Goal: Task Accomplishment & Management: Manage account settings

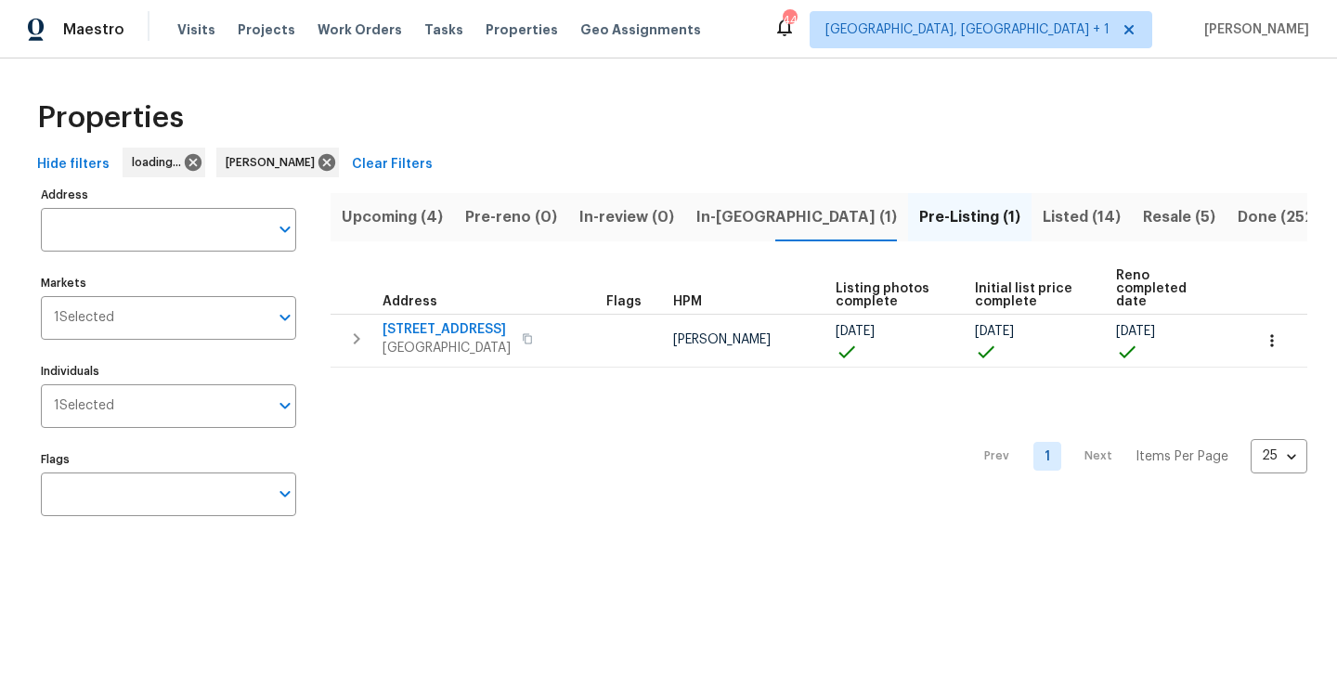
click at [738, 219] on span "In-[GEOGRAPHIC_DATA] (1)" at bounding box center [796, 217] width 200 height 26
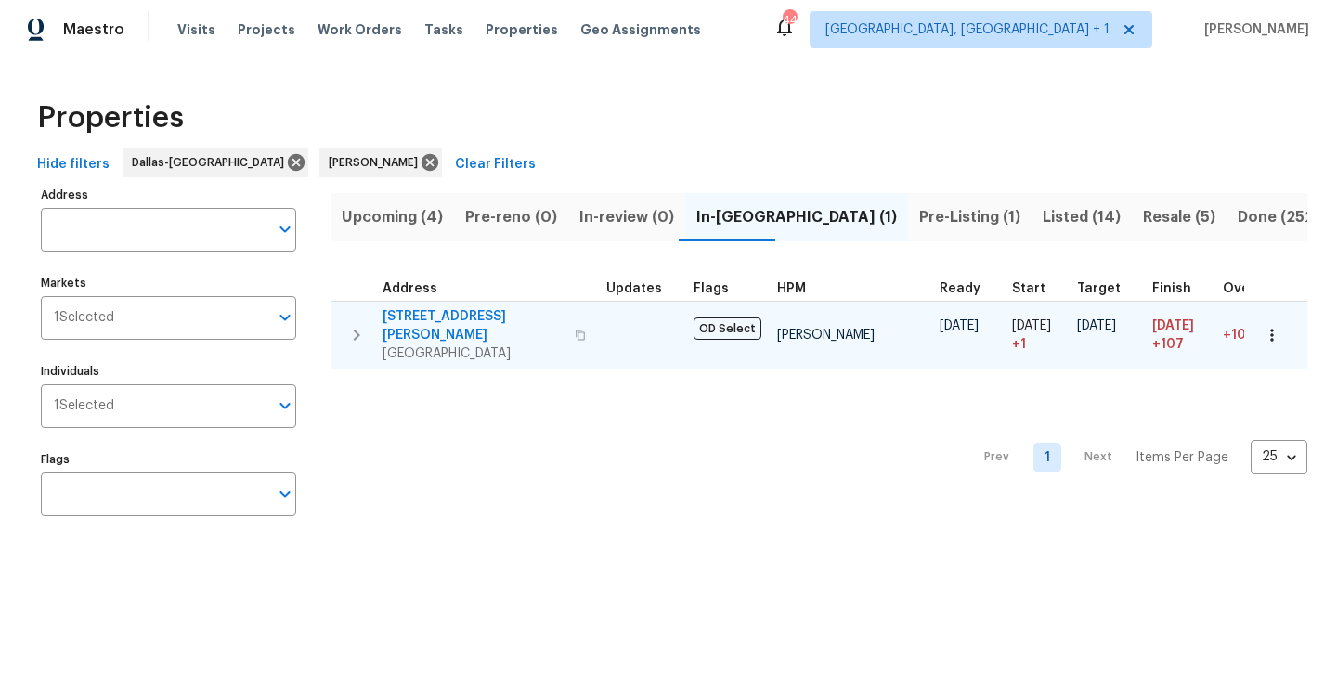
click at [458, 309] on span "[STREET_ADDRESS][PERSON_NAME]" at bounding box center [472, 325] width 181 height 37
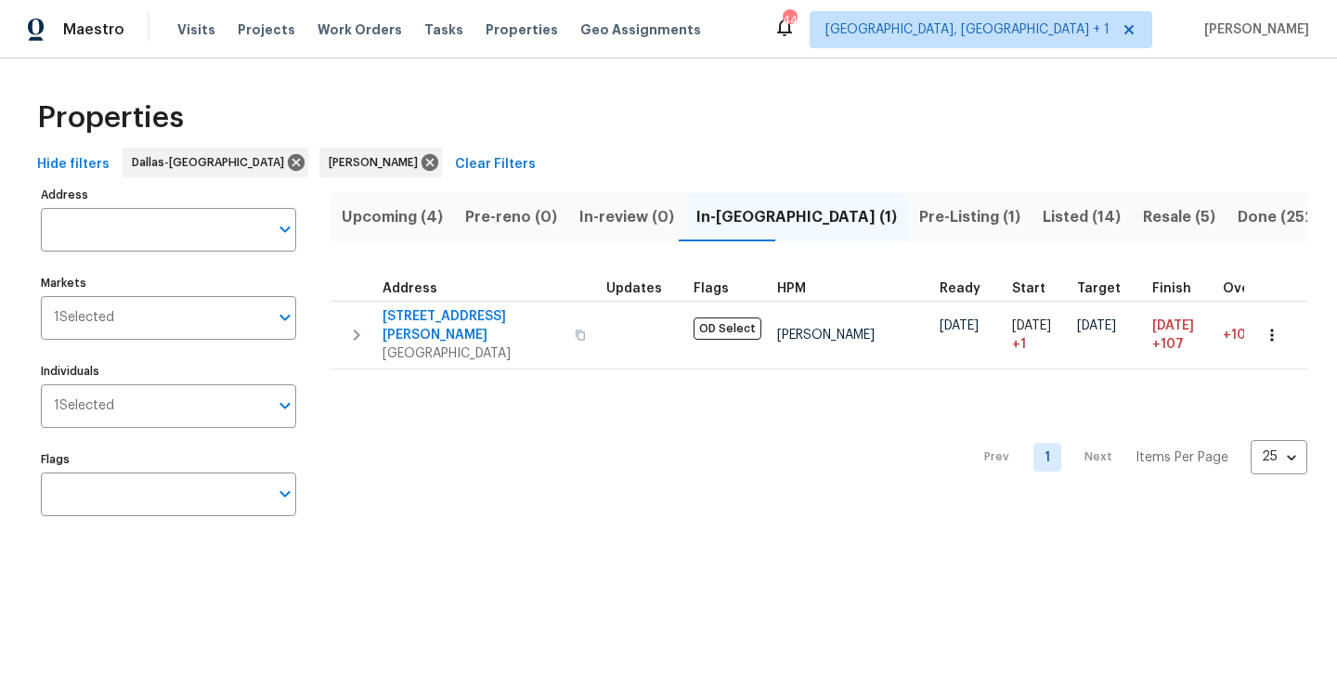
click at [1042, 213] on span "Listed (14)" at bounding box center [1081, 217] width 78 height 26
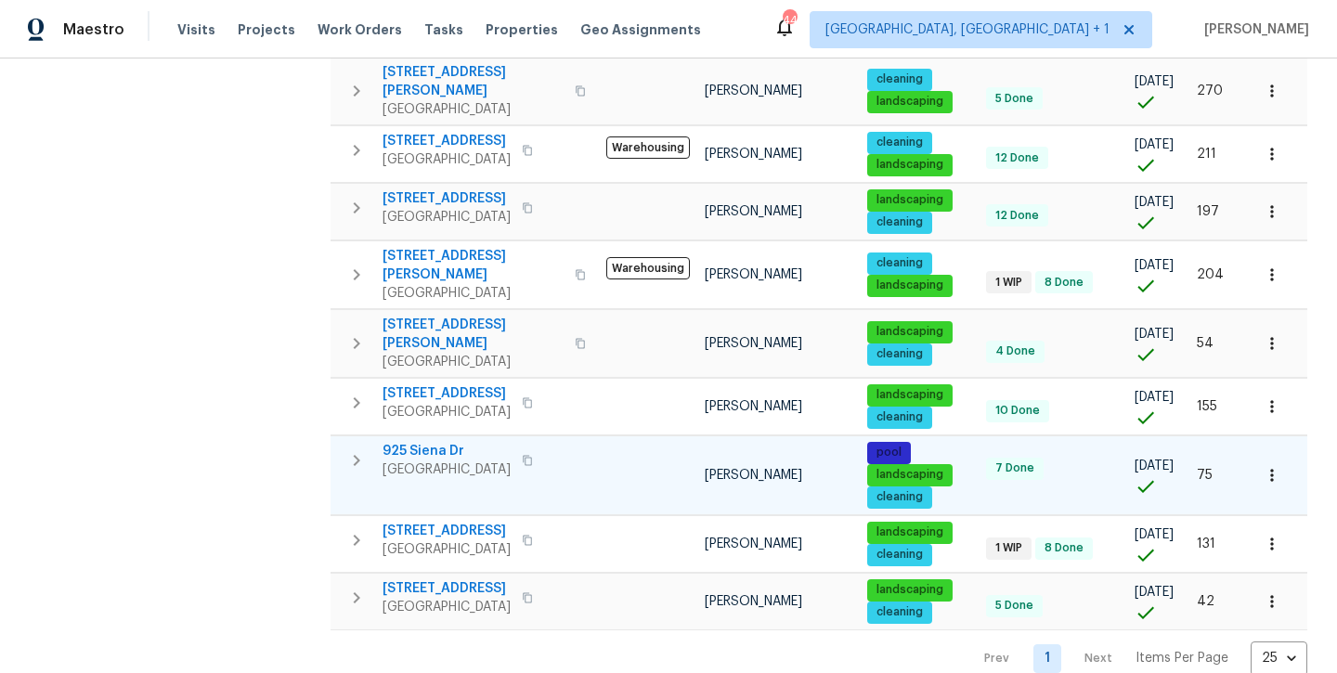
scroll to position [550, 0]
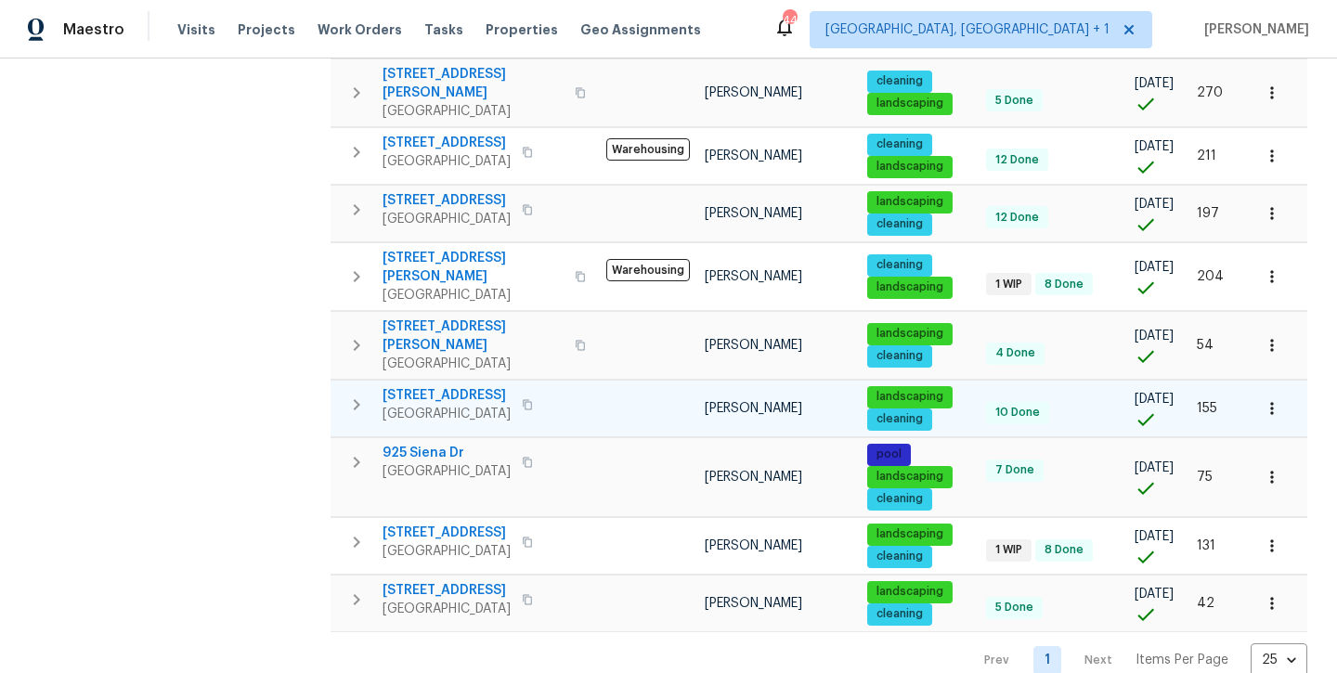
click at [446, 386] on span "8504 Balta Ct" at bounding box center [446, 395] width 128 height 19
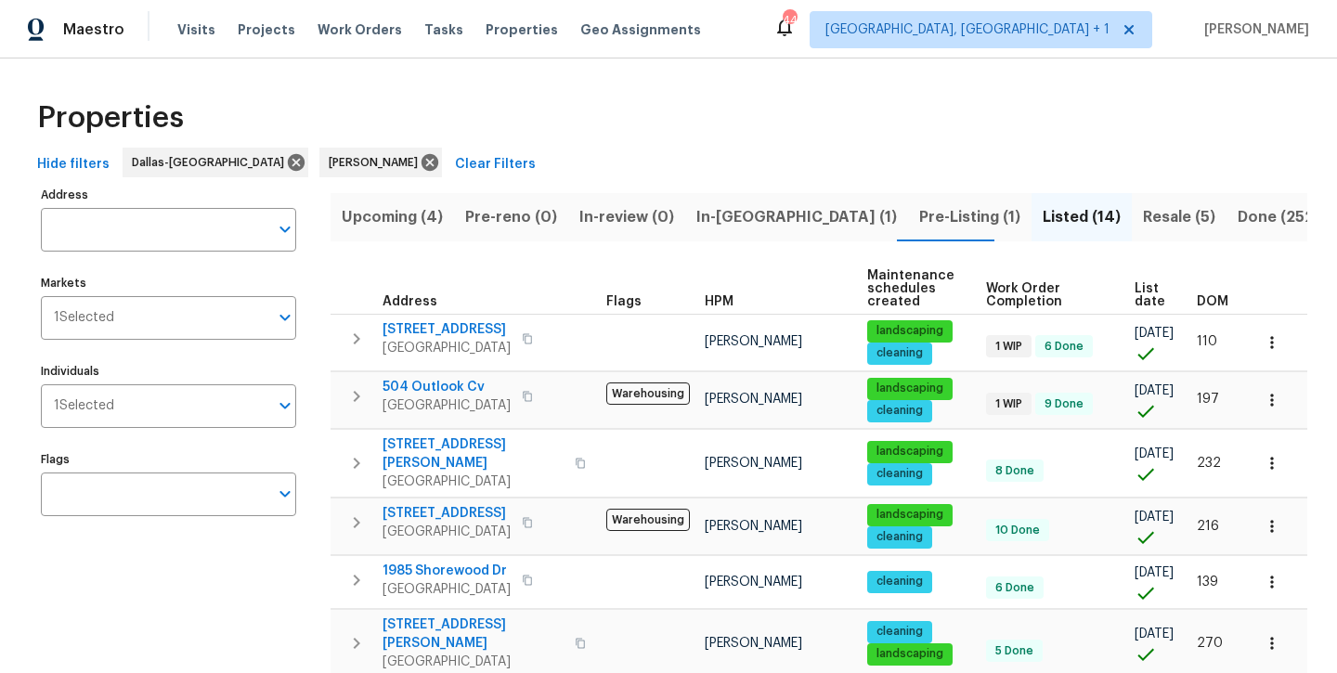
scroll to position [0, 0]
click at [919, 208] on span "Pre-Listing (1)" at bounding box center [969, 217] width 101 height 26
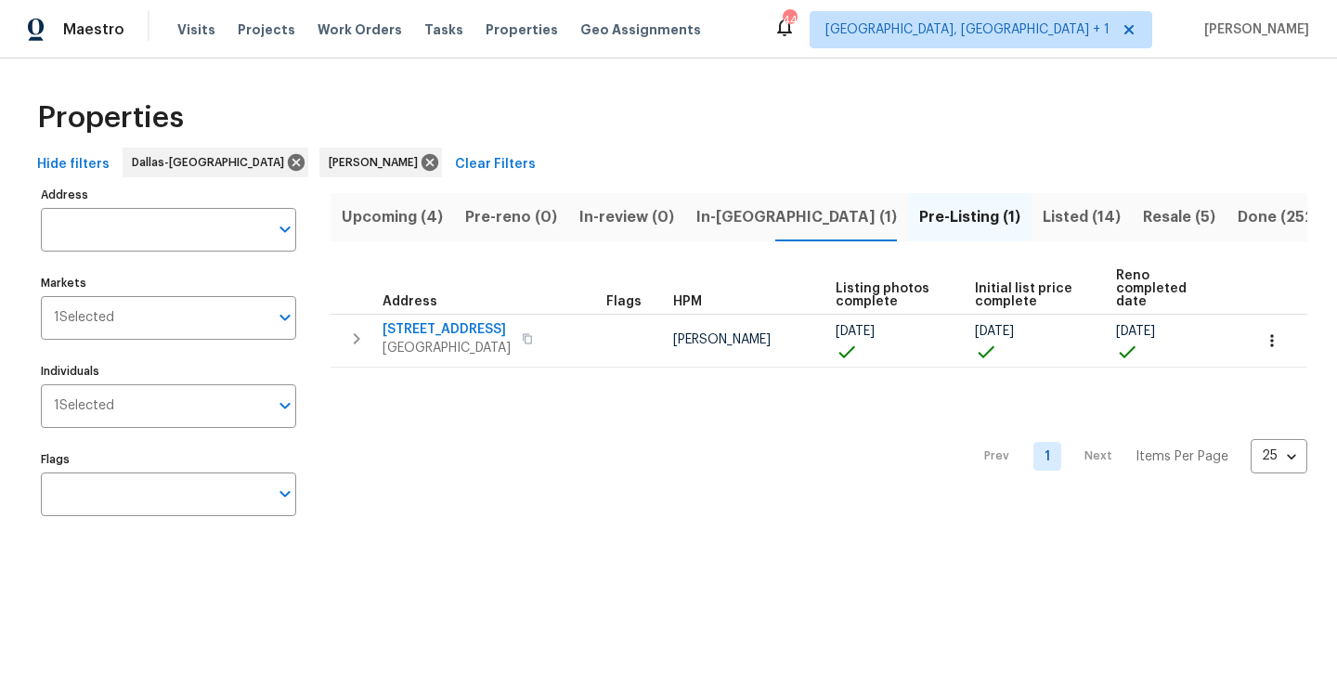
click at [714, 213] on span "In-reno (1)" at bounding box center [796, 217] width 200 height 26
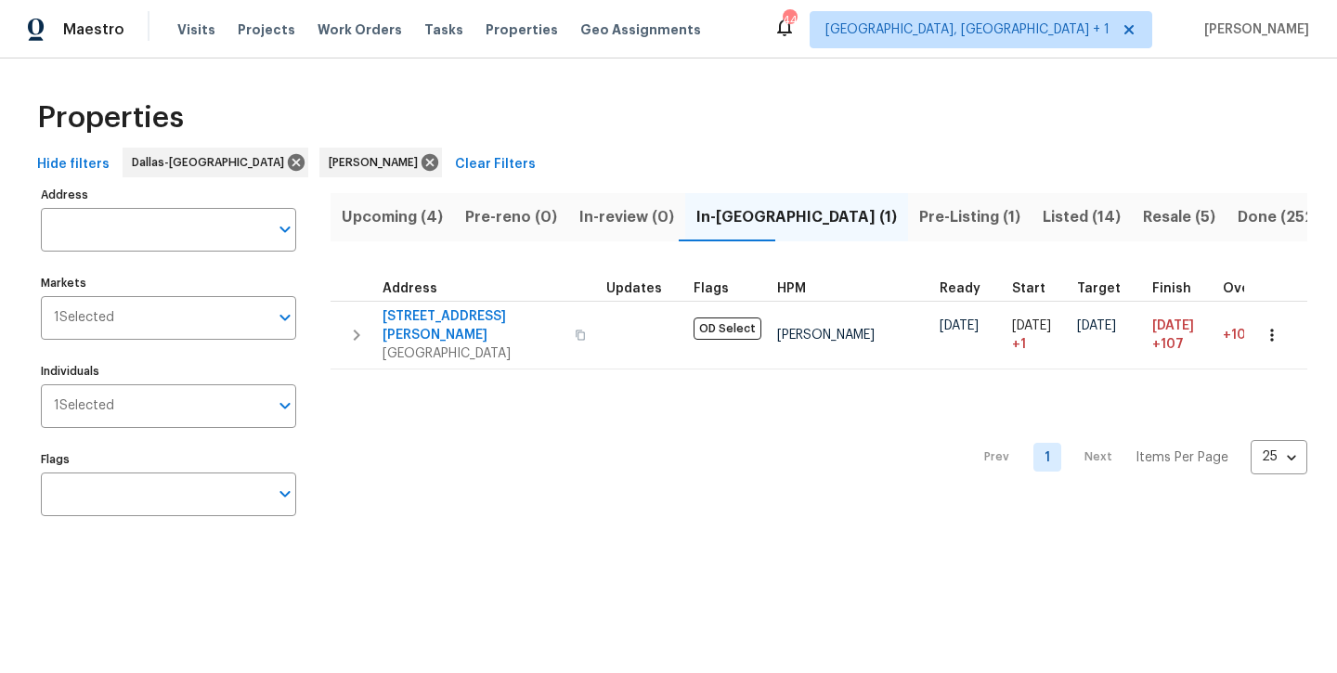
click at [363, 216] on span "Upcoming (4)" at bounding box center [392, 217] width 101 height 26
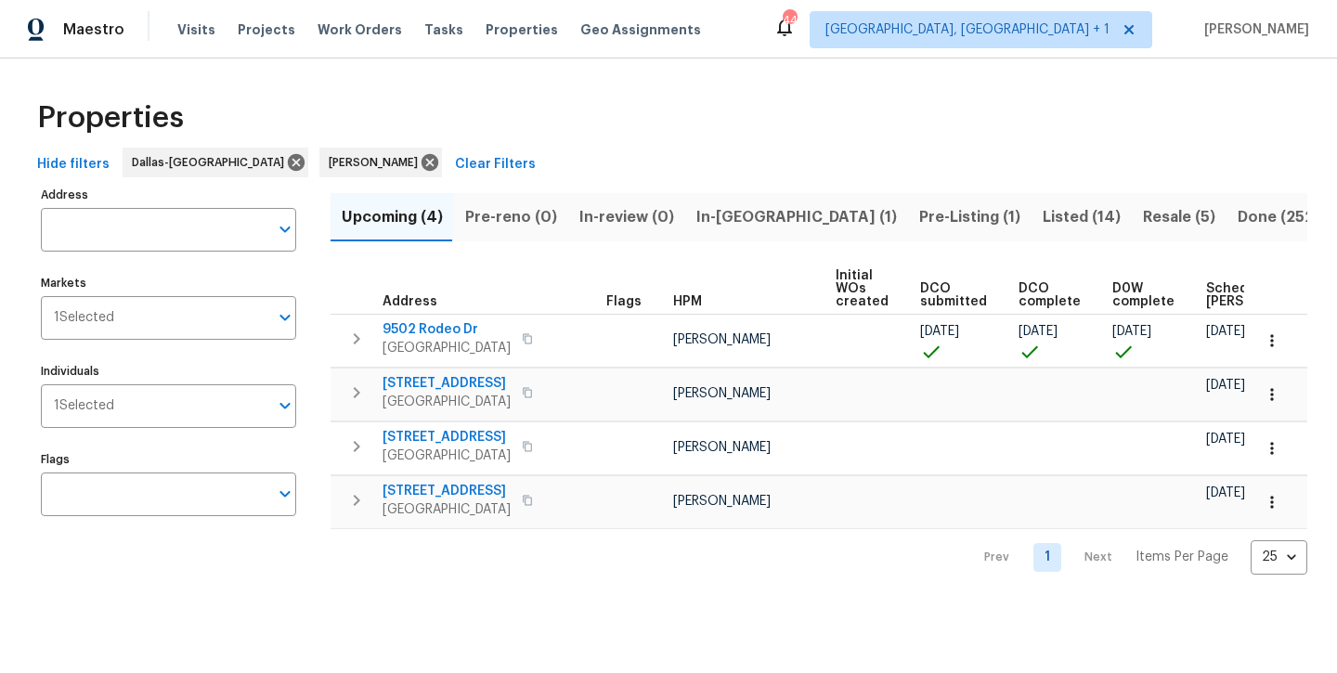
click at [1143, 217] on span "Resale (5)" at bounding box center [1179, 217] width 72 height 26
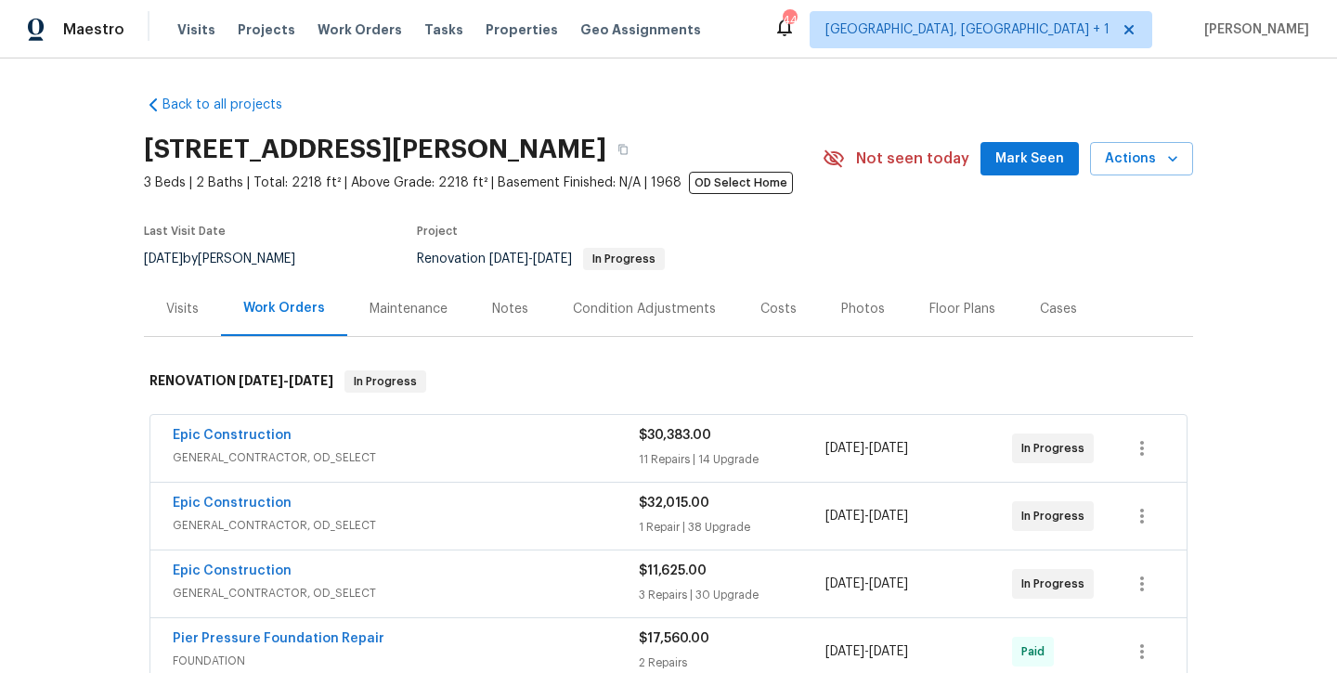
click at [1034, 160] on span "Mark Seen" at bounding box center [1029, 159] width 69 height 23
click at [499, 309] on div "Notes" at bounding box center [510, 309] width 36 height 19
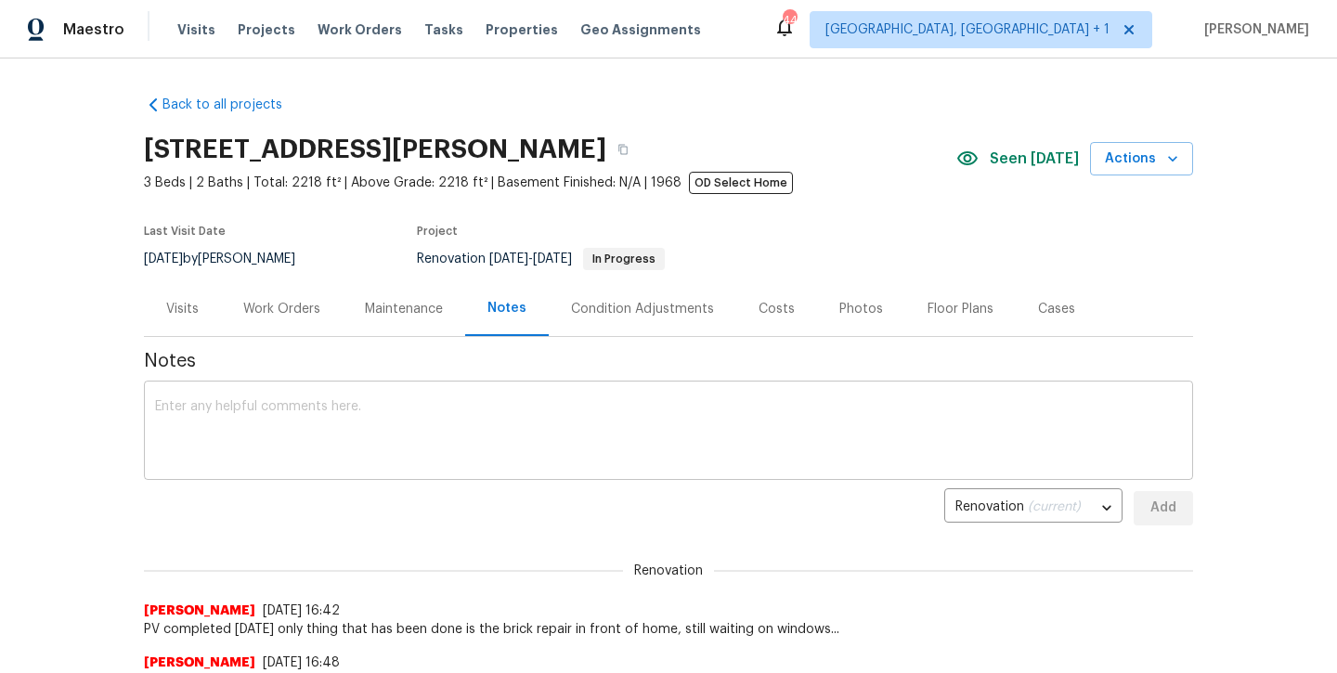
click at [463, 425] on textarea at bounding box center [668, 432] width 1027 height 65
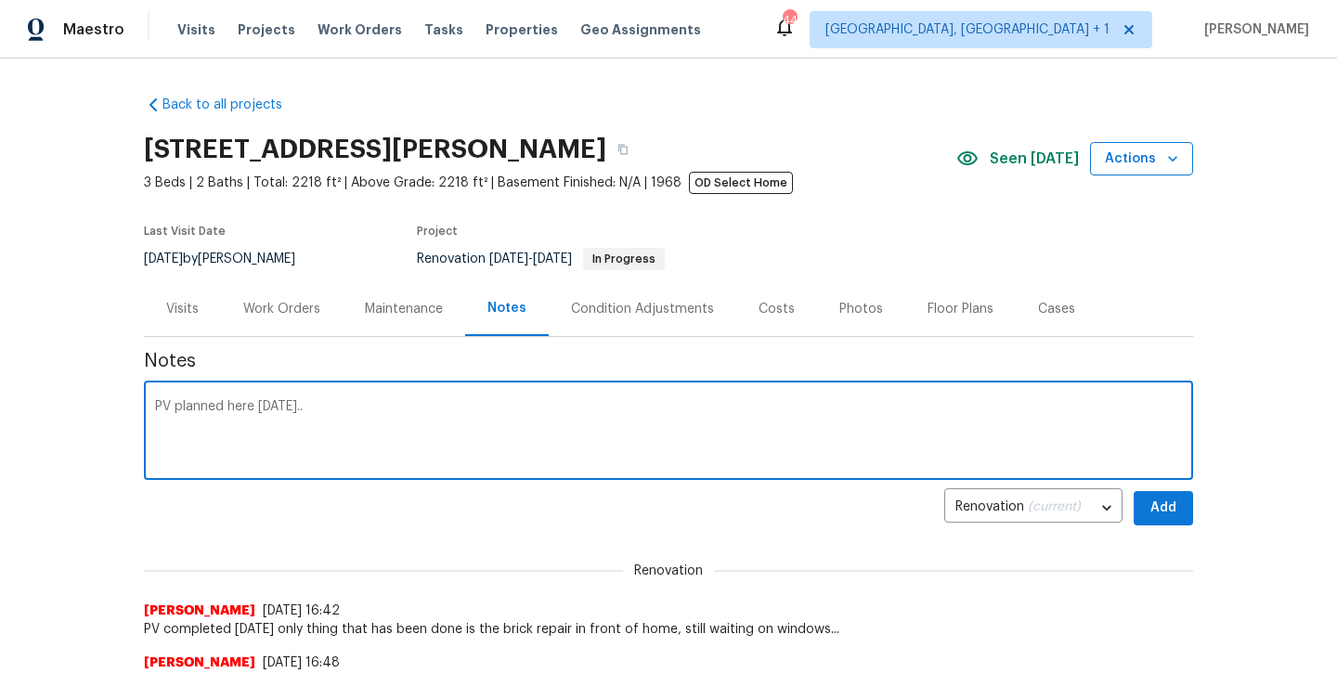
type textarea "PV planned here [DATE].."
click at [1152, 155] on span "Actions" at bounding box center [1141, 159] width 73 height 23
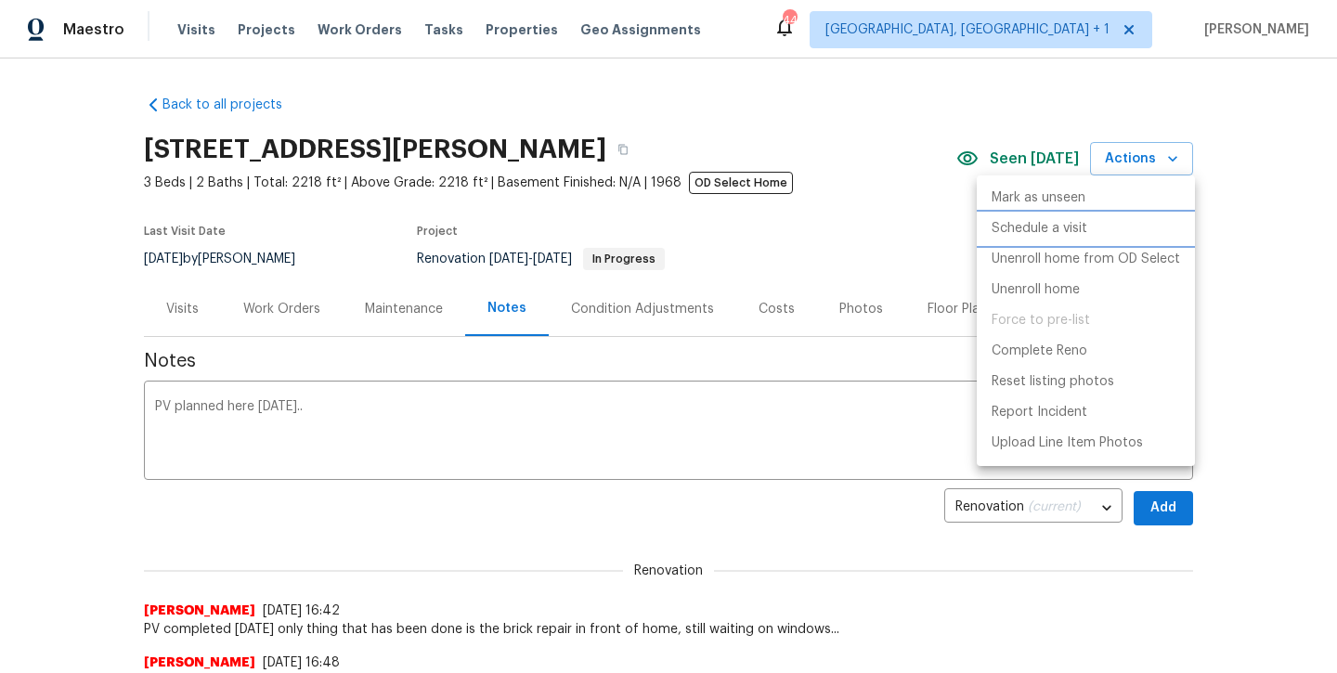
click at [1056, 241] on li "Schedule a visit" at bounding box center [1086, 228] width 218 height 31
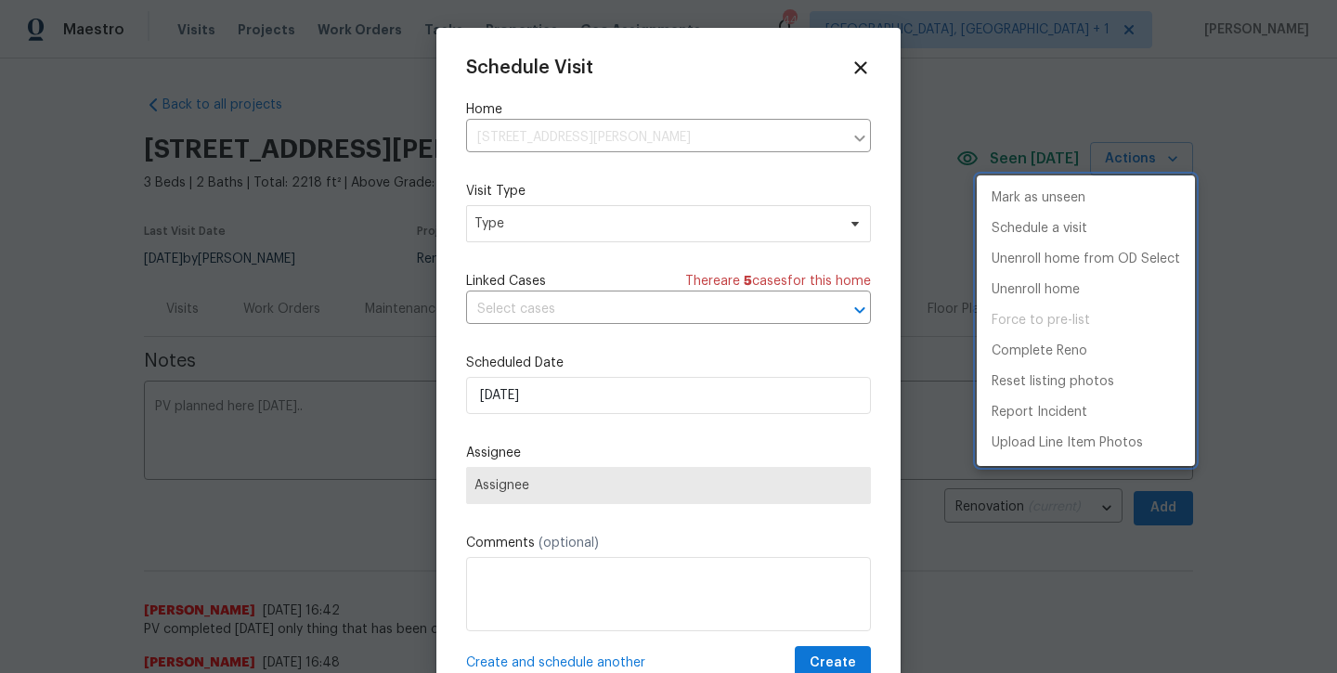
click at [681, 227] on div at bounding box center [668, 336] width 1337 height 673
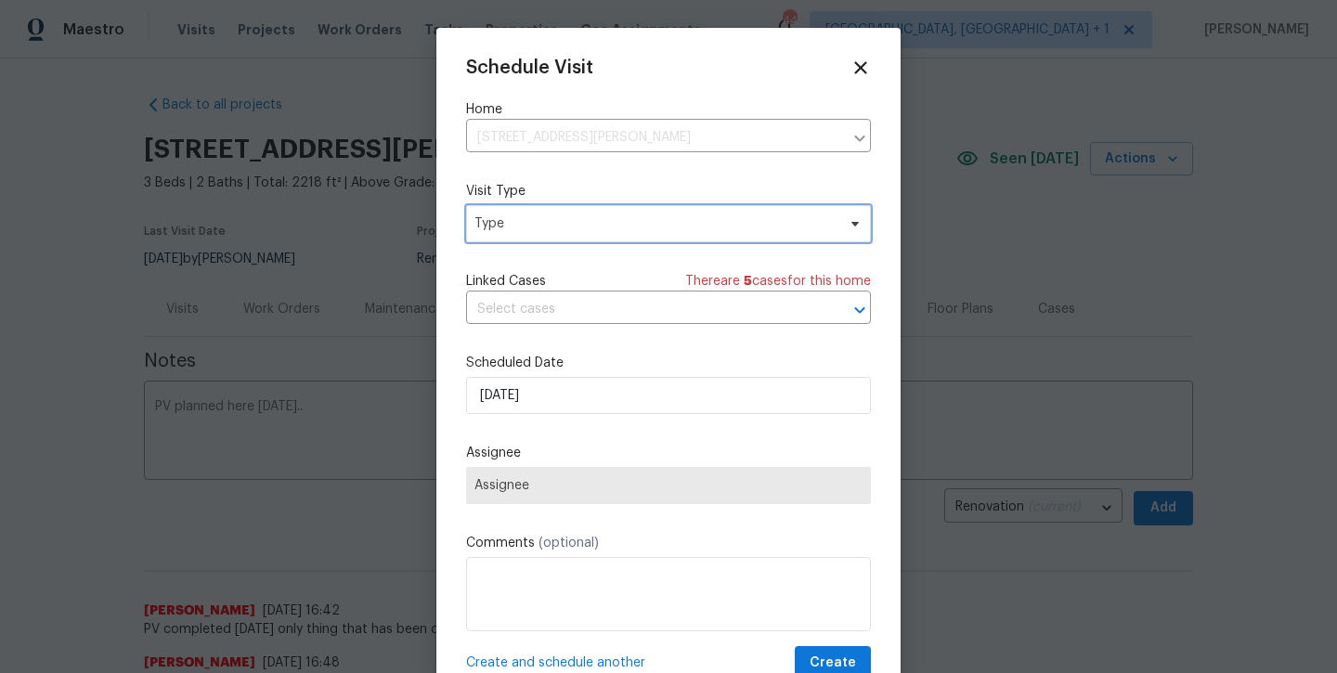
click at [681, 227] on span "Type" at bounding box center [654, 223] width 361 height 19
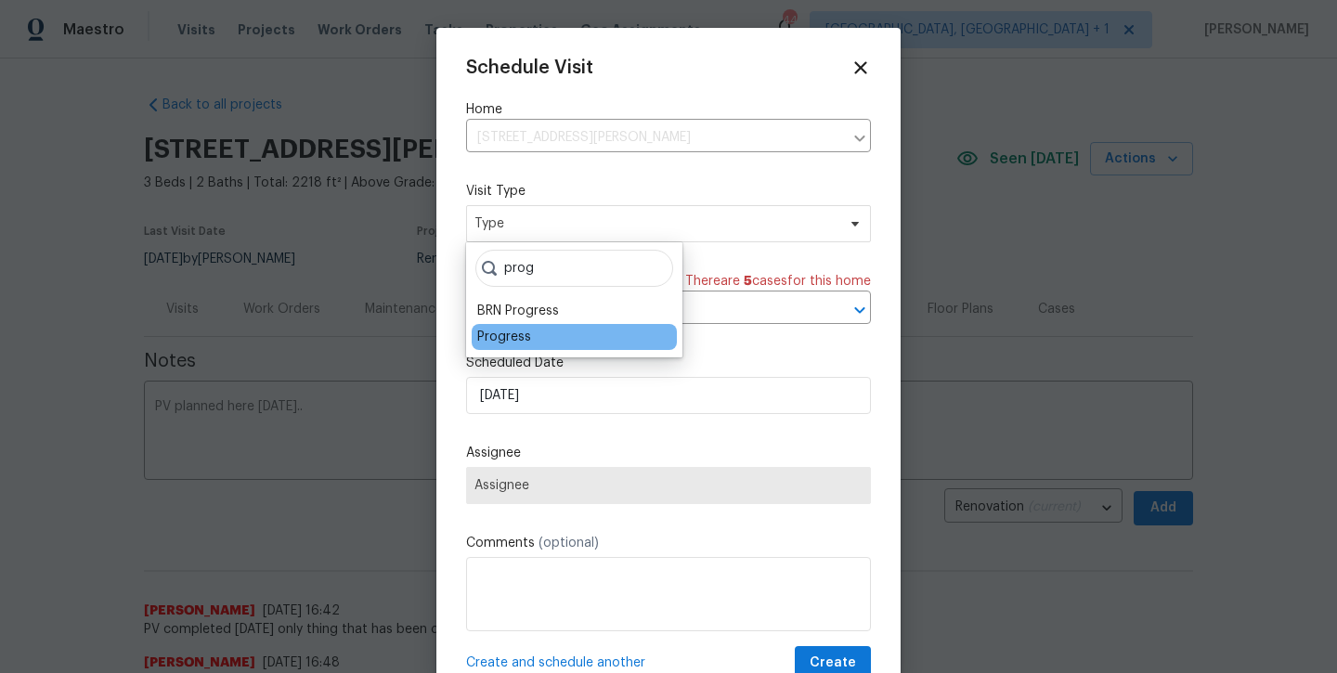
type input "prog"
click at [512, 342] on div "Progress" at bounding box center [504, 337] width 54 height 19
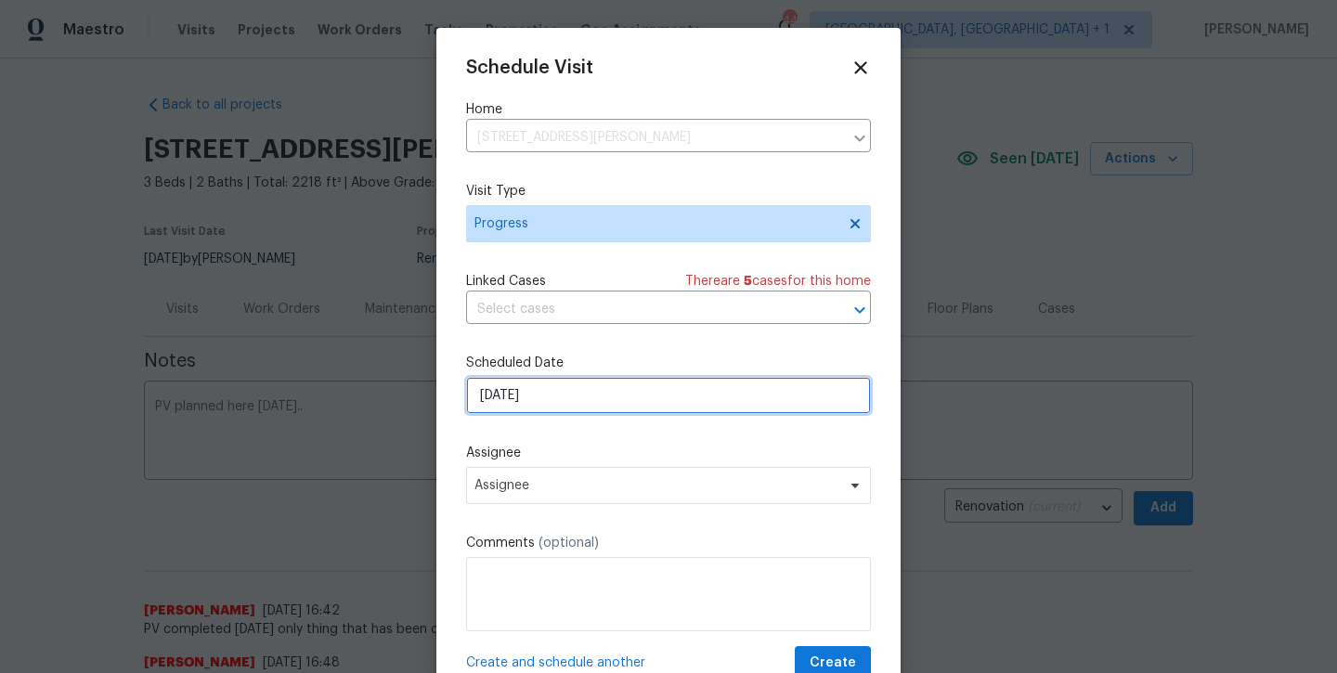
click at [520, 408] on input "[DATE]" at bounding box center [668, 395] width 405 height 37
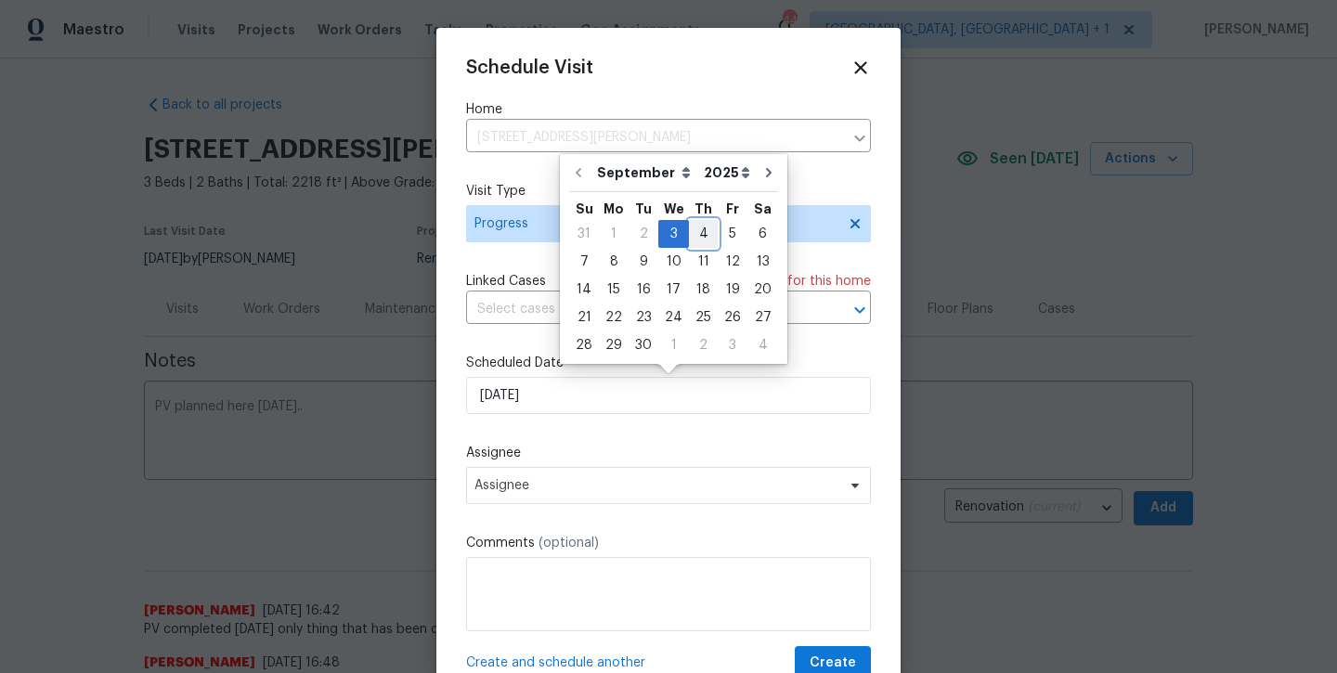
click at [689, 233] on div "4" at bounding box center [703, 234] width 29 height 26
type input "9/4/2025"
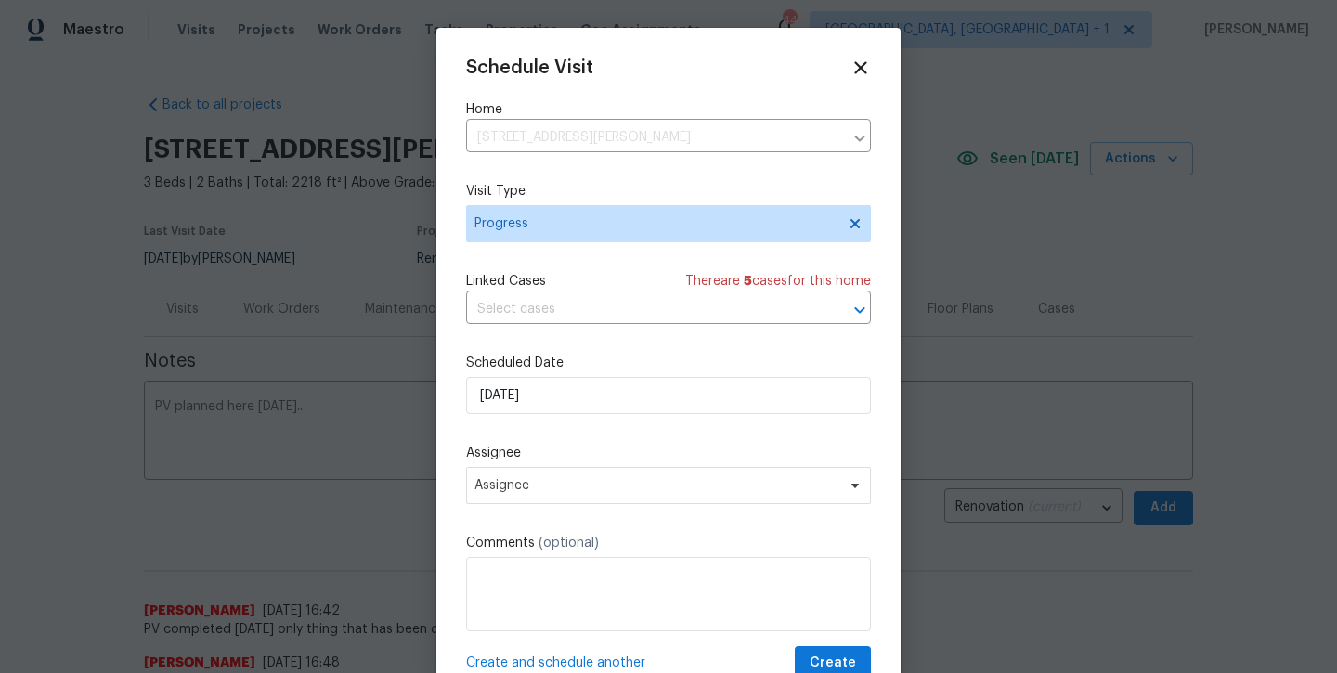
click at [530, 464] on div "Assignee Assignee" at bounding box center [668, 474] width 405 height 60
click at [528, 473] on span "Assignee" at bounding box center [668, 485] width 405 height 37
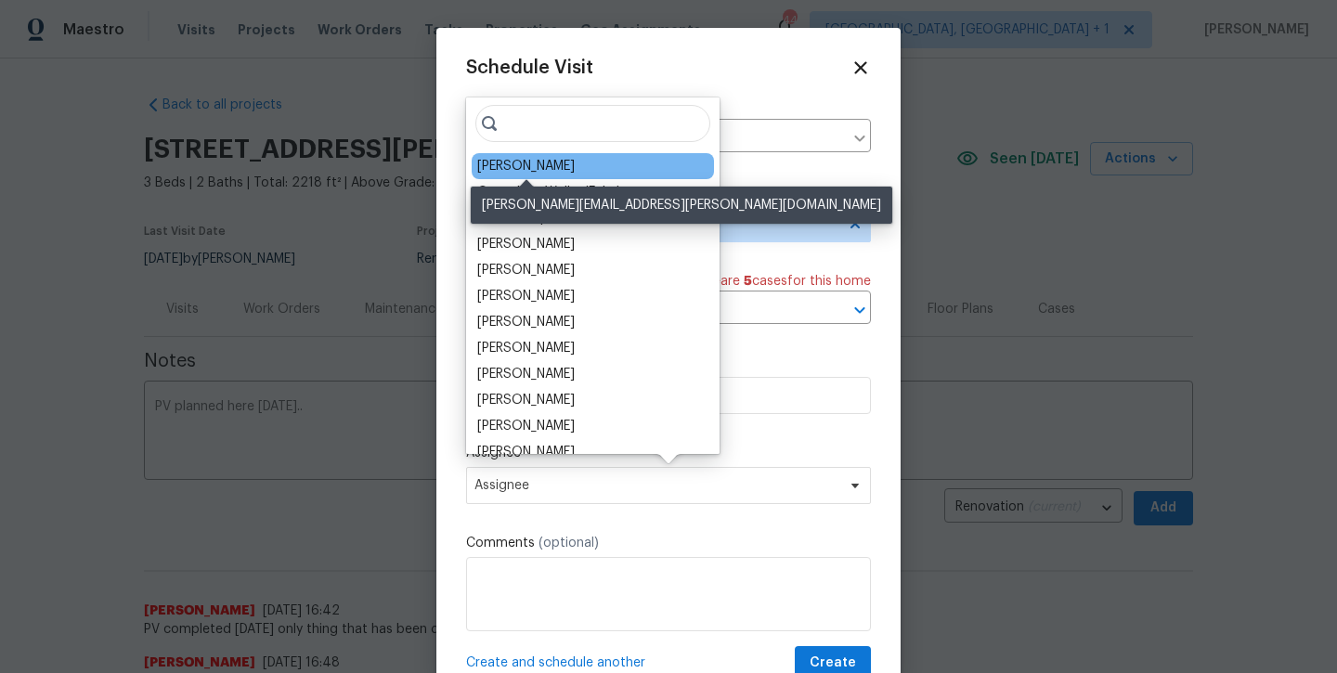
click at [521, 157] on div "[PERSON_NAME]" at bounding box center [525, 166] width 97 height 19
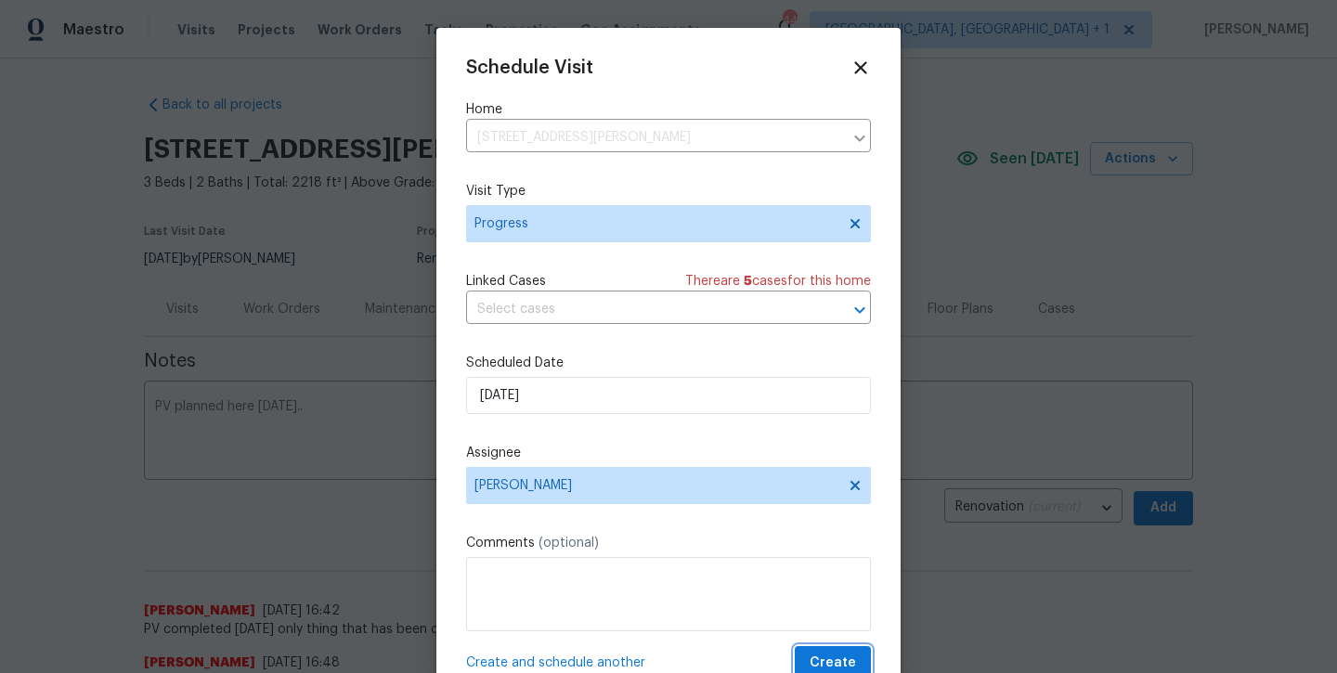
click at [818, 648] on button "Create" at bounding box center [833, 663] width 76 height 34
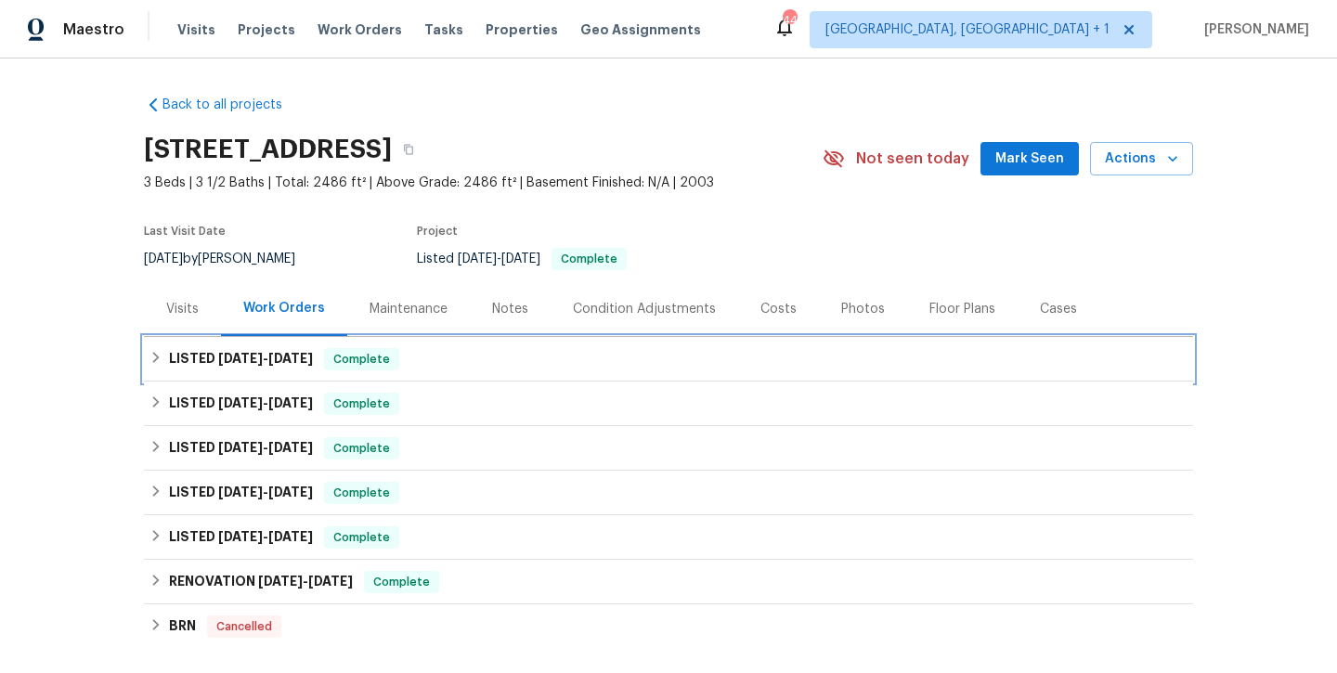
click at [280, 351] on h6 "LISTED 8/4/25 - 8/11/25" at bounding box center [241, 359] width 144 height 22
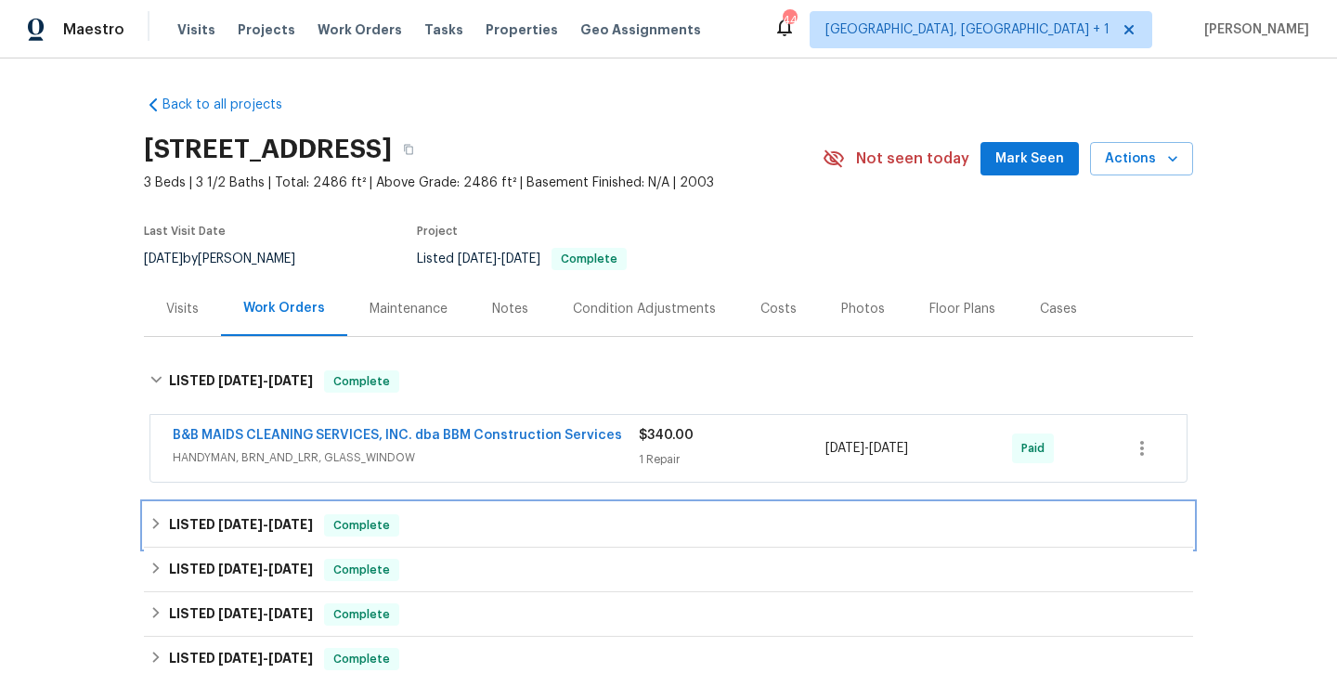
click at [298, 513] on div "LISTED 7/10/25 - 7/11/25 Complete" at bounding box center [668, 525] width 1049 height 45
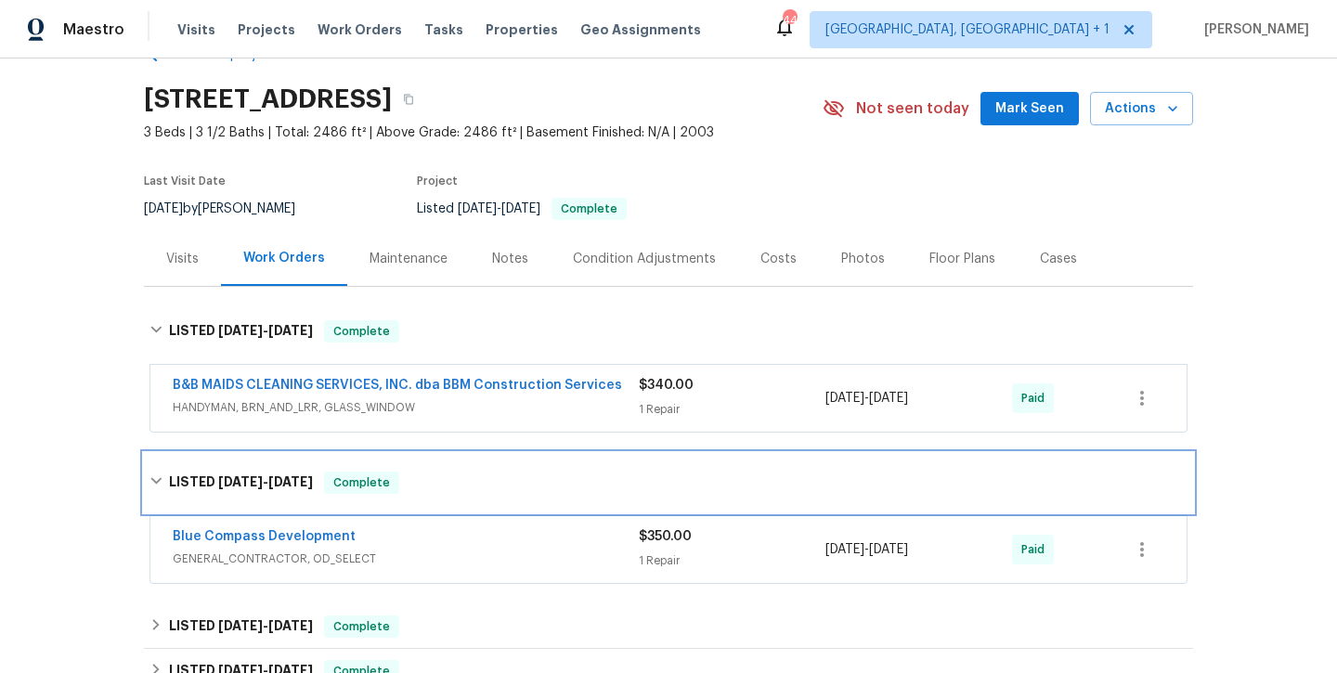
scroll to position [123, 0]
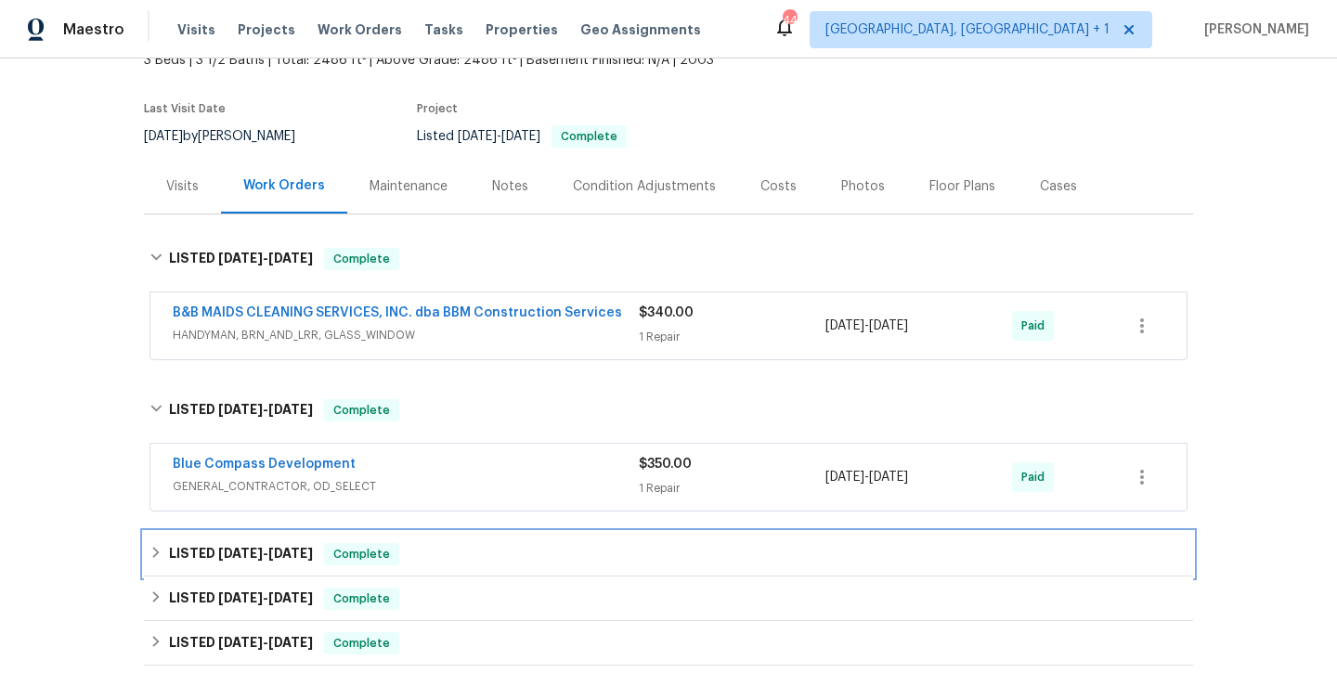
click at [292, 540] on div "LISTED 4/26/25 - 5/7/25 Complete" at bounding box center [668, 554] width 1049 height 45
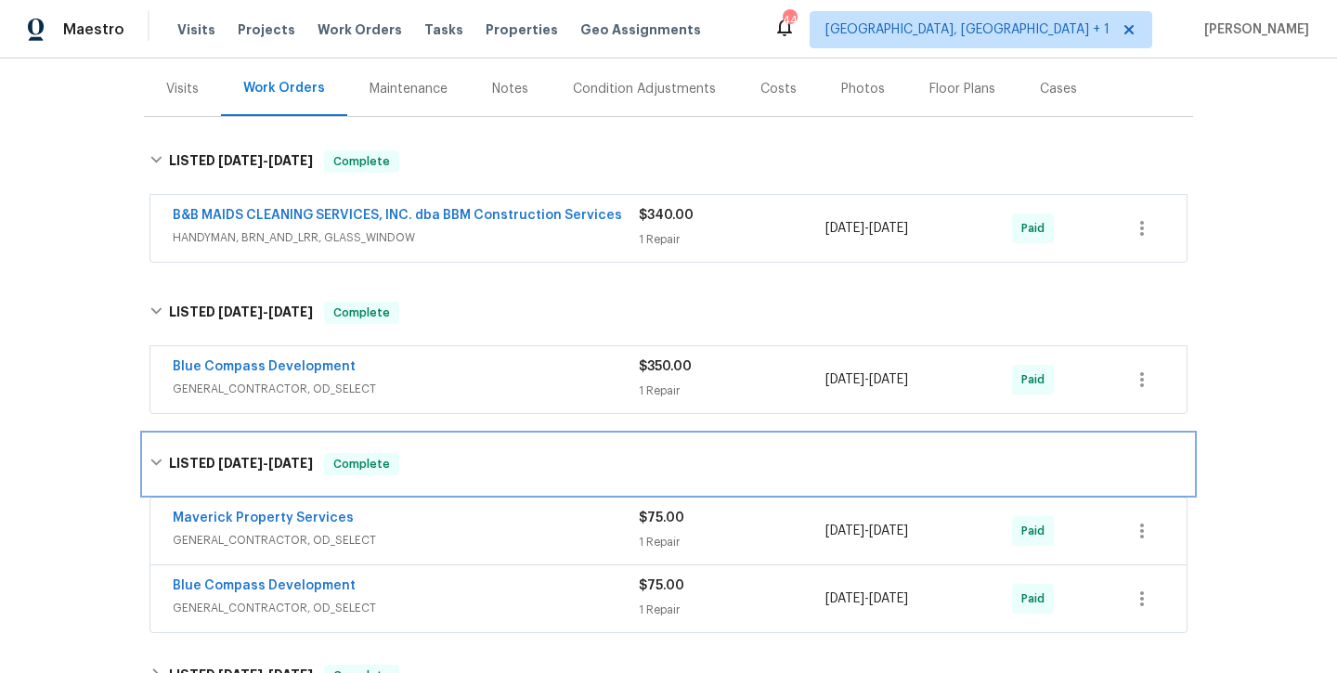
scroll to position [219, 0]
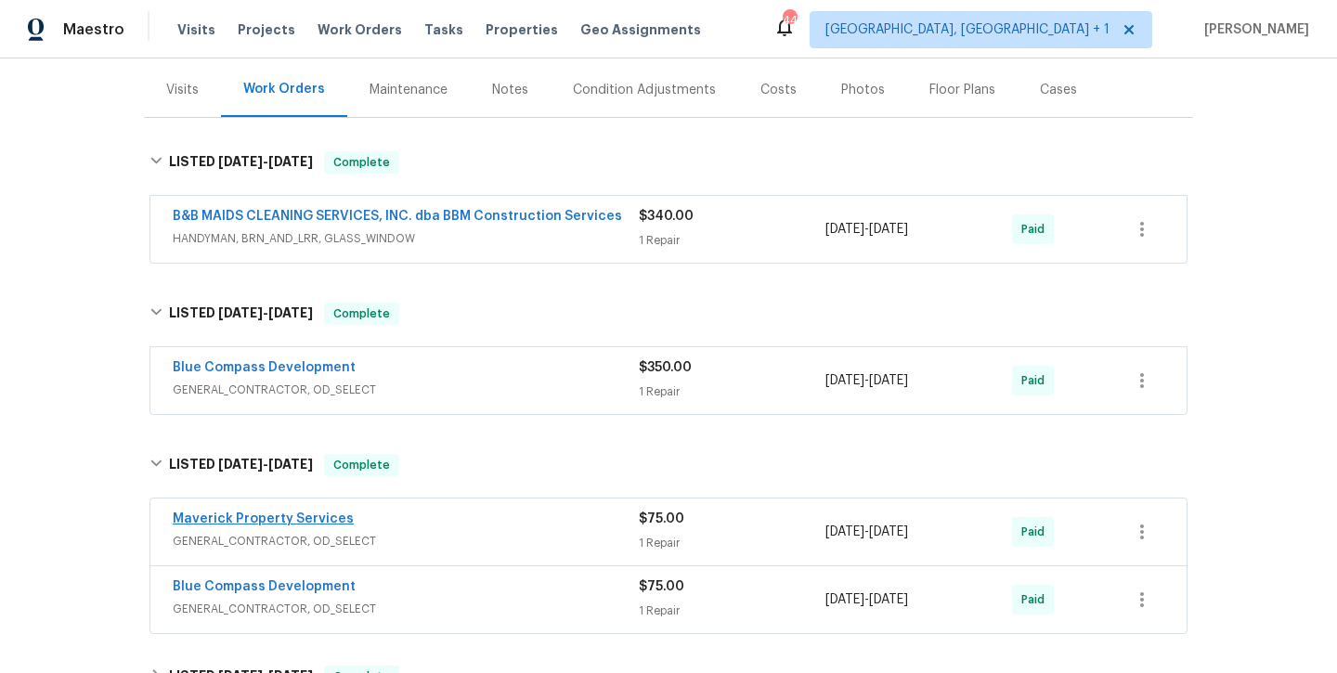
click at [287, 514] on link "Maverick Property Services" at bounding box center [263, 518] width 181 height 13
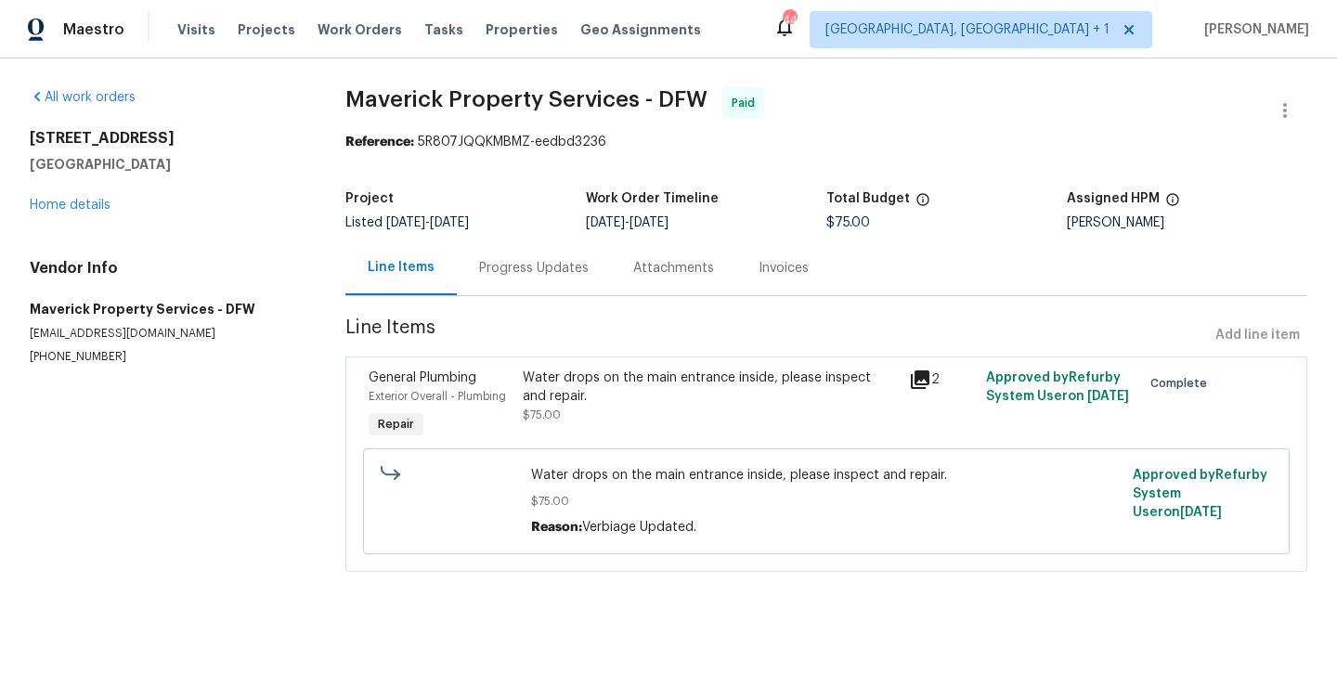
click at [608, 372] on div "Water drops on the main entrance inside, please inspect and repair." at bounding box center [710, 387] width 375 height 37
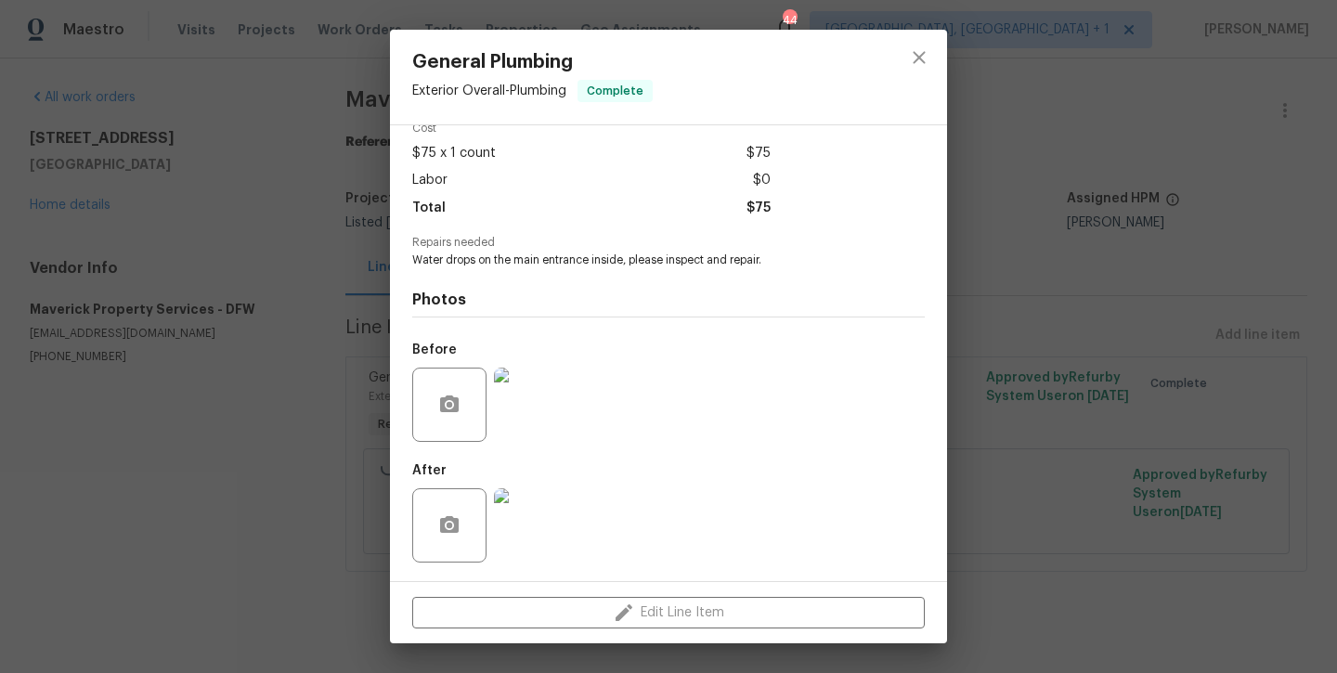
scroll to position [87, 0]
click at [926, 49] on icon "close" at bounding box center [919, 57] width 22 height 22
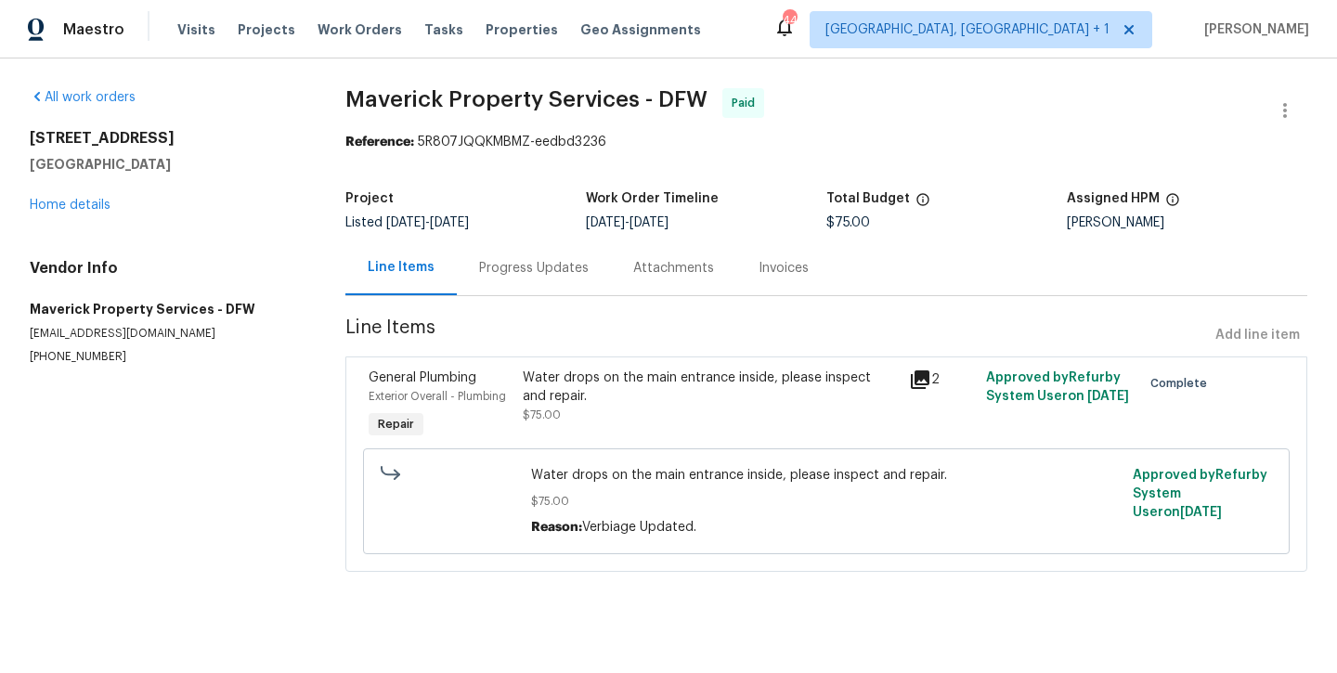
click at [506, 274] on div "Progress Updates" at bounding box center [534, 268] width 110 height 19
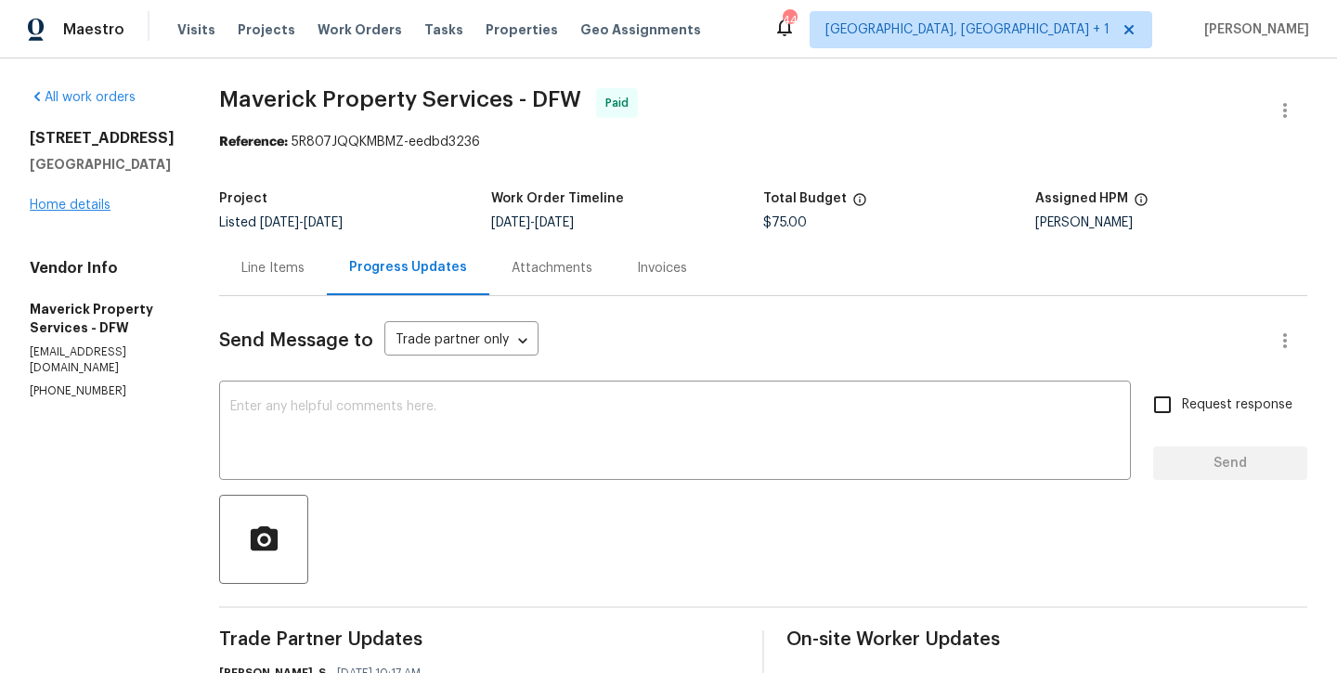
click at [72, 206] on link "Home details" at bounding box center [70, 205] width 81 height 13
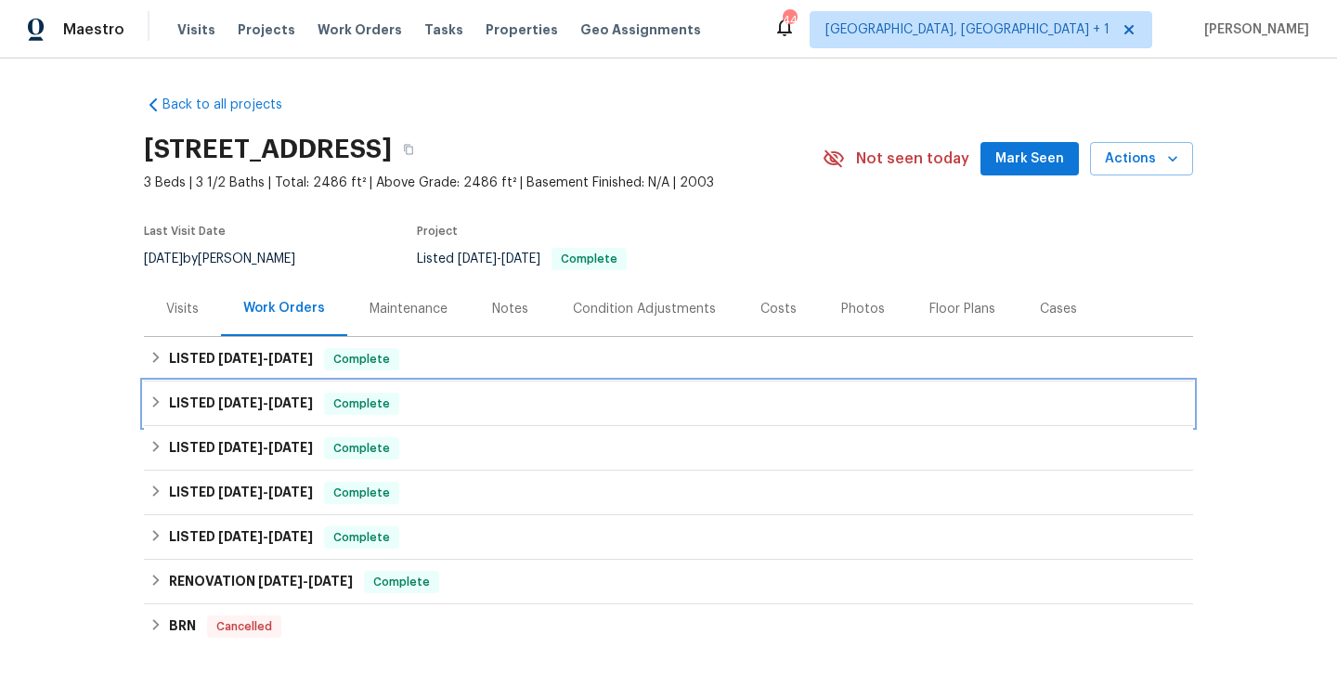
click at [282, 399] on span "7/11/25" at bounding box center [290, 402] width 45 height 13
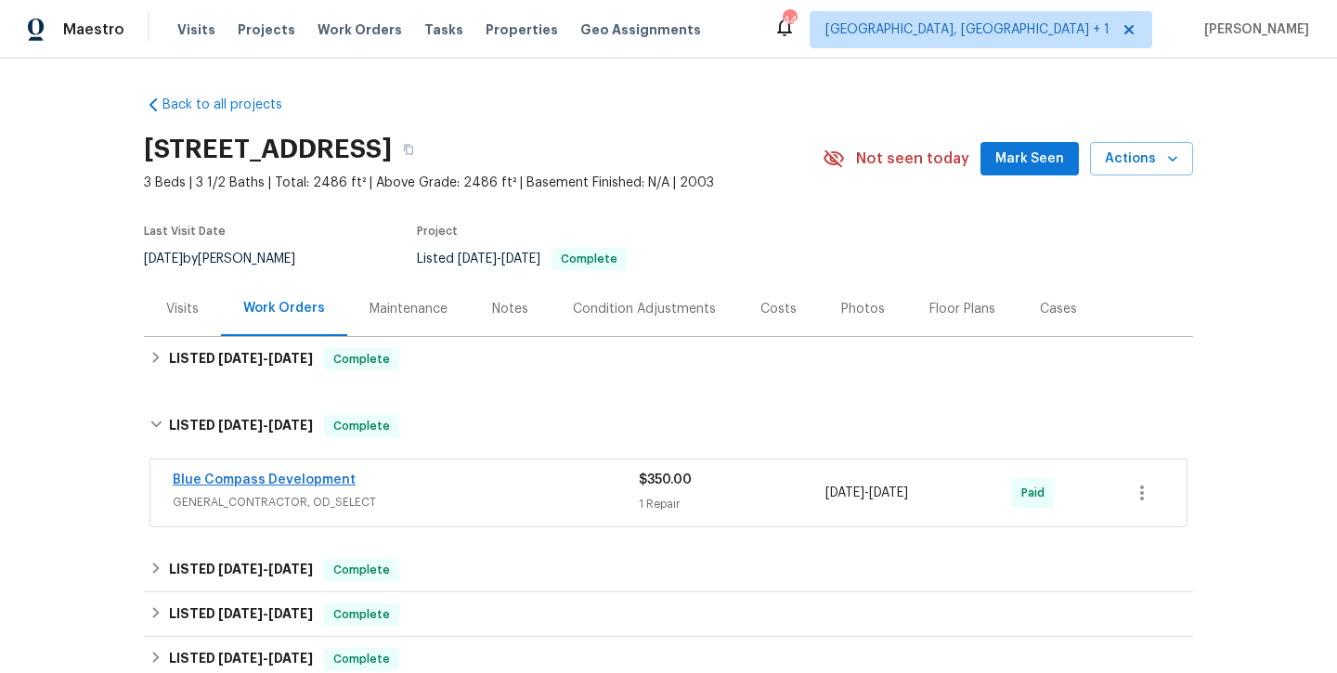
click at [288, 483] on link "Blue Compass Development" at bounding box center [264, 479] width 183 height 13
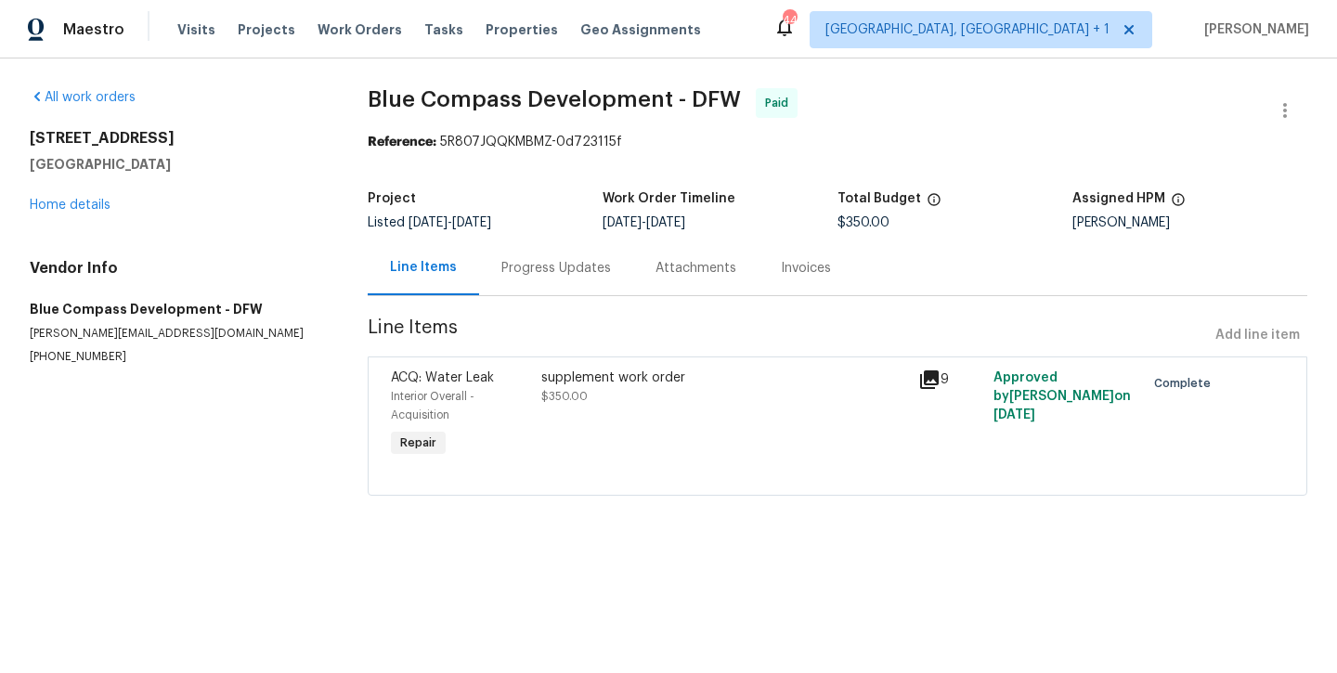
click at [631, 383] on div "supplement work order" at bounding box center [724, 378] width 366 height 19
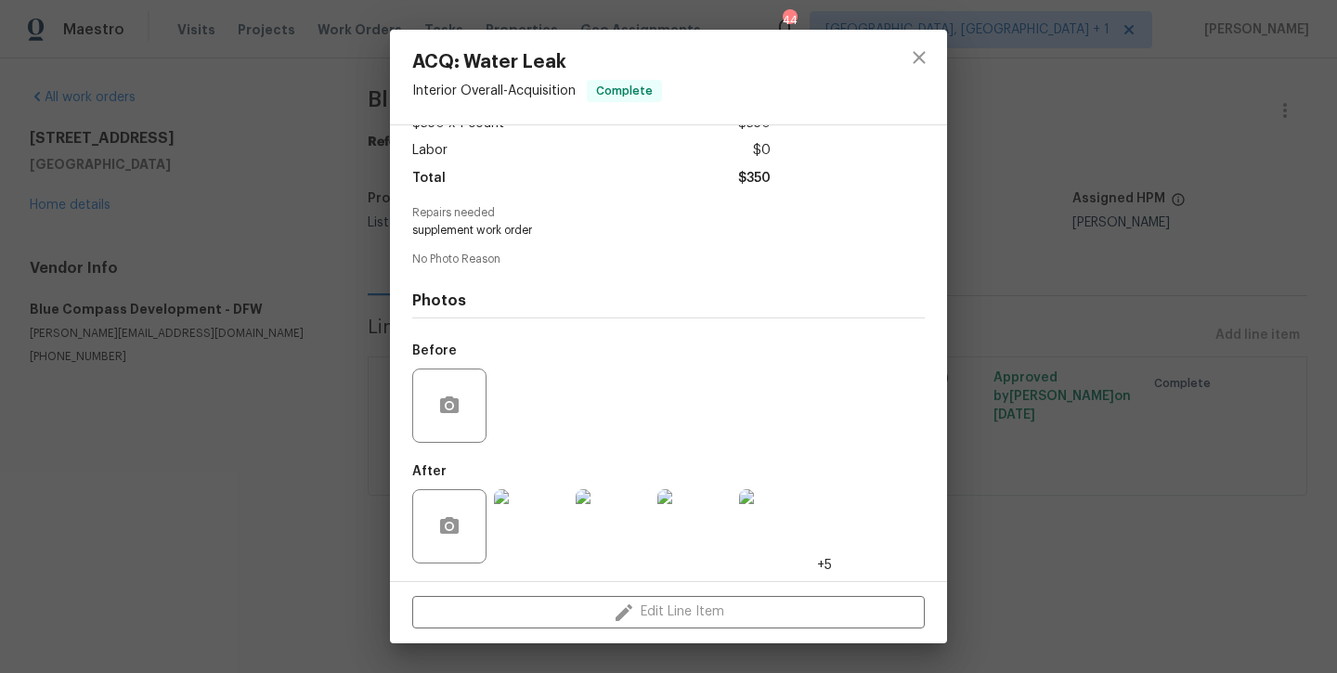
scroll to position [118, 0]
click at [526, 517] on img at bounding box center [531, 527] width 74 height 74
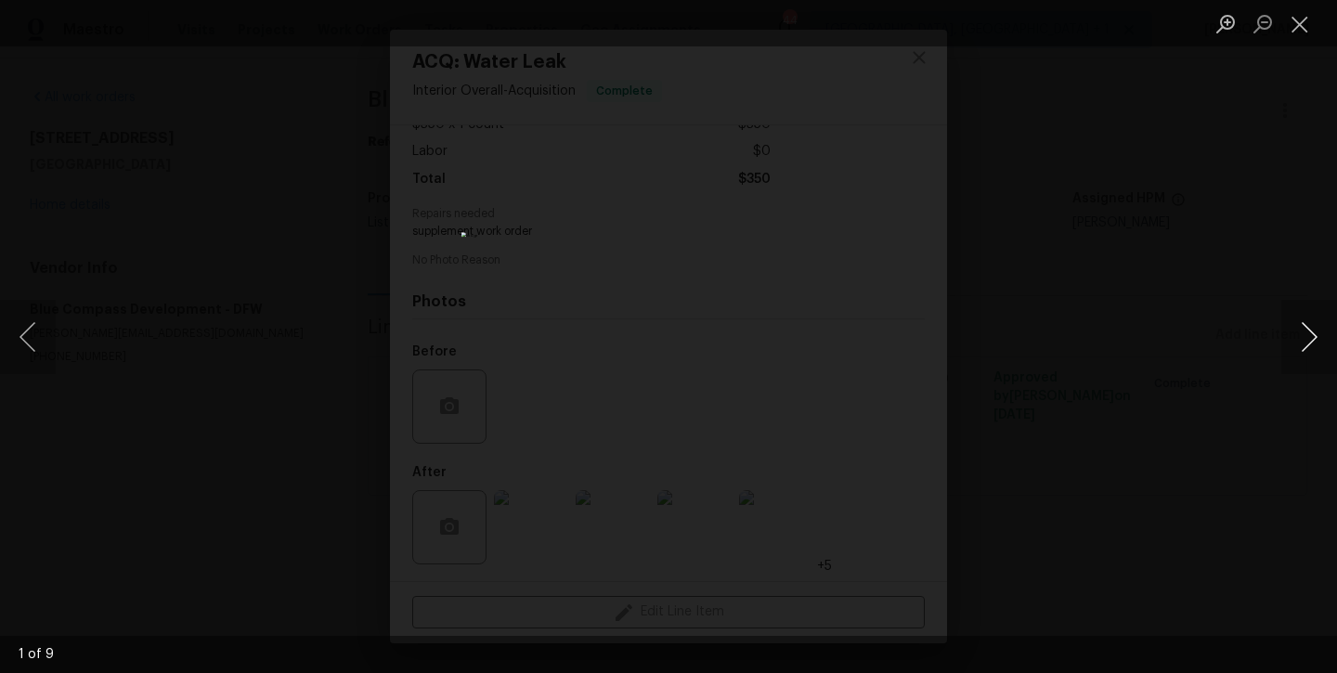
click at [1313, 332] on button "Next image" at bounding box center [1309, 337] width 56 height 74
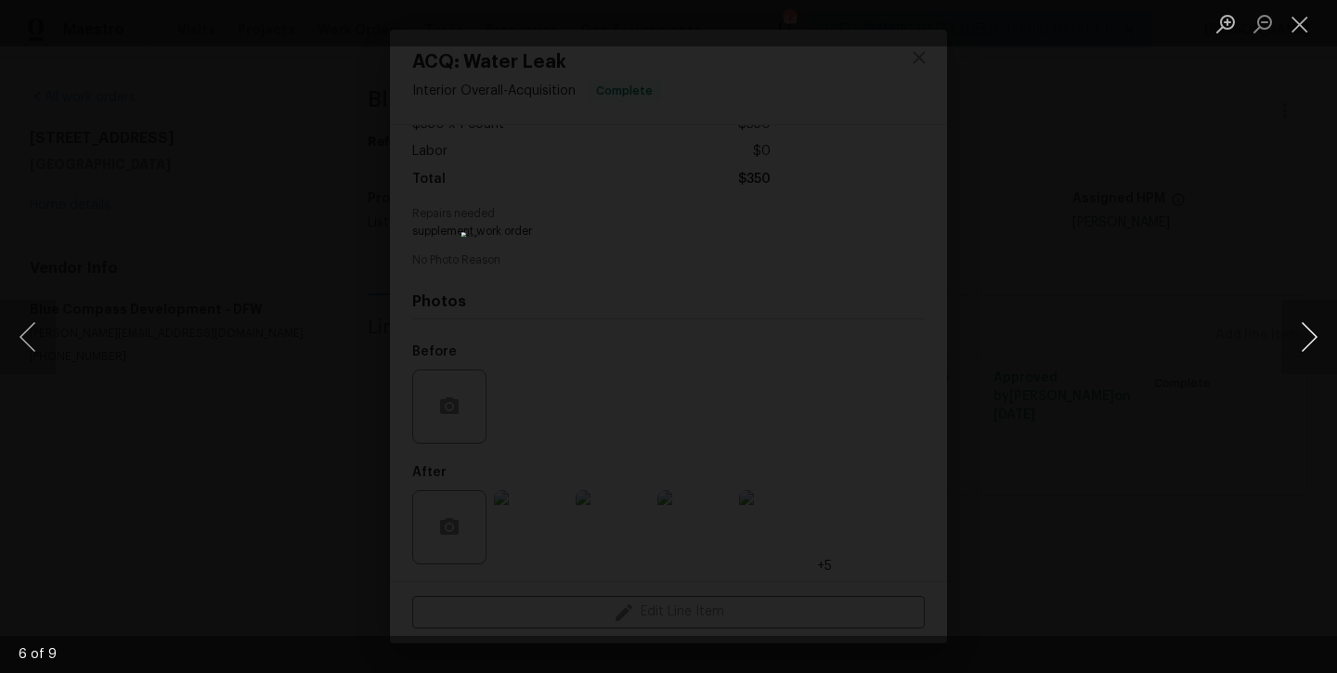
click at [1313, 332] on button "Next image" at bounding box center [1309, 337] width 56 height 74
click at [1301, 36] on button "Close lightbox" at bounding box center [1299, 23] width 37 height 32
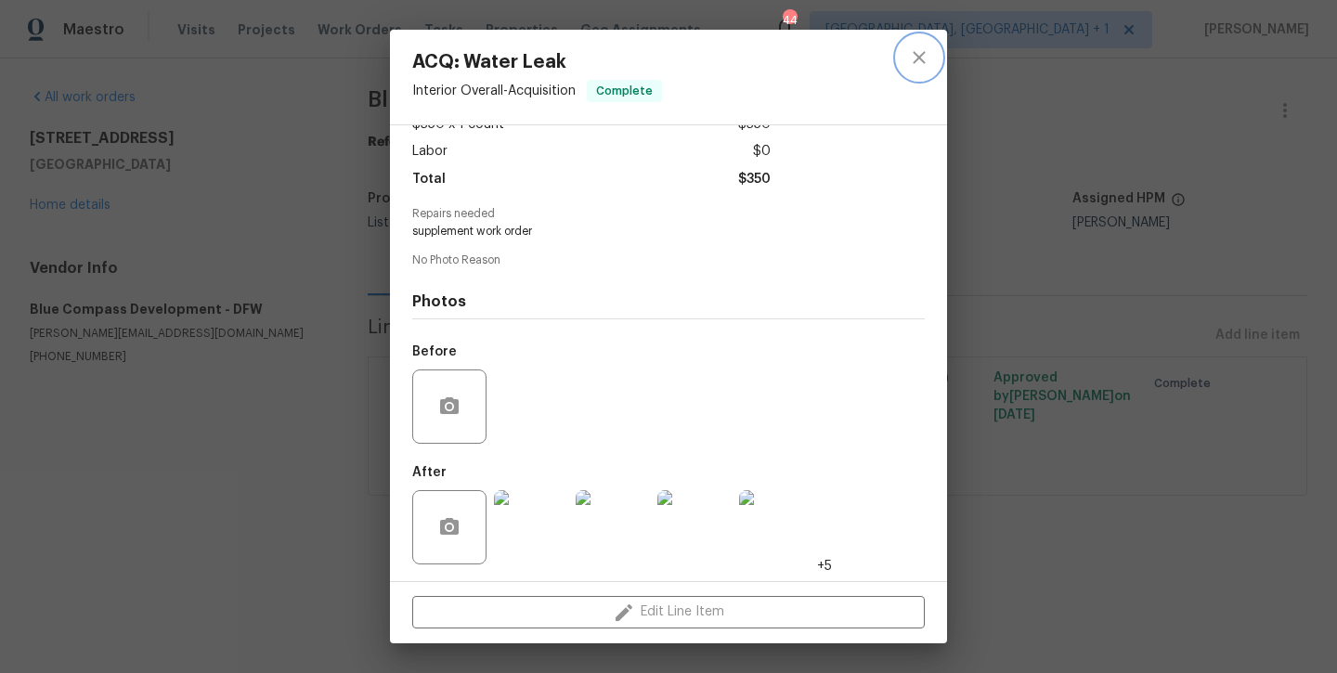
click at [922, 65] on icon "close" at bounding box center [919, 57] width 22 height 22
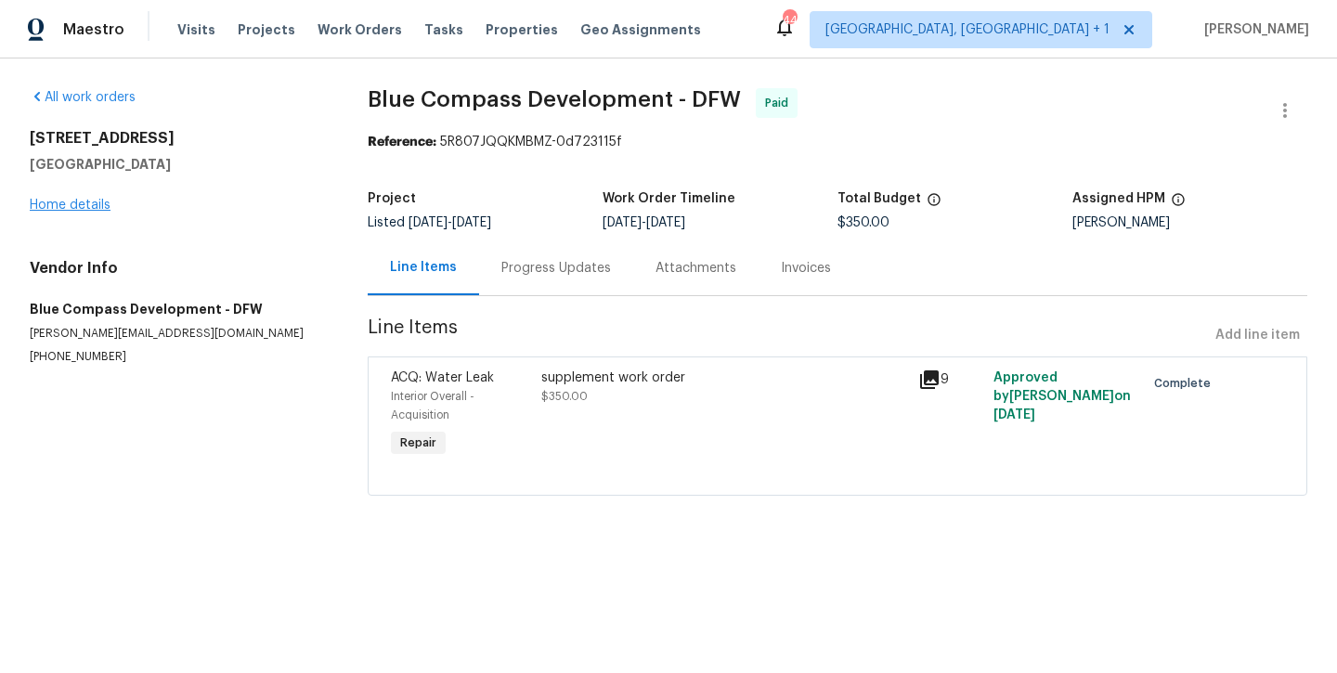
click at [47, 208] on link "Home details" at bounding box center [70, 205] width 81 height 13
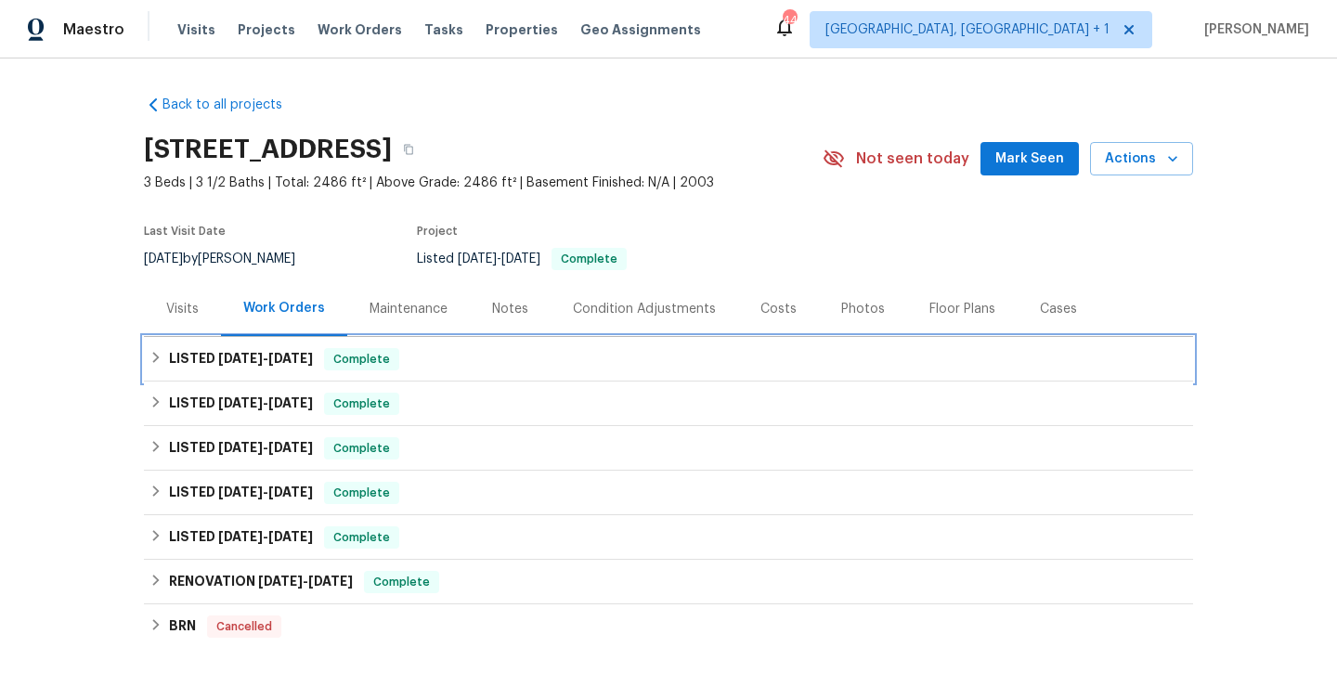
click at [274, 365] on h6 "LISTED 8/4/25 - 8/11/25" at bounding box center [241, 359] width 144 height 22
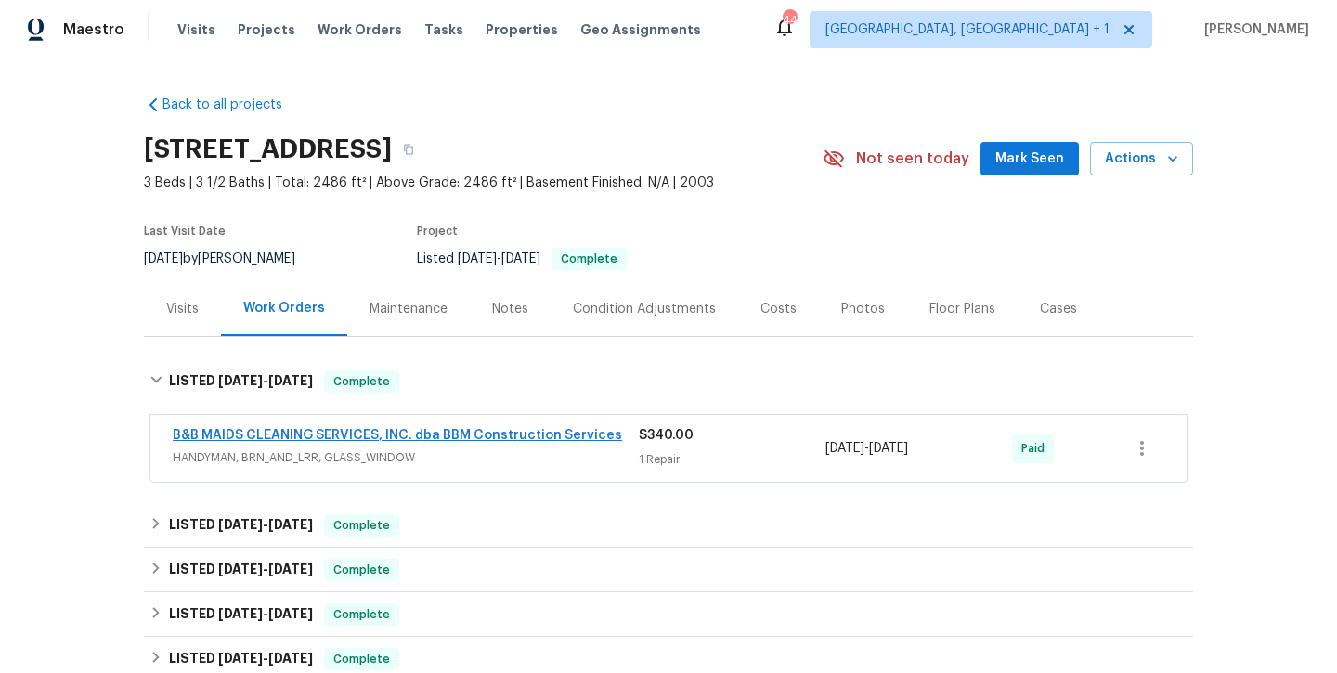
click at [394, 436] on link "B&B MAIDS CLEANING SERVICES, INC. dba BBM Construction Services" at bounding box center [397, 435] width 449 height 13
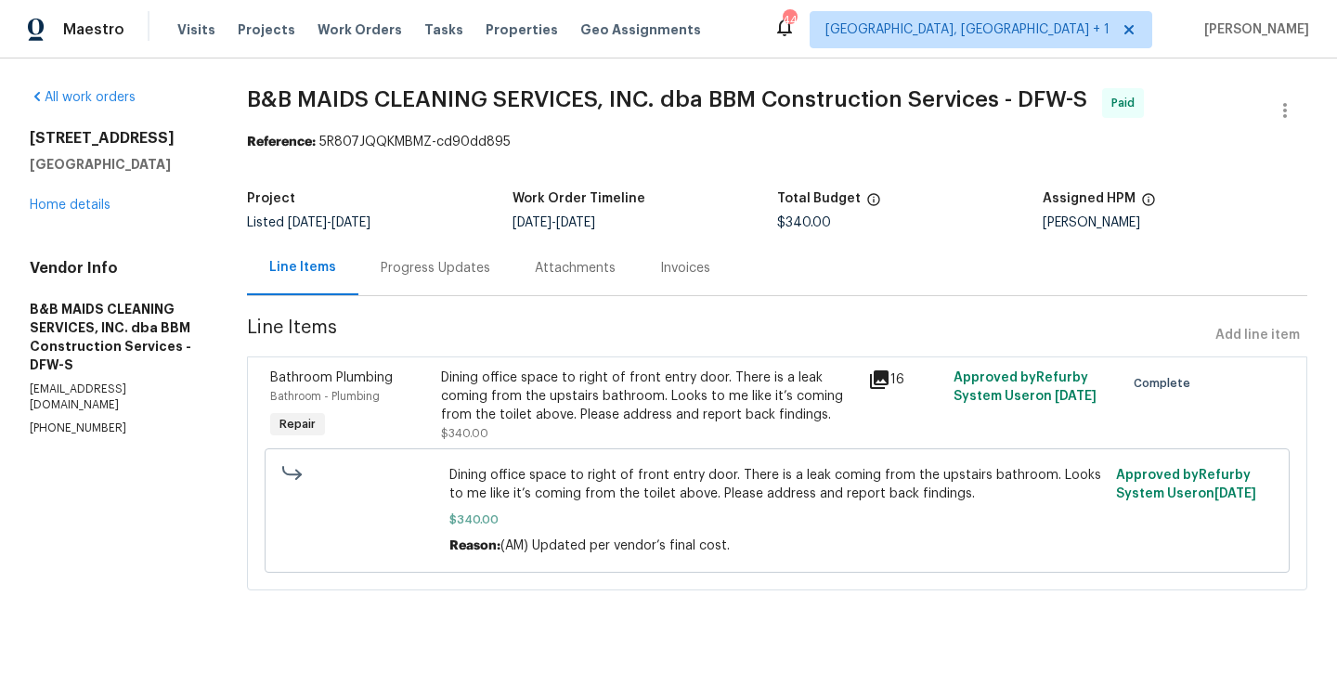
click at [586, 406] on div "Dining office space to right of front entry door. There is a leak coming from t…" at bounding box center [649, 397] width 416 height 56
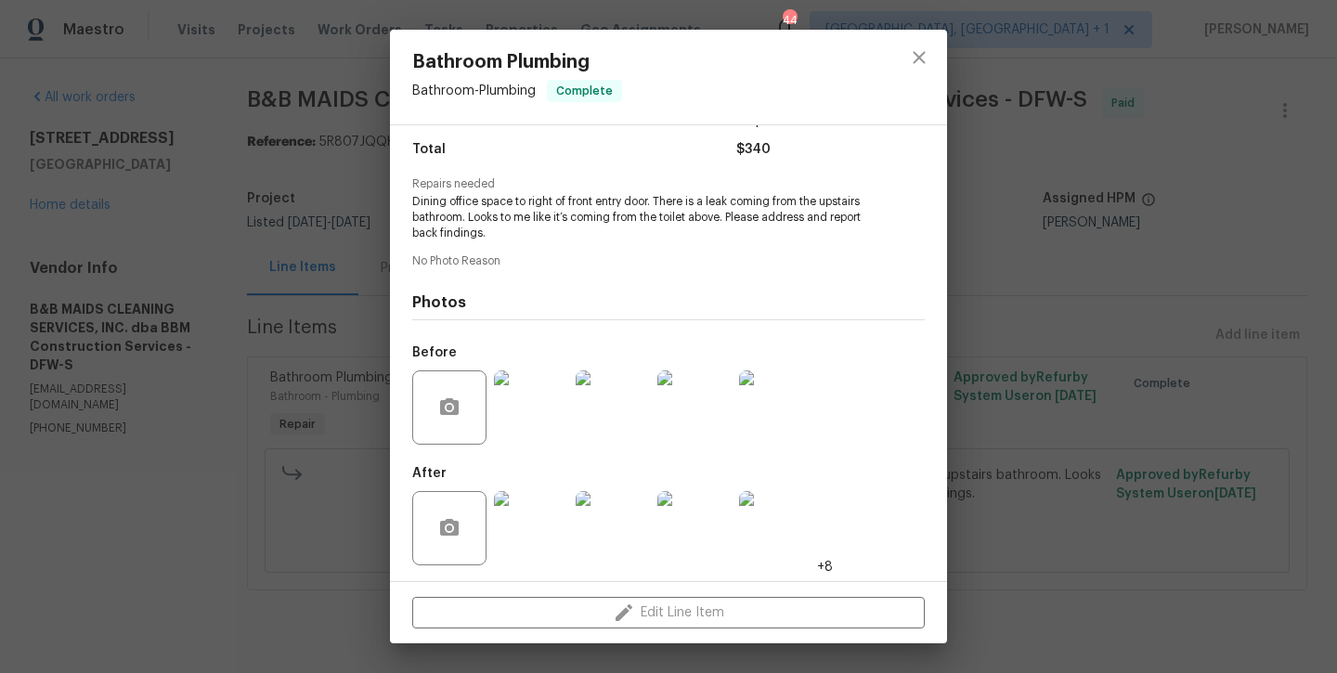
scroll to position [159, 0]
click at [547, 524] on img at bounding box center [531, 529] width 74 height 74
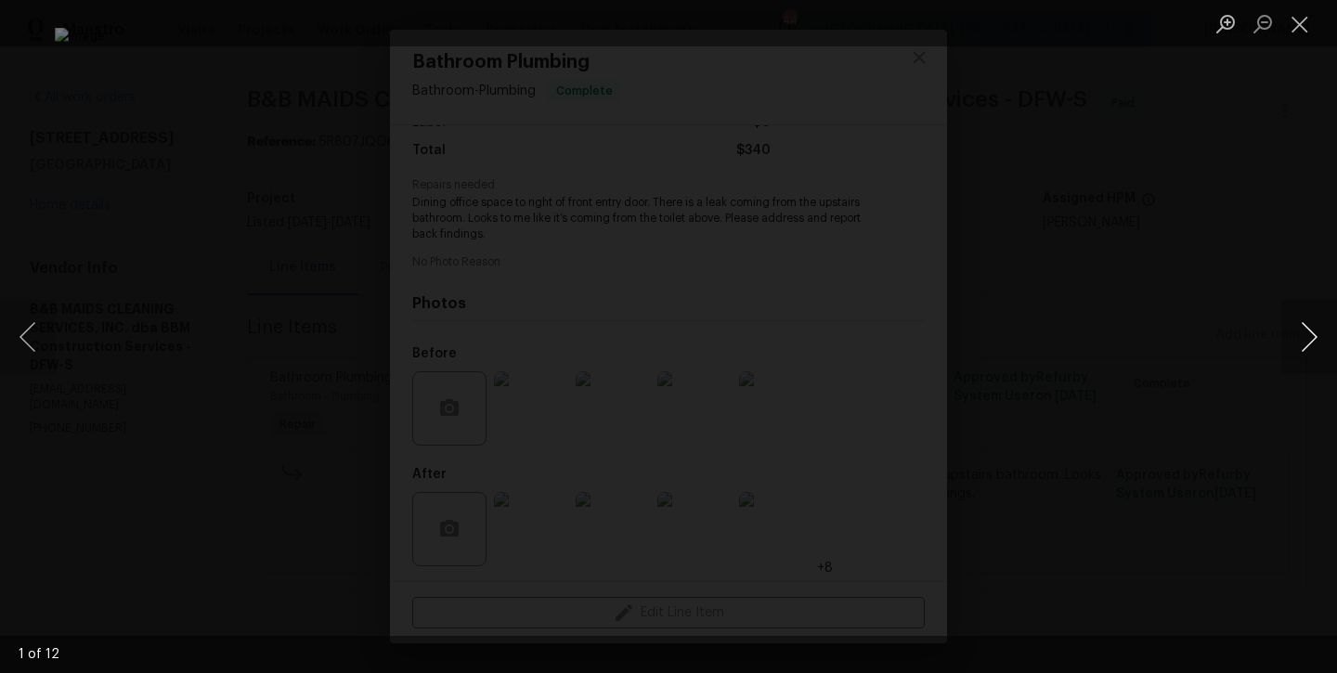
click at [1314, 328] on button "Next image" at bounding box center [1309, 337] width 56 height 74
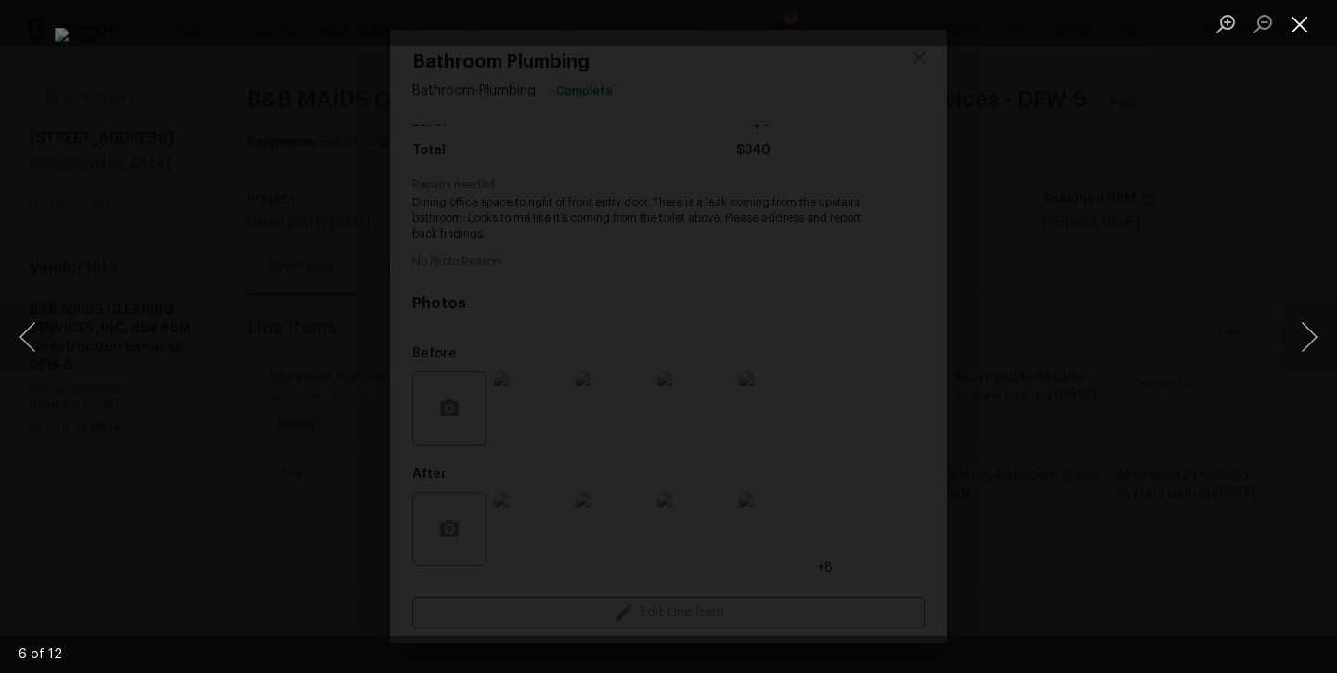
click at [1304, 32] on button "Close lightbox" at bounding box center [1299, 23] width 37 height 32
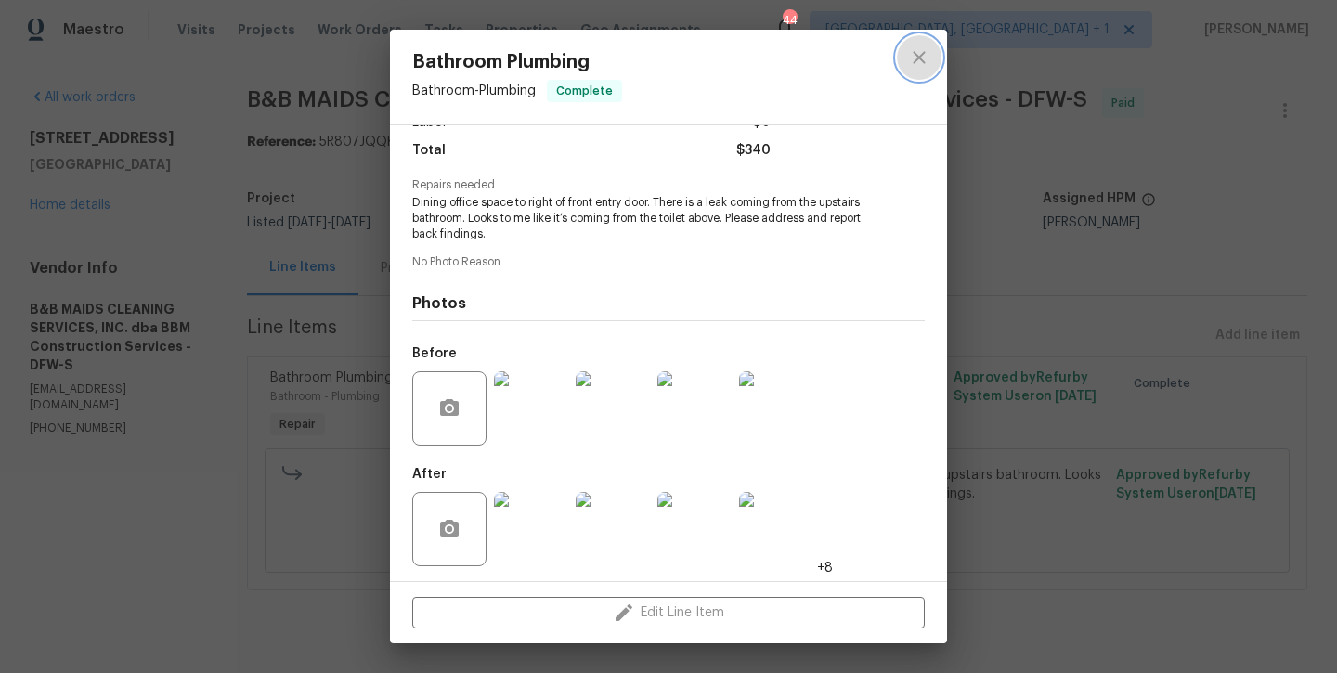
click at [926, 58] on icon "close" at bounding box center [919, 57] width 22 height 22
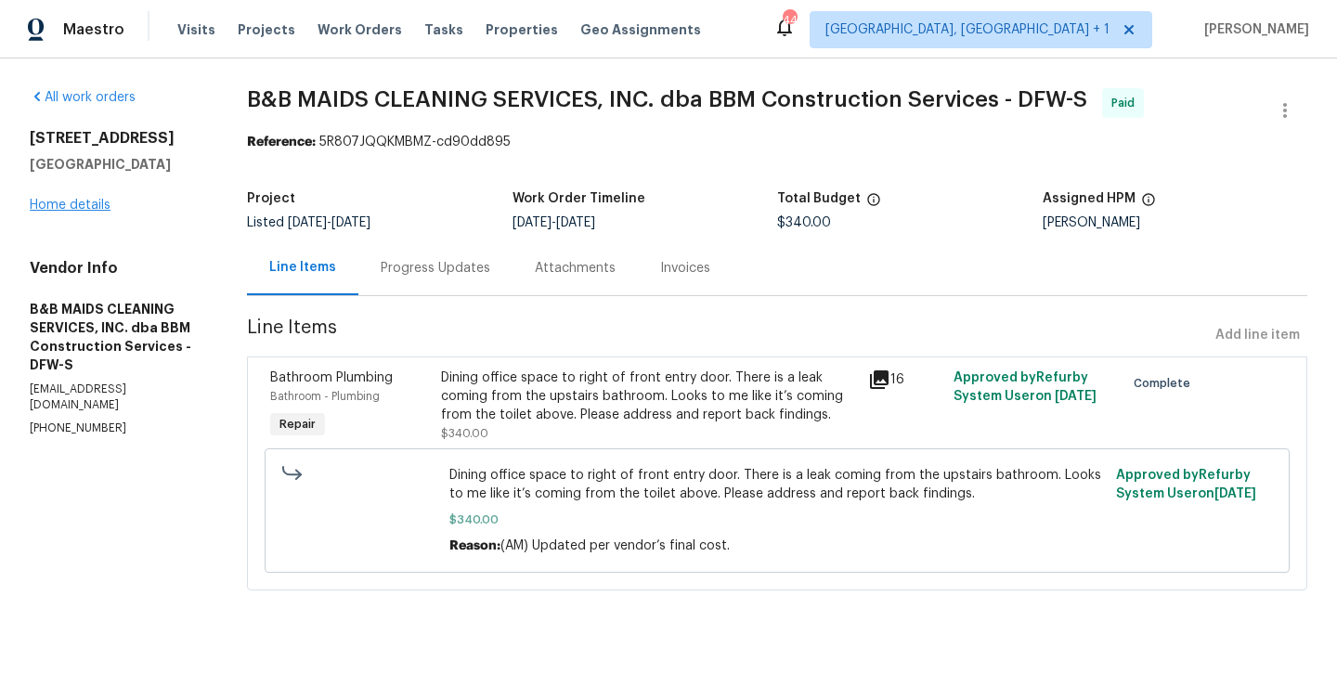
click at [62, 211] on link "Home details" at bounding box center [70, 205] width 81 height 13
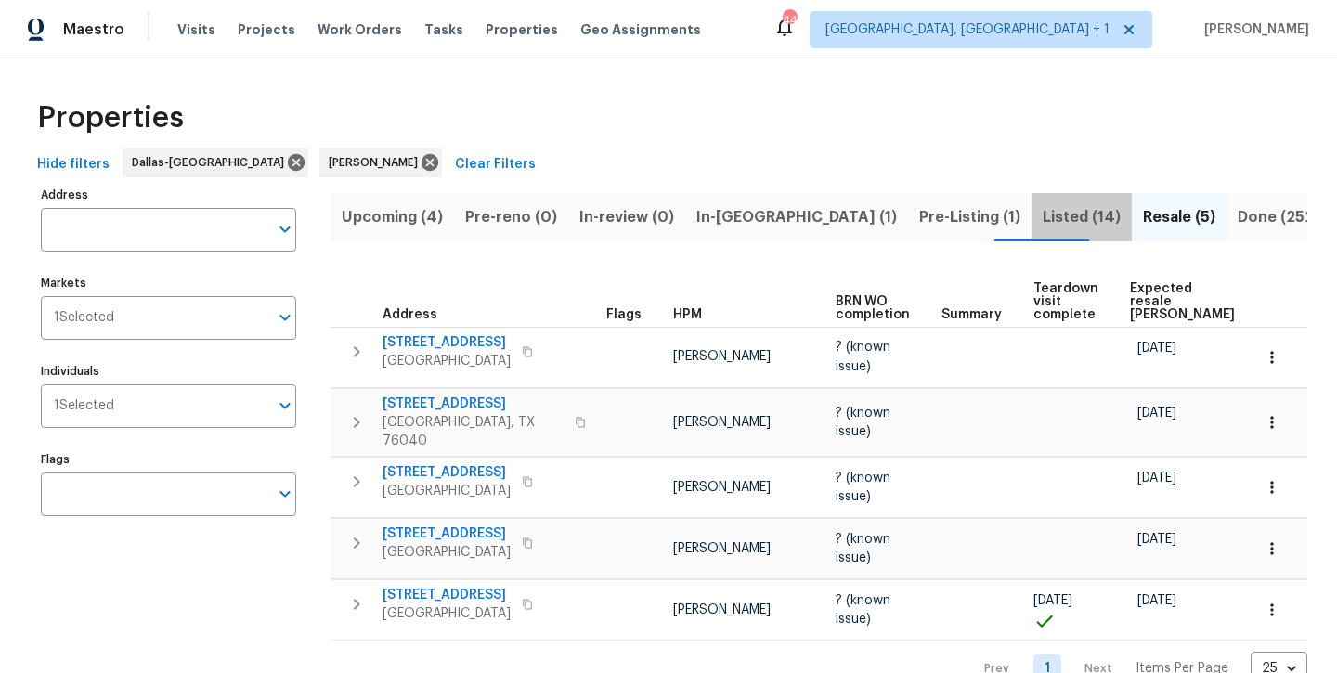
click at [1042, 219] on span "Listed (14)" at bounding box center [1081, 217] width 78 height 26
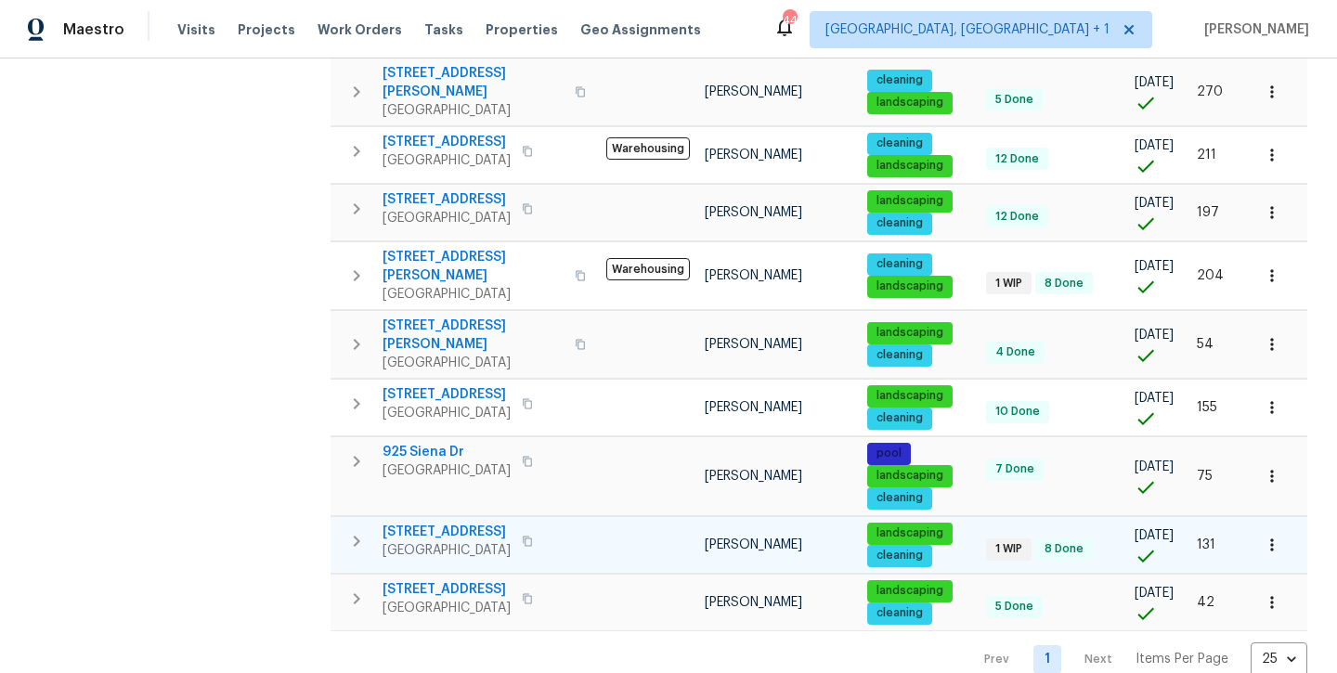
scroll to position [550, 0]
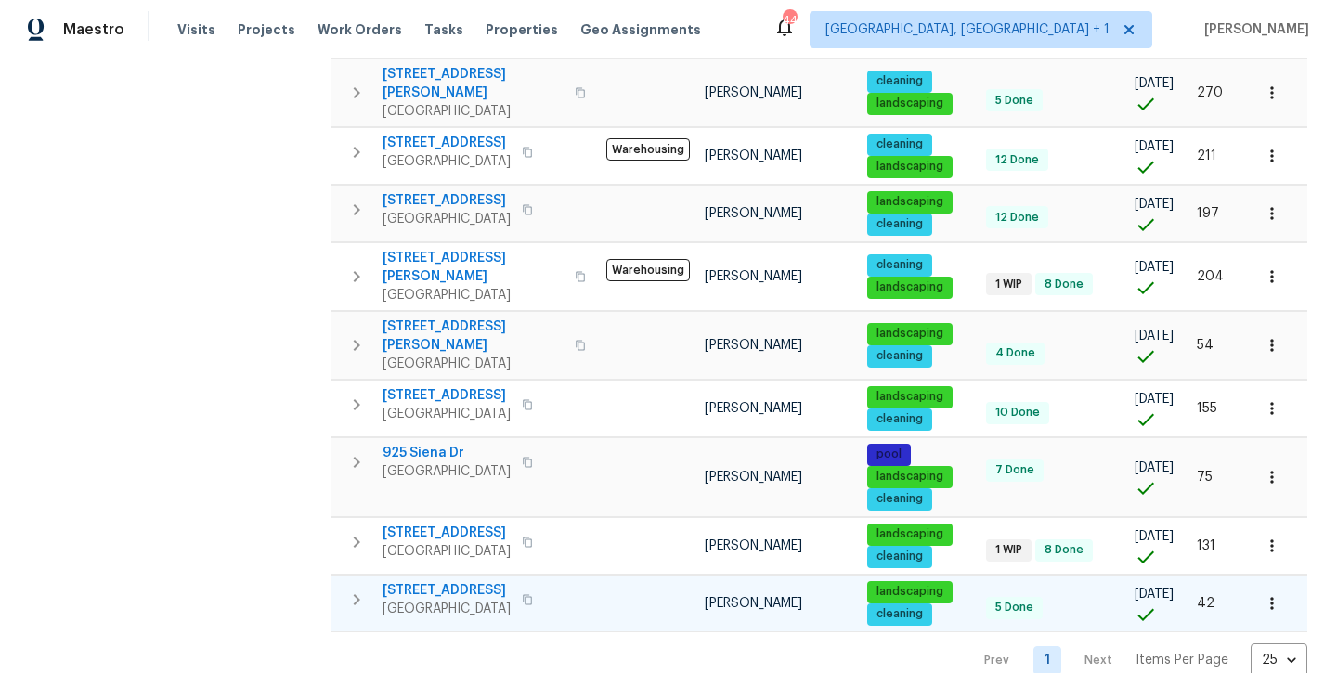
click at [453, 581] on span "6808 Driffield Cir E" at bounding box center [446, 590] width 128 height 19
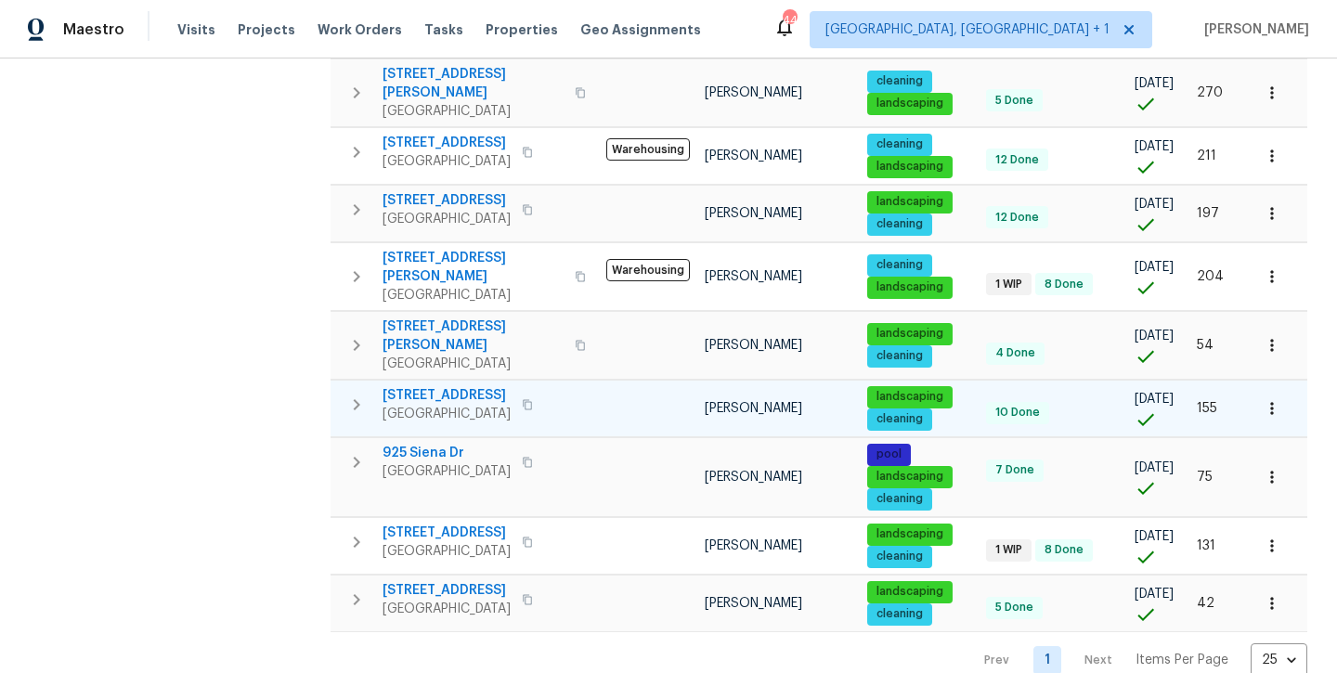
click at [419, 386] on span "8504 Balta Ct" at bounding box center [446, 395] width 128 height 19
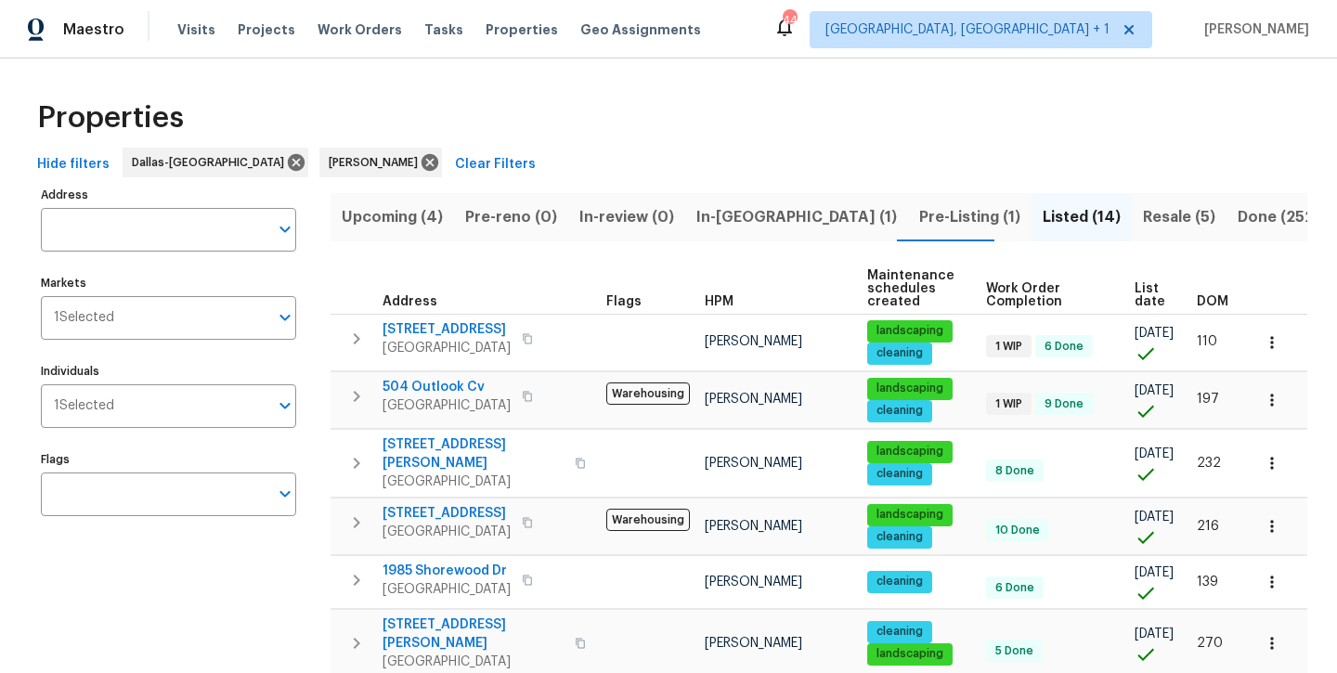
scroll to position [0, 0]
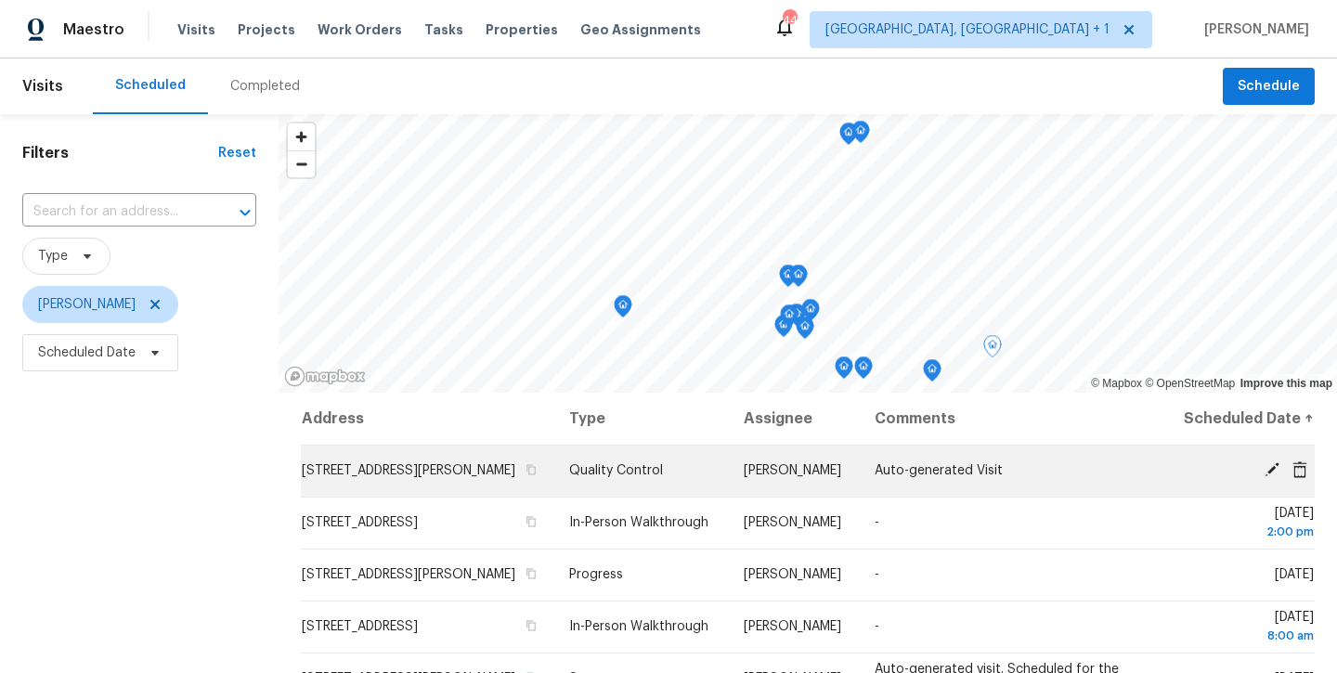
click at [1274, 477] on icon at bounding box center [1271, 469] width 15 height 15
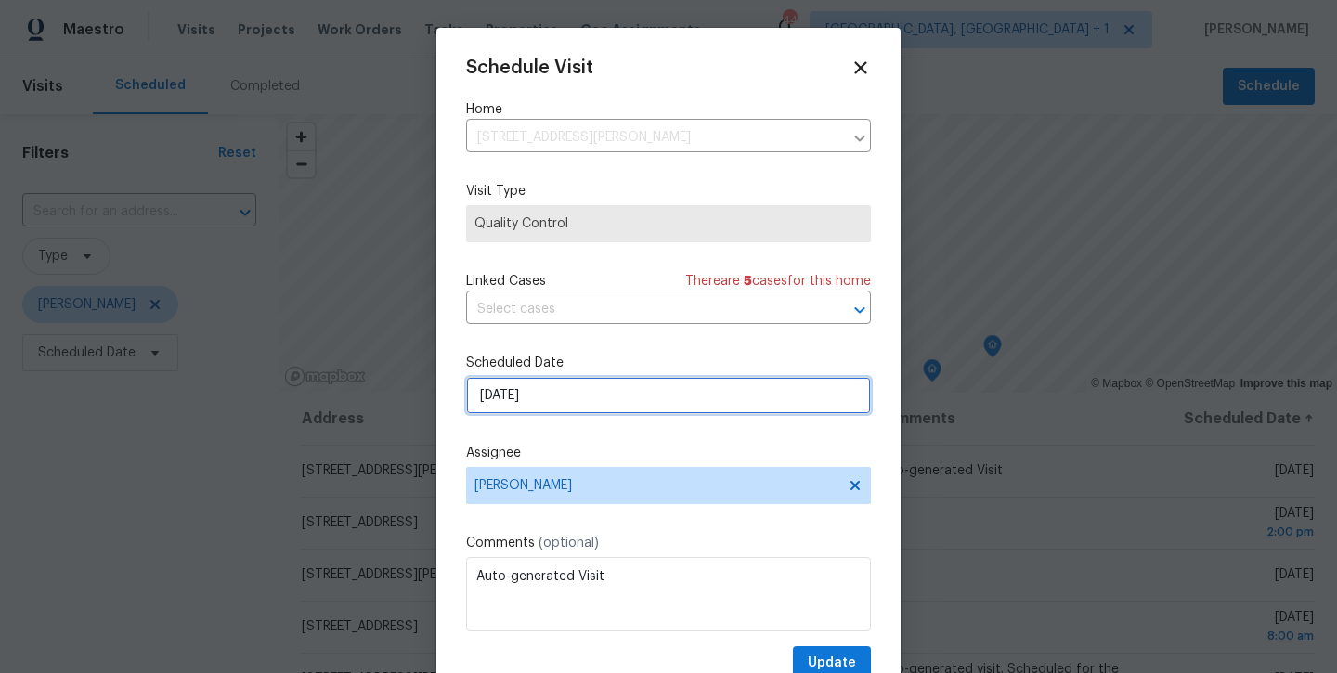
click at [593, 394] on input "9/4/2025" at bounding box center [668, 395] width 405 height 37
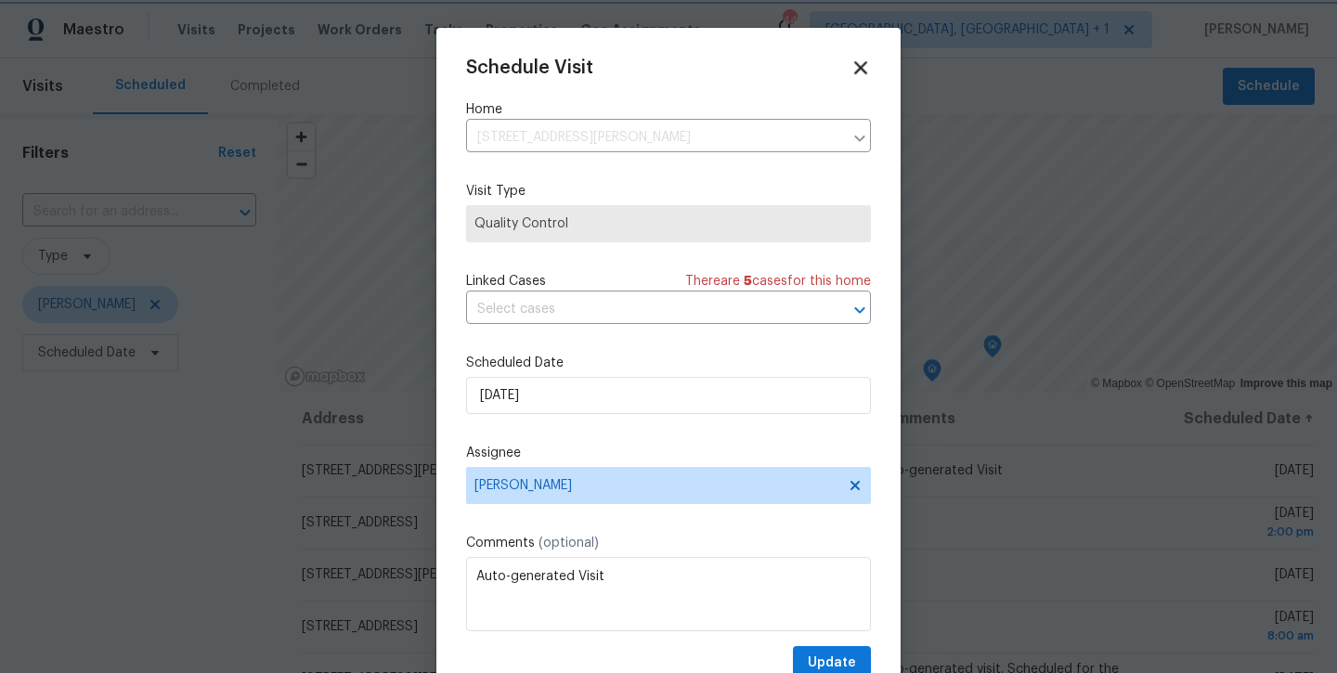
click at [855, 70] on icon at bounding box center [859, 67] width 21 height 21
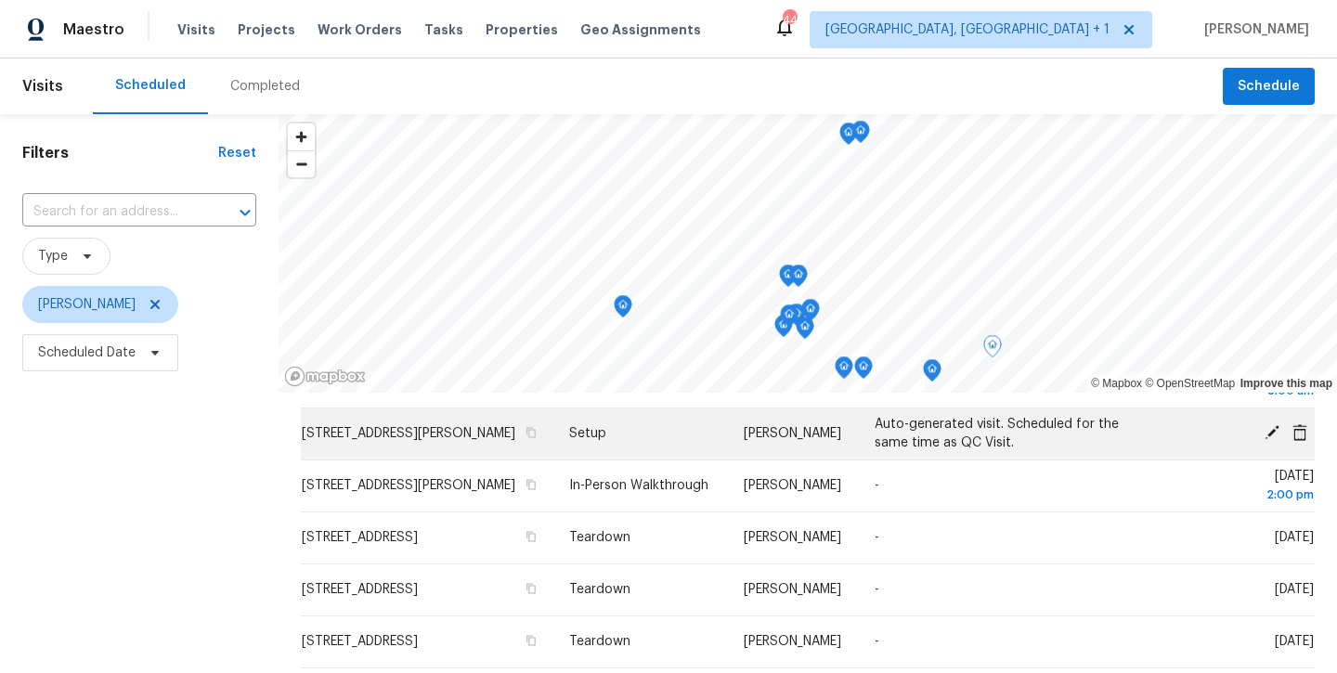
scroll to position [257, 0]
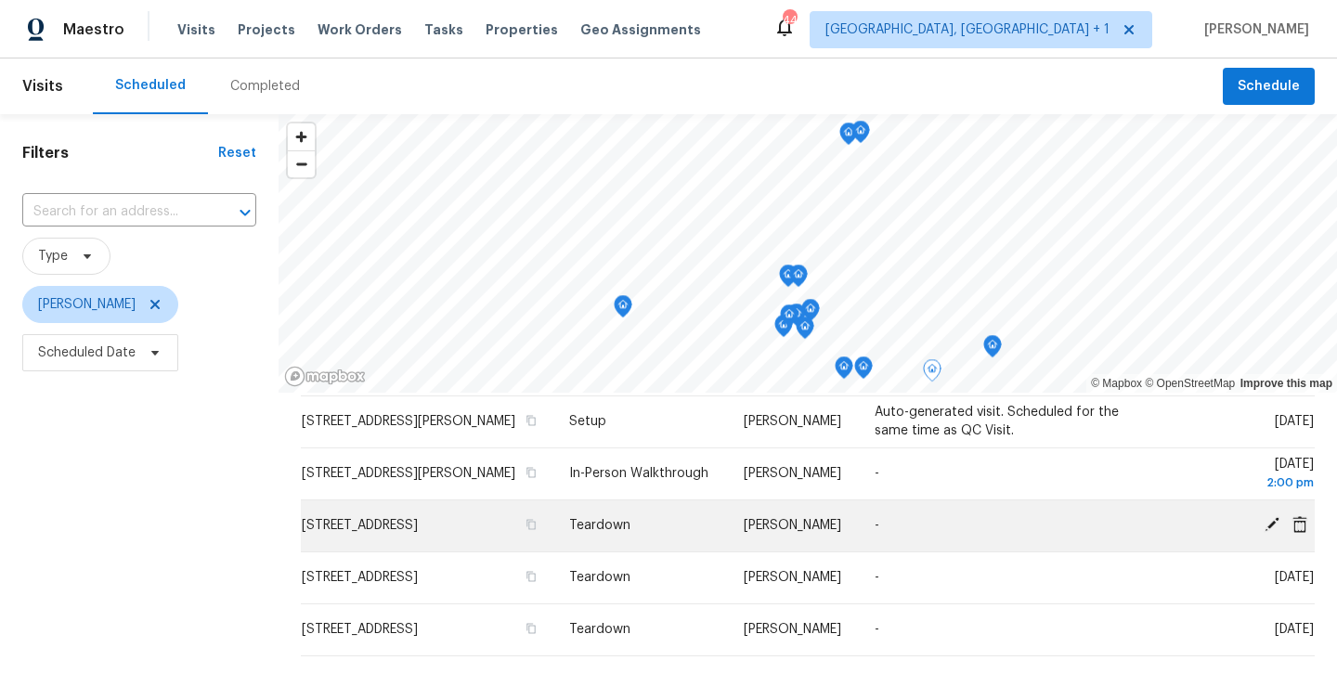
click at [1270, 532] on icon at bounding box center [1271, 524] width 15 height 15
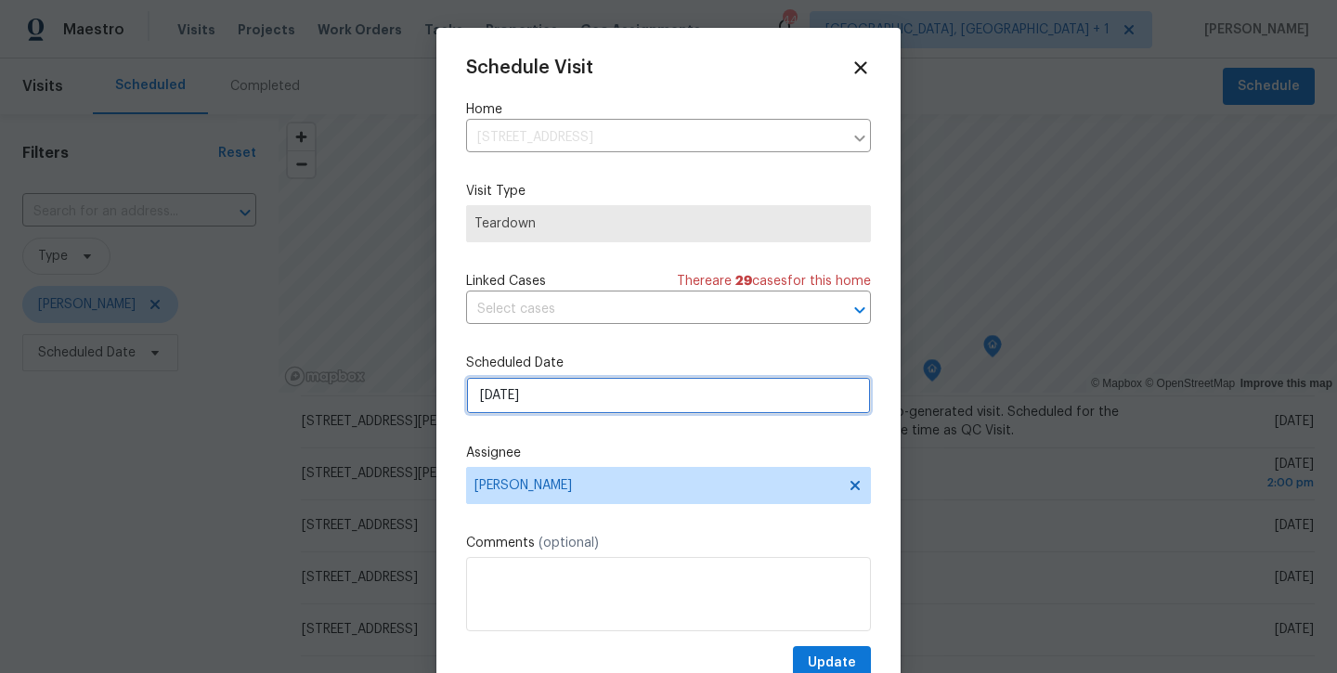
click at [693, 405] on input "9/5/2025" at bounding box center [668, 395] width 405 height 37
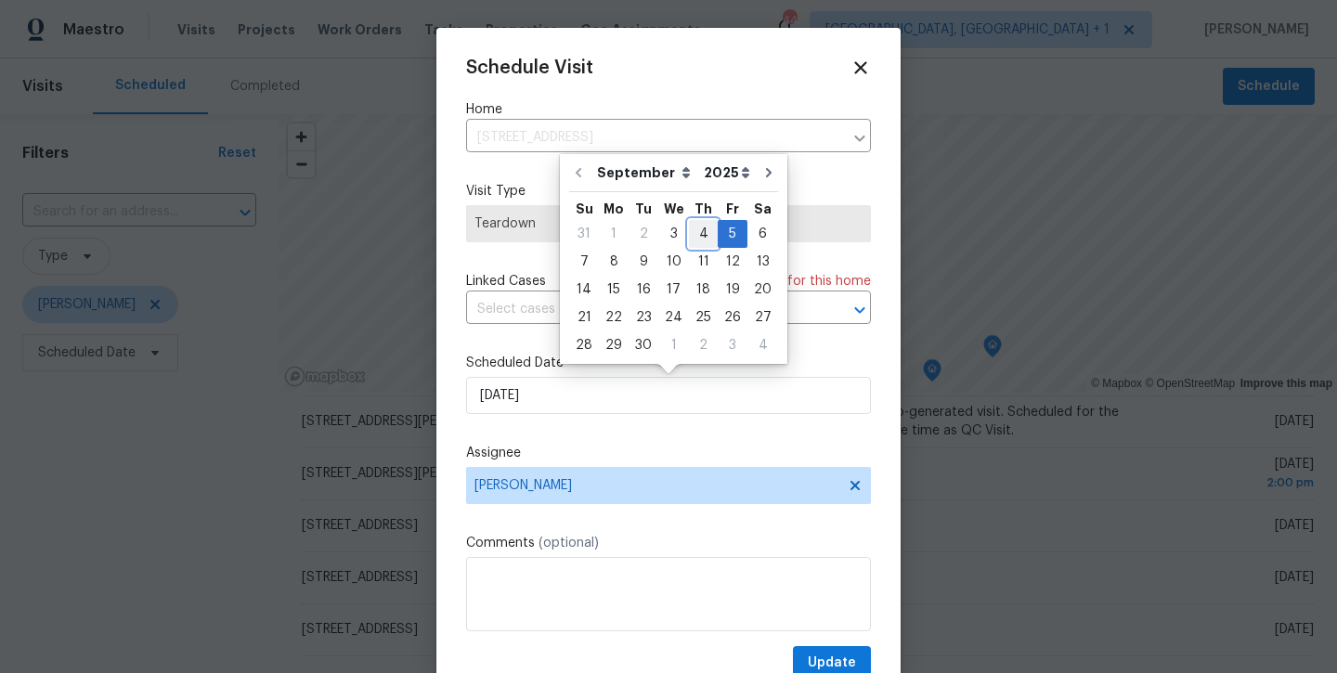
click at [695, 240] on div "4" at bounding box center [703, 234] width 29 height 26
type input "9/4/2025"
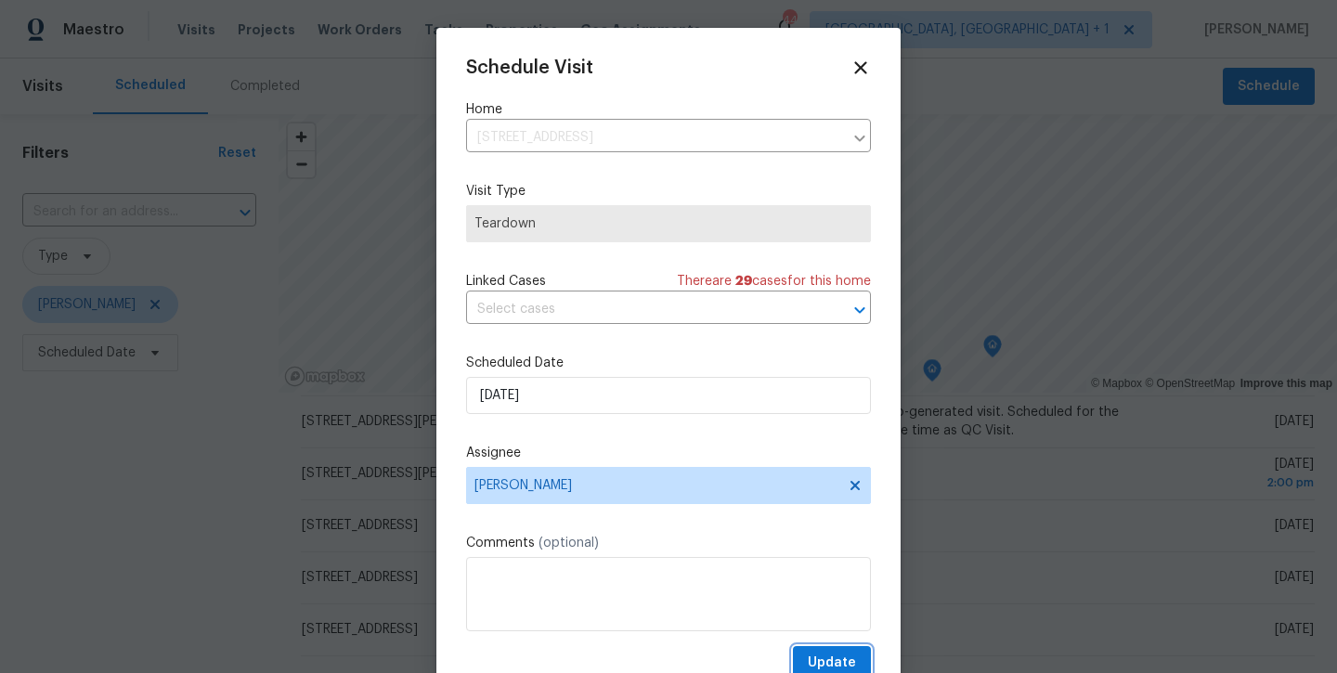
click at [823, 661] on span "Update" at bounding box center [832, 663] width 48 height 23
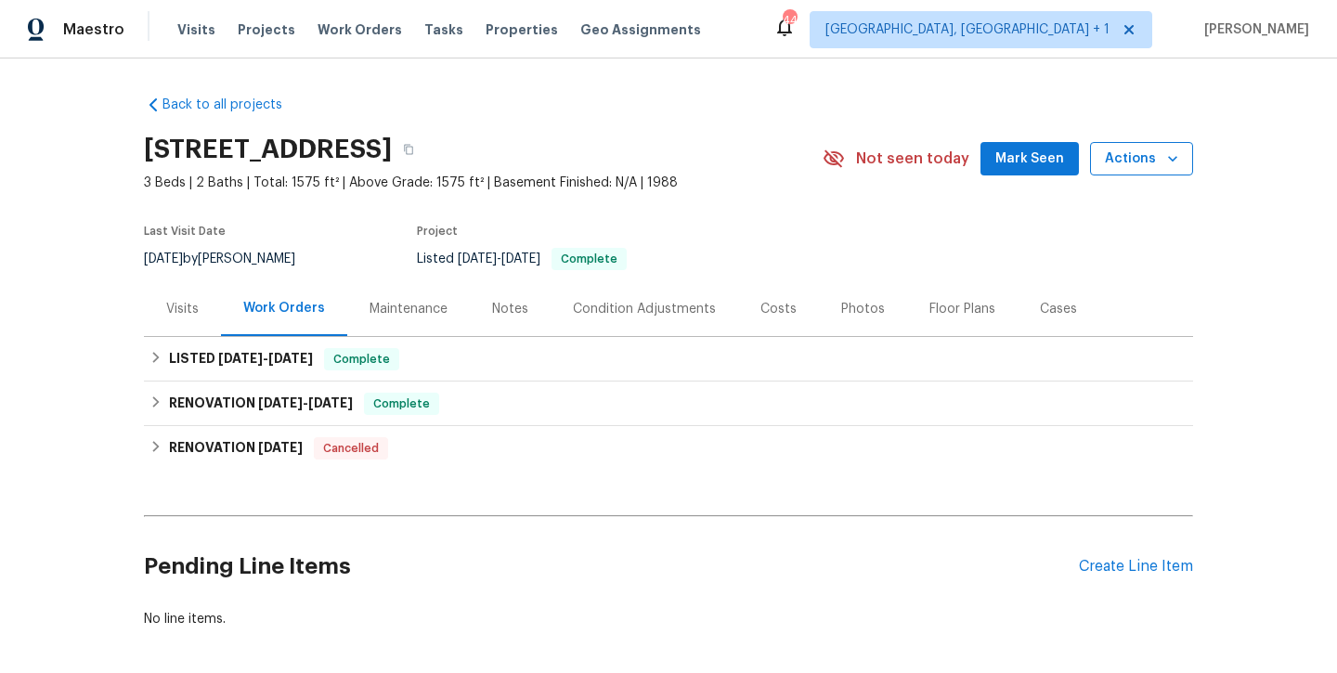
click at [1120, 166] on span "Actions" at bounding box center [1141, 159] width 73 height 23
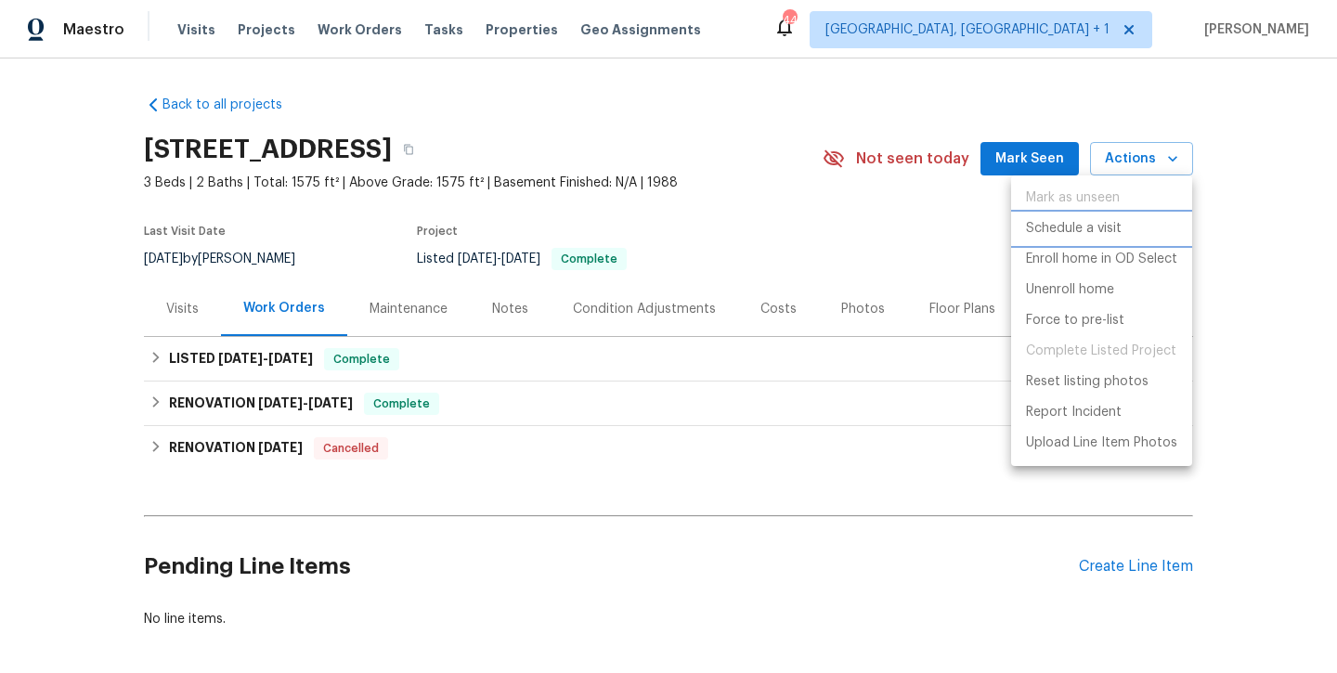
click at [1072, 237] on p "Schedule a visit" at bounding box center [1074, 228] width 96 height 19
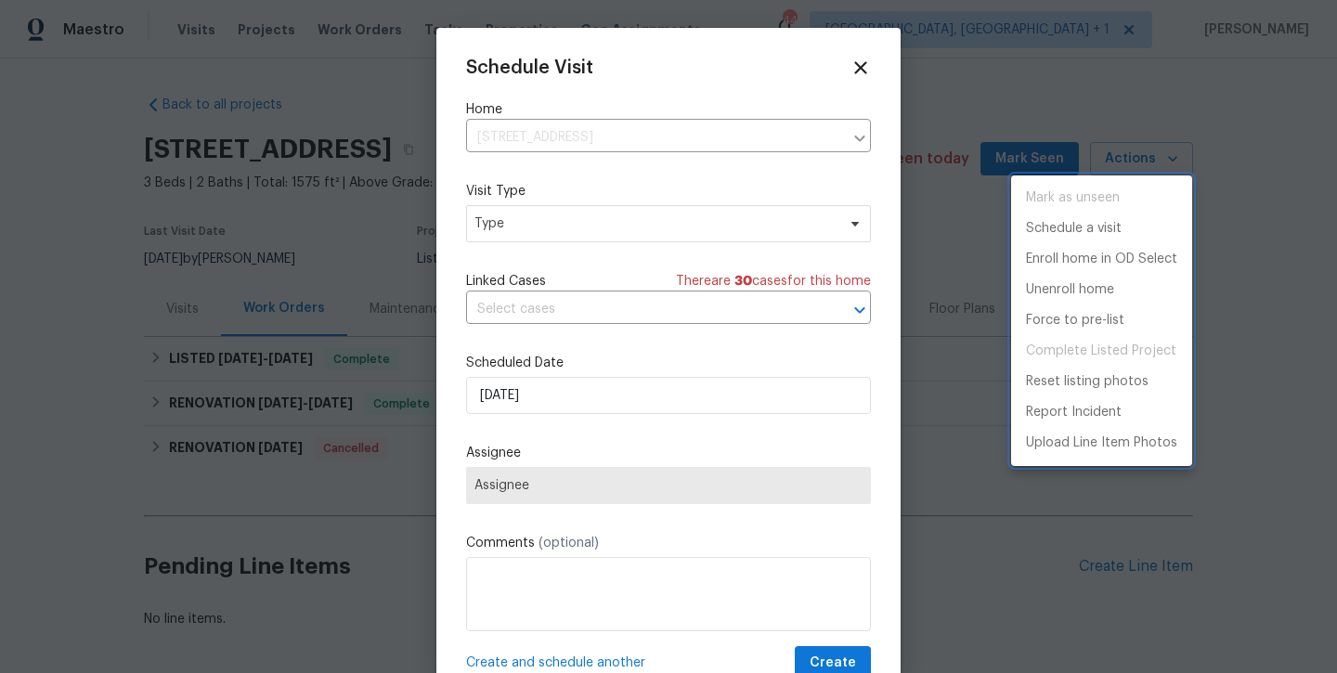
click at [520, 225] on div at bounding box center [668, 336] width 1337 height 673
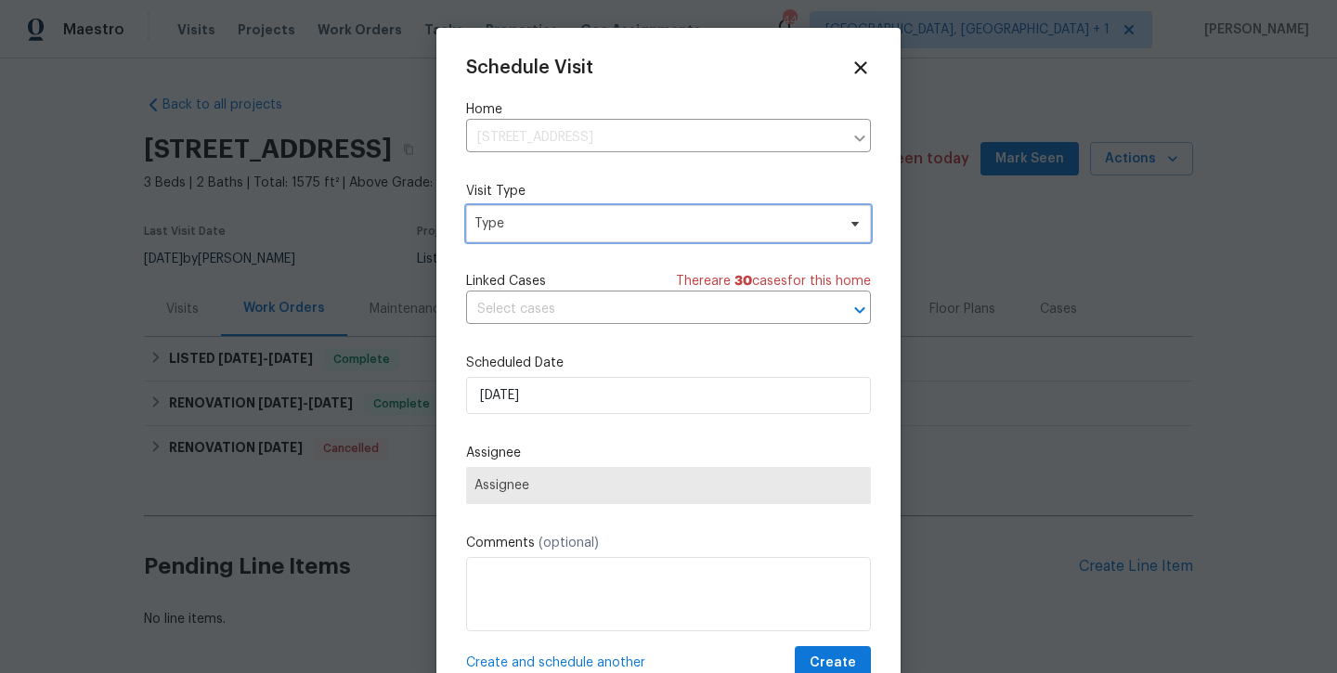
click at [520, 225] on span "Type" at bounding box center [654, 223] width 361 height 19
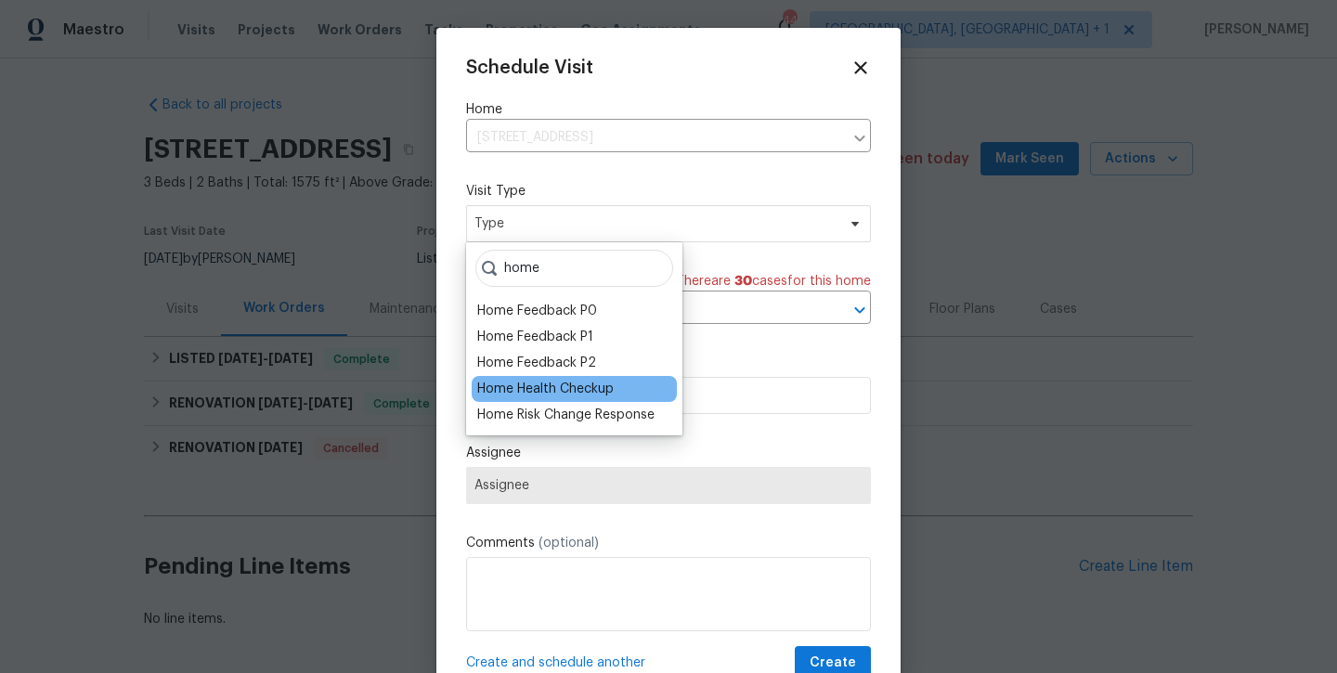
type input "home"
click at [539, 395] on div "Home Health Checkup" at bounding box center [545, 389] width 136 height 19
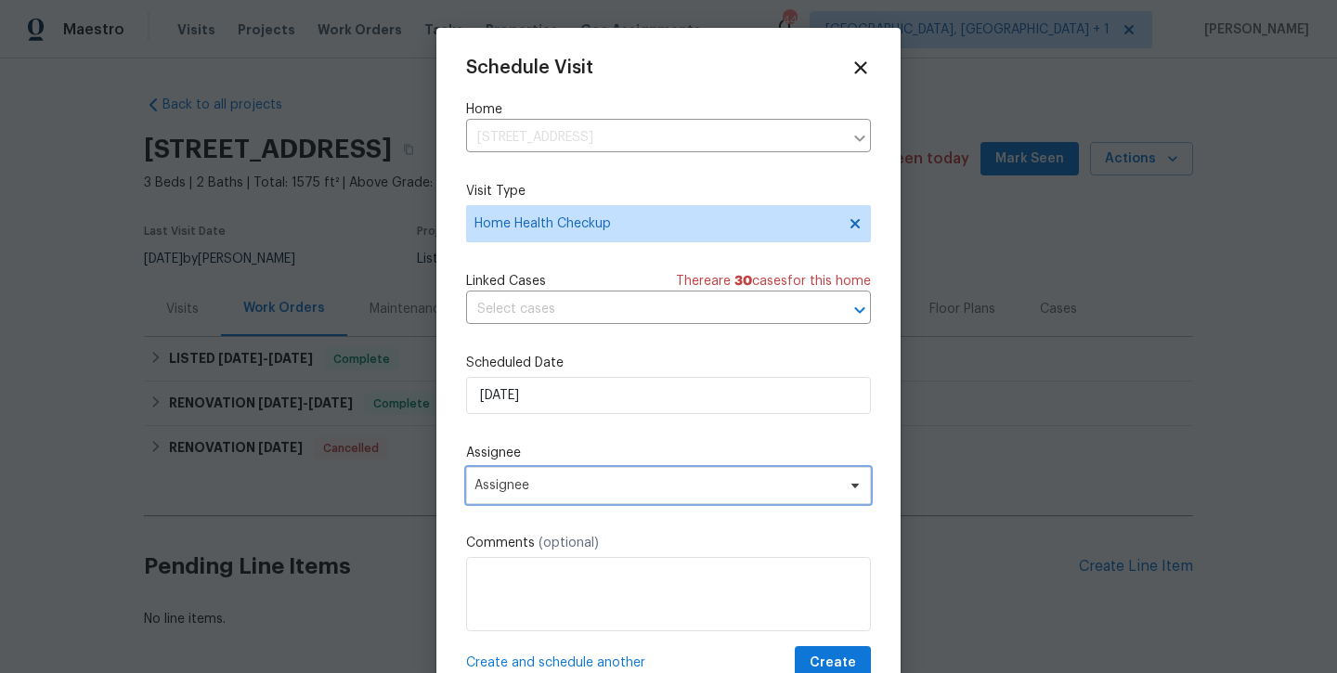
click at [626, 476] on span "Assignee" at bounding box center [668, 485] width 405 height 37
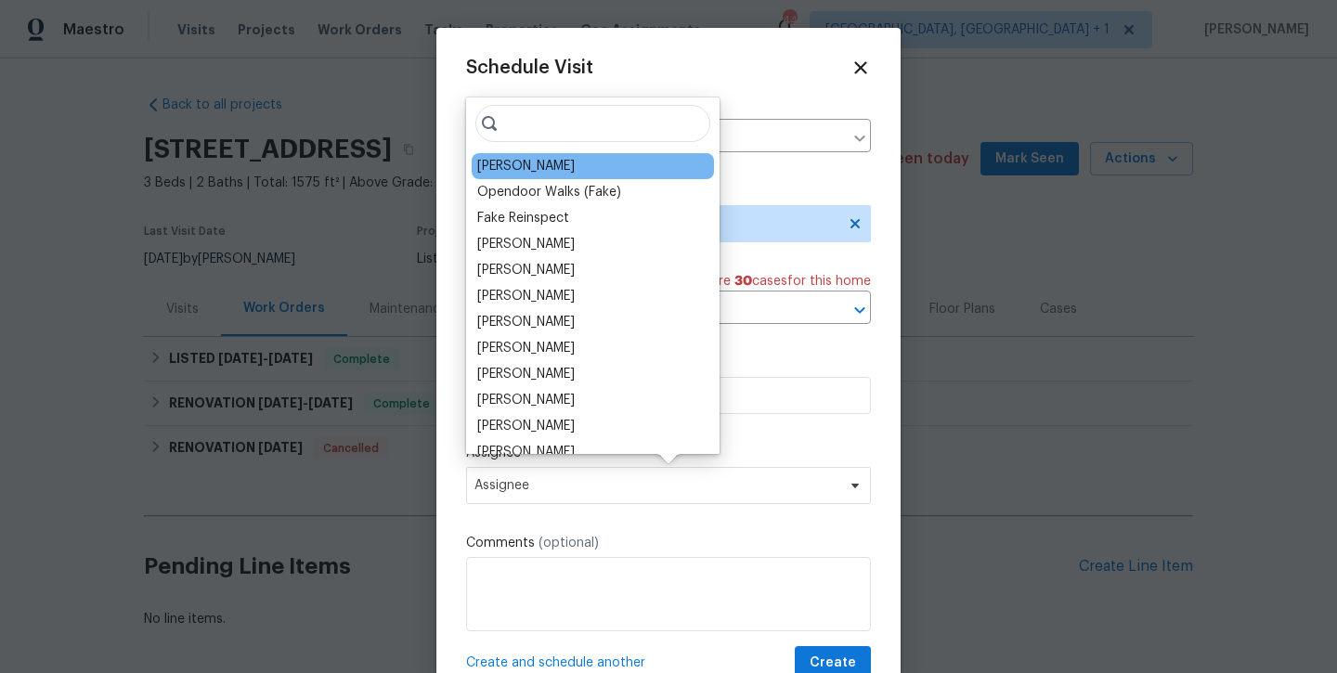
click at [584, 167] on div "[PERSON_NAME]" at bounding box center [593, 166] width 242 height 26
click at [563, 167] on div "[PERSON_NAME]" at bounding box center [525, 166] width 97 height 19
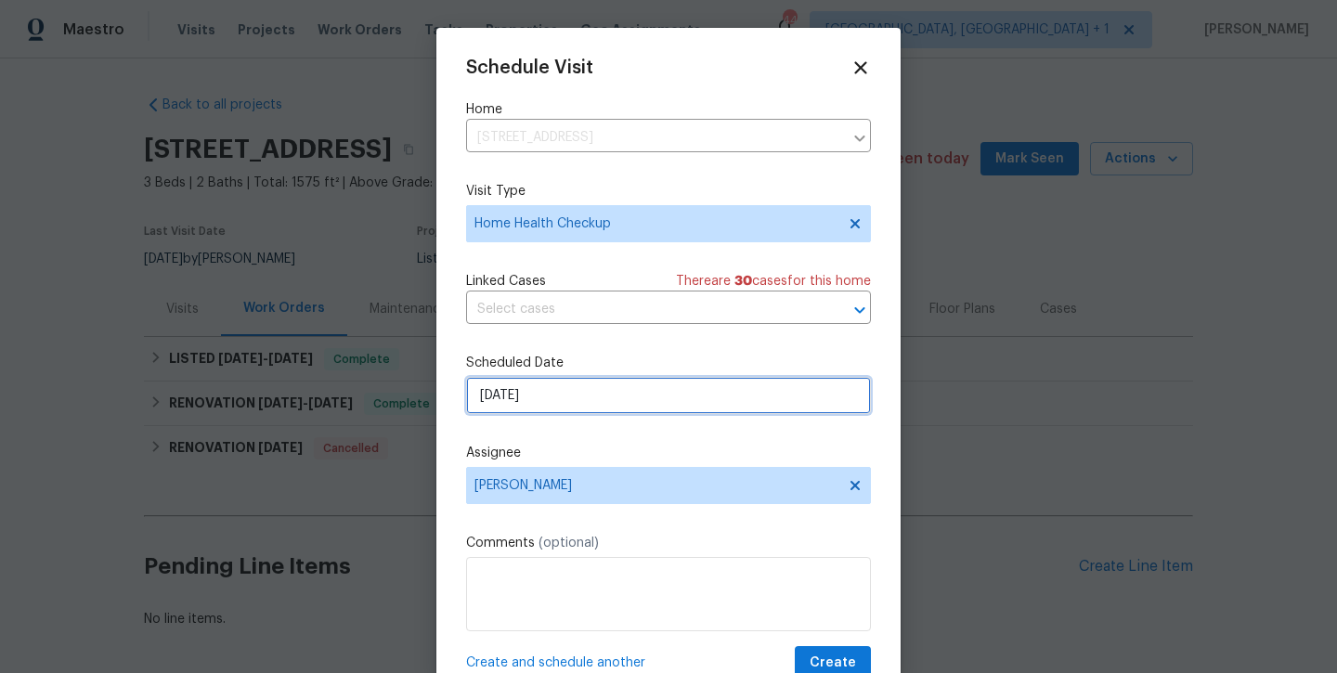
click at [605, 402] on input "[DATE]" at bounding box center [668, 395] width 405 height 37
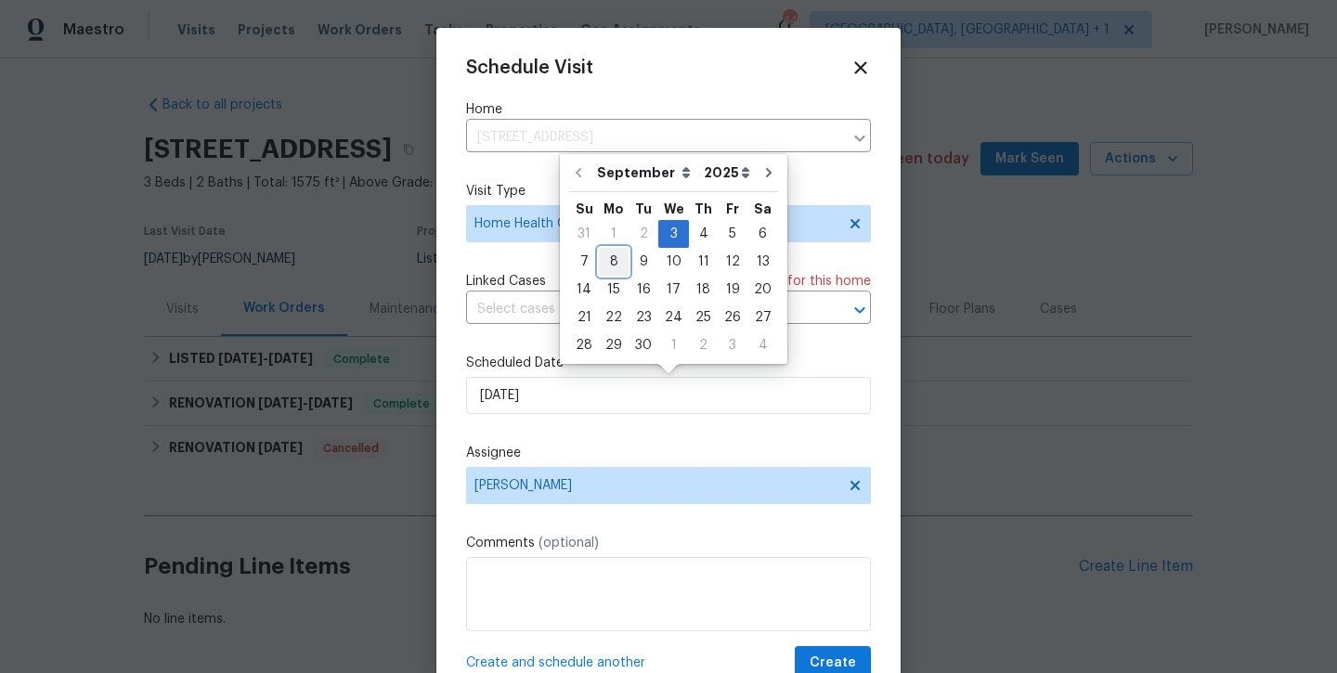
click at [623, 265] on div "8" at bounding box center [614, 262] width 30 height 26
type input "[DATE]"
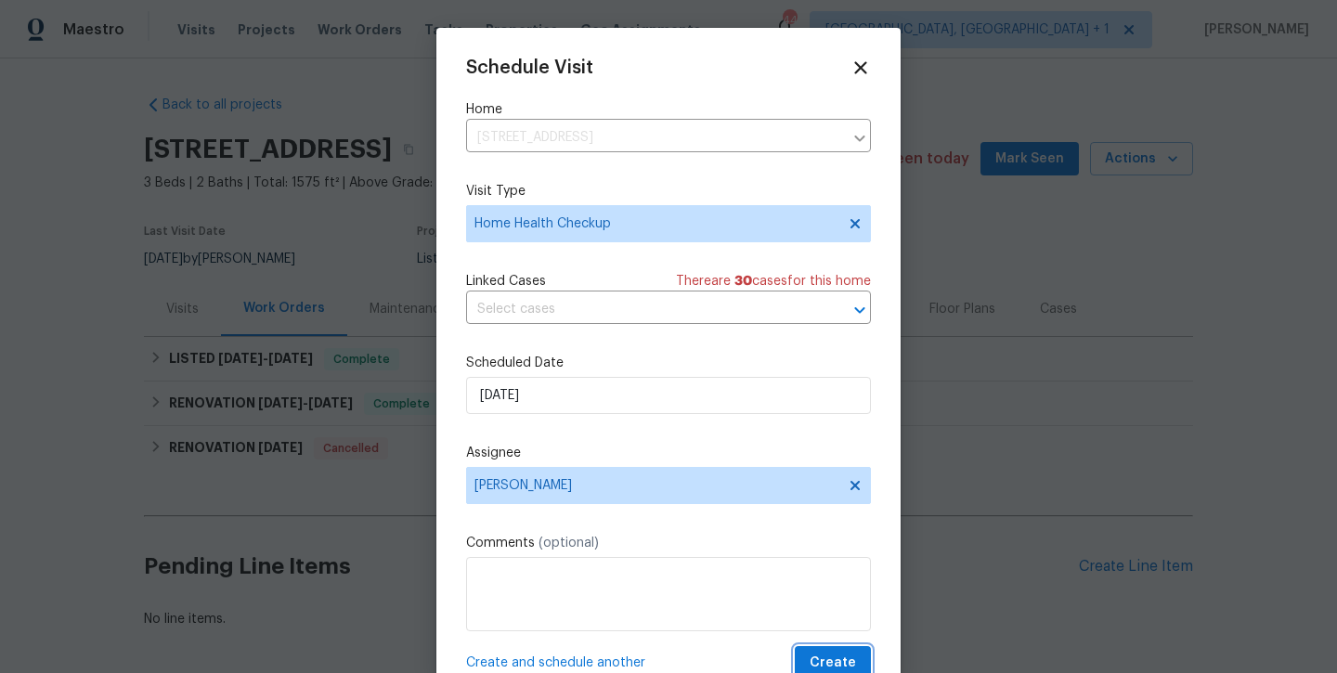
click at [847, 664] on span "Create" at bounding box center [832, 663] width 46 height 23
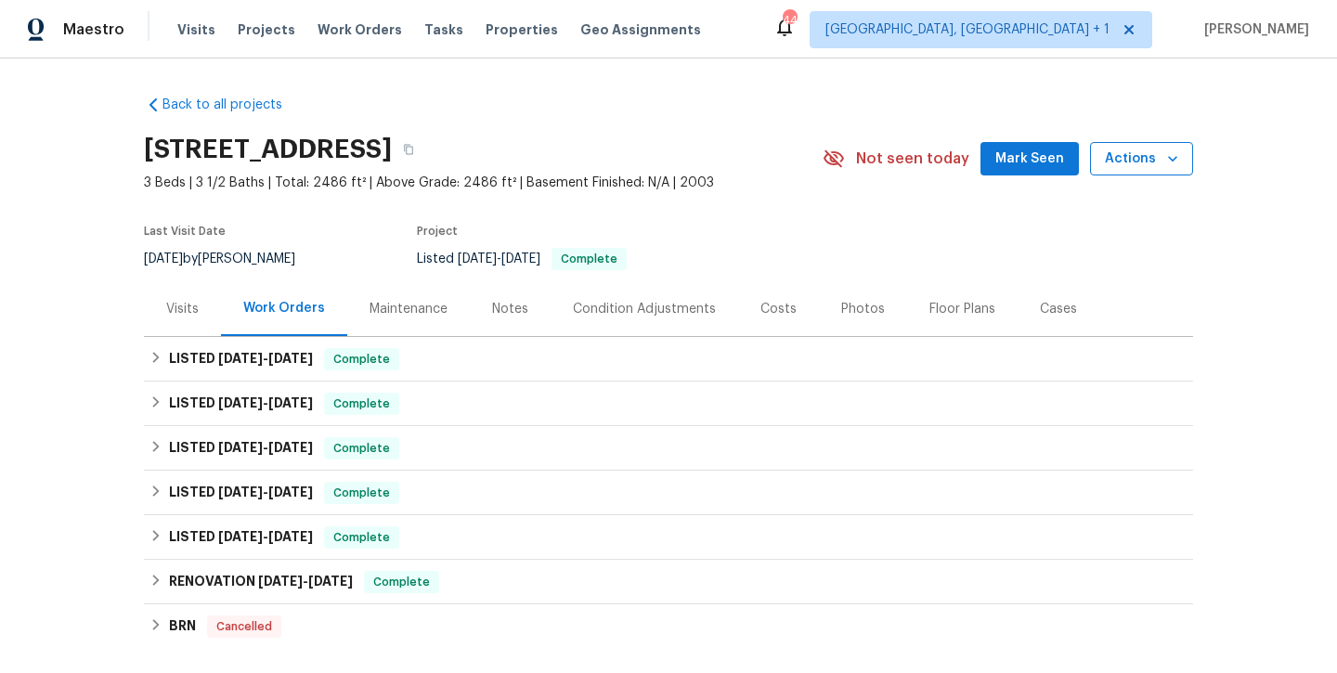
click at [1115, 172] on button "Actions" at bounding box center [1141, 159] width 103 height 34
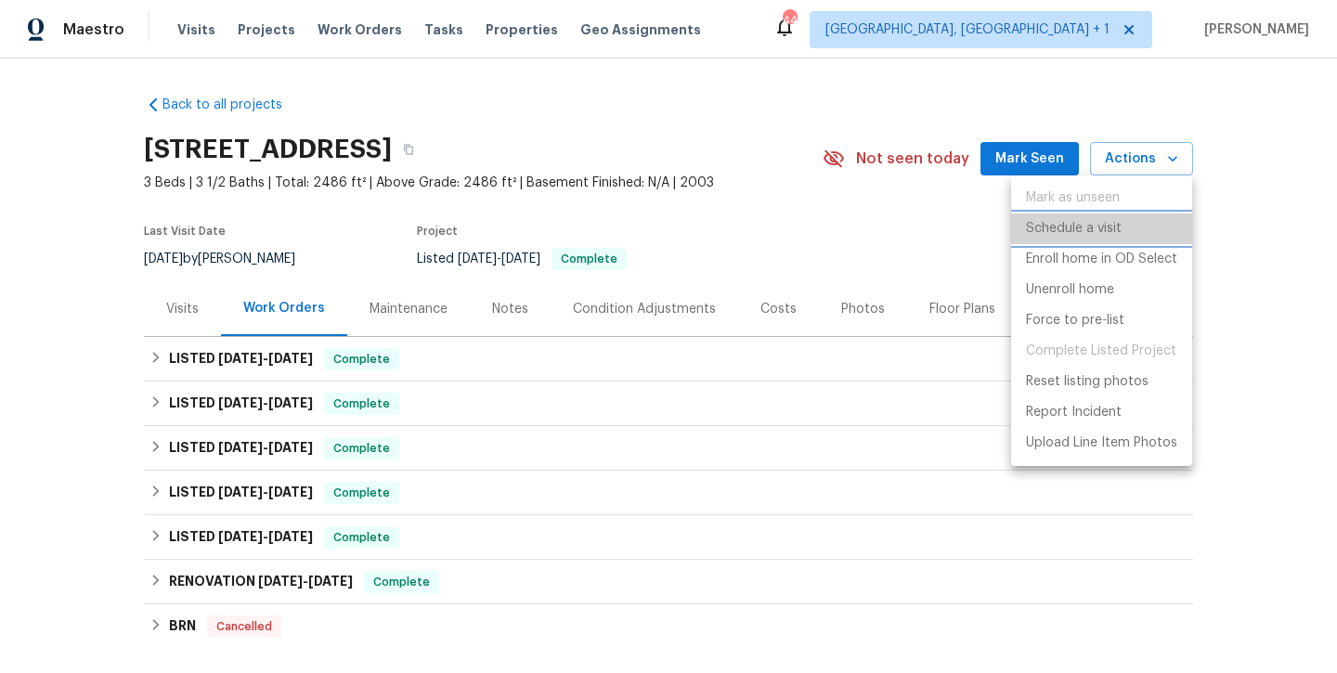
click at [1058, 237] on p "Schedule a visit" at bounding box center [1074, 228] width 96 height 19
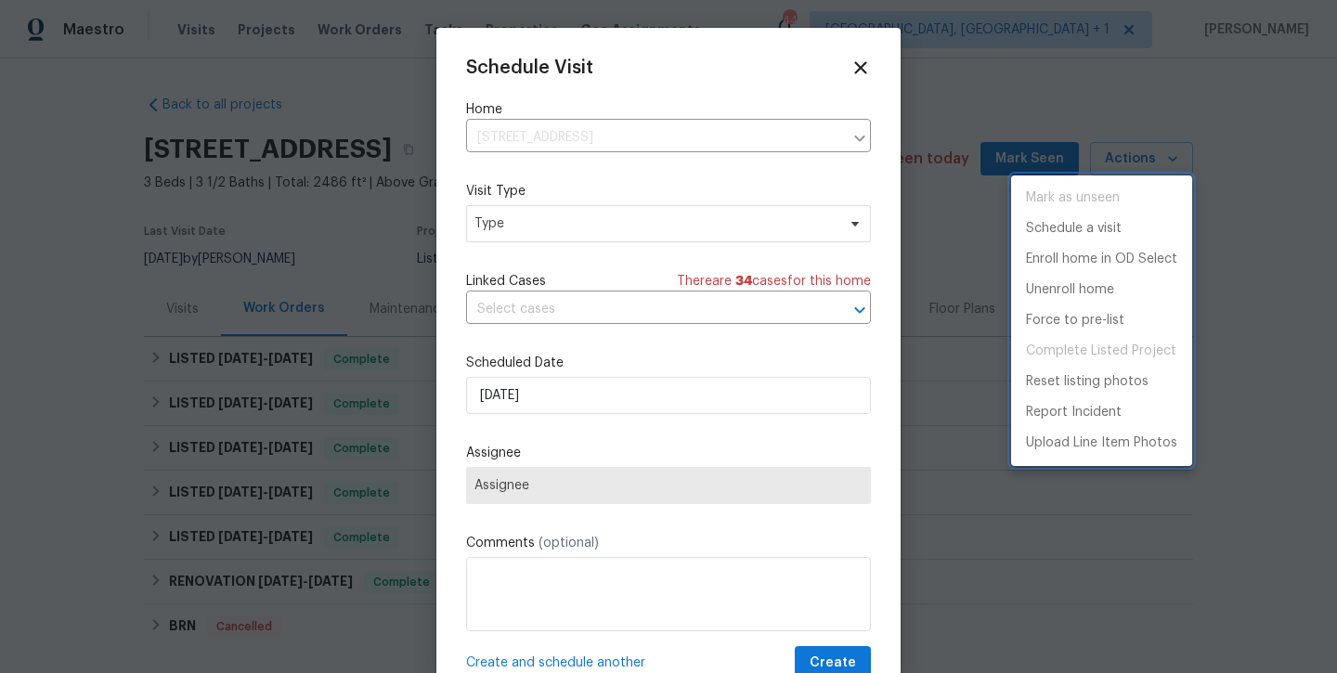
click at [568, 224] on div at bounding box center [668, 336] width 1337 height 673
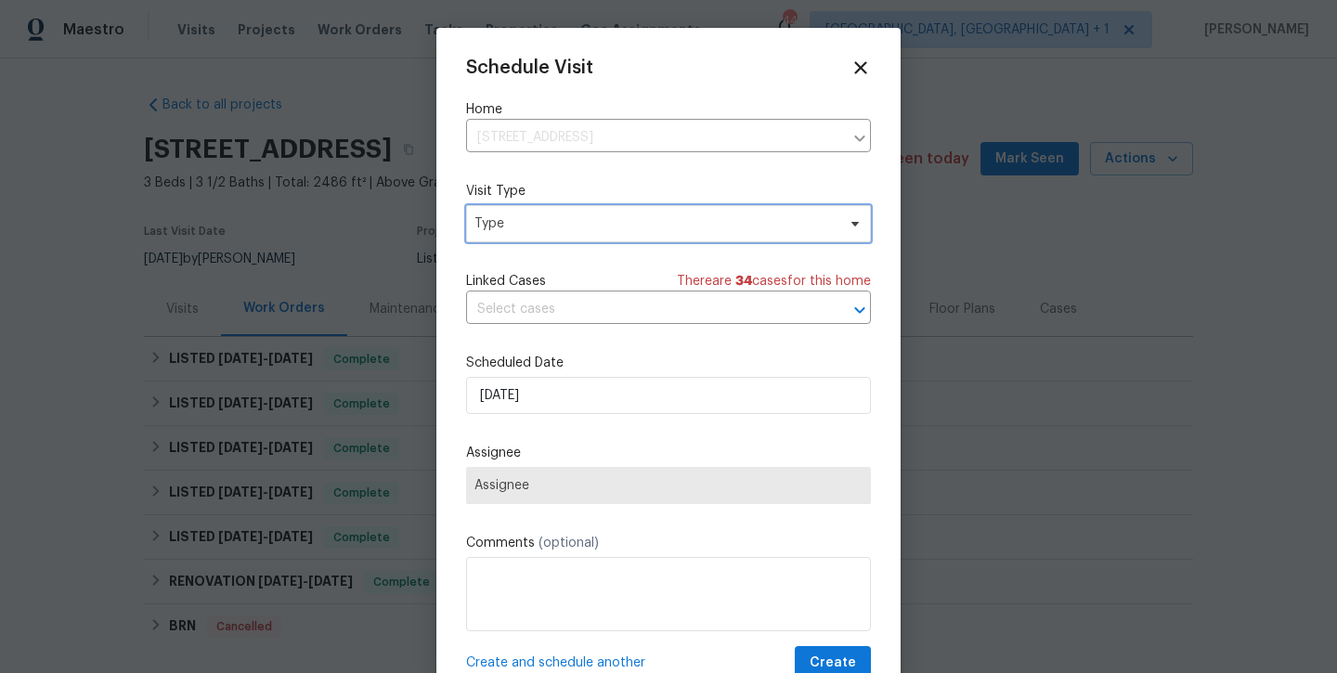
click at [568, 226] on span "Type" at bounding box center [654, 223] width 361 height 19
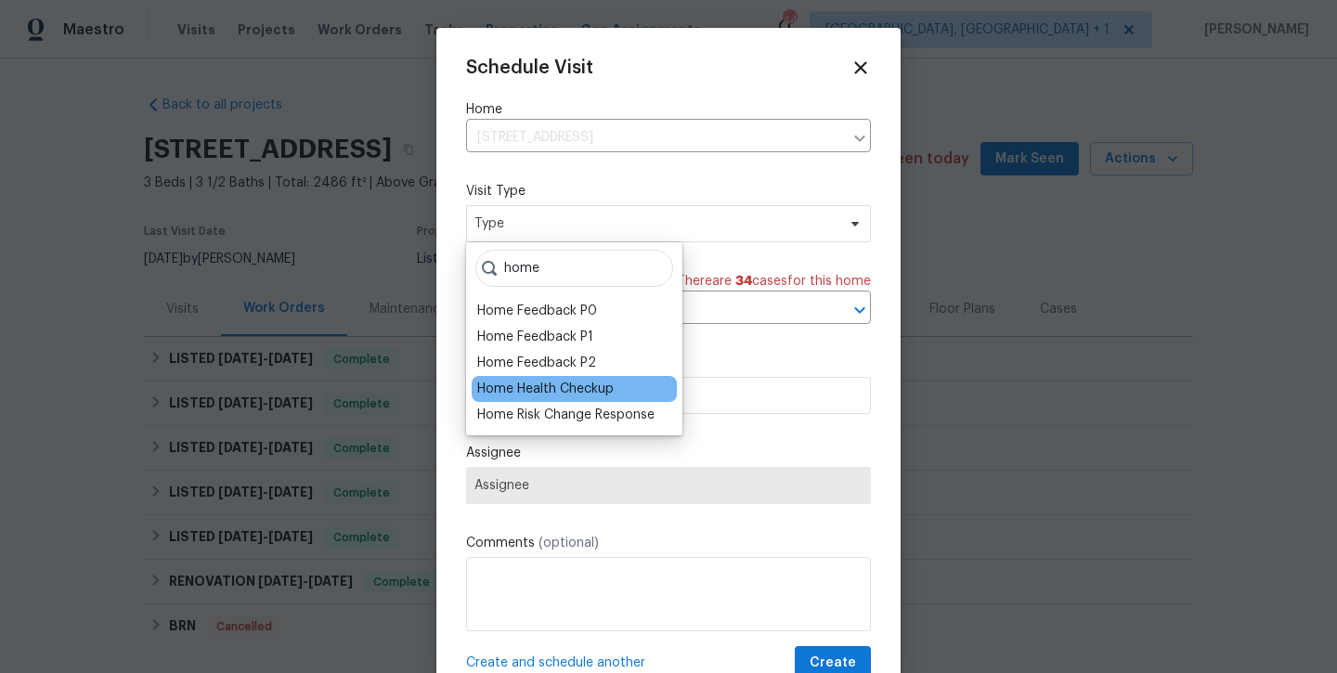
type input "home"
click at [539, 392] on div "Home Health Checkup" at bounding box center [545, 389] width 136 height 19
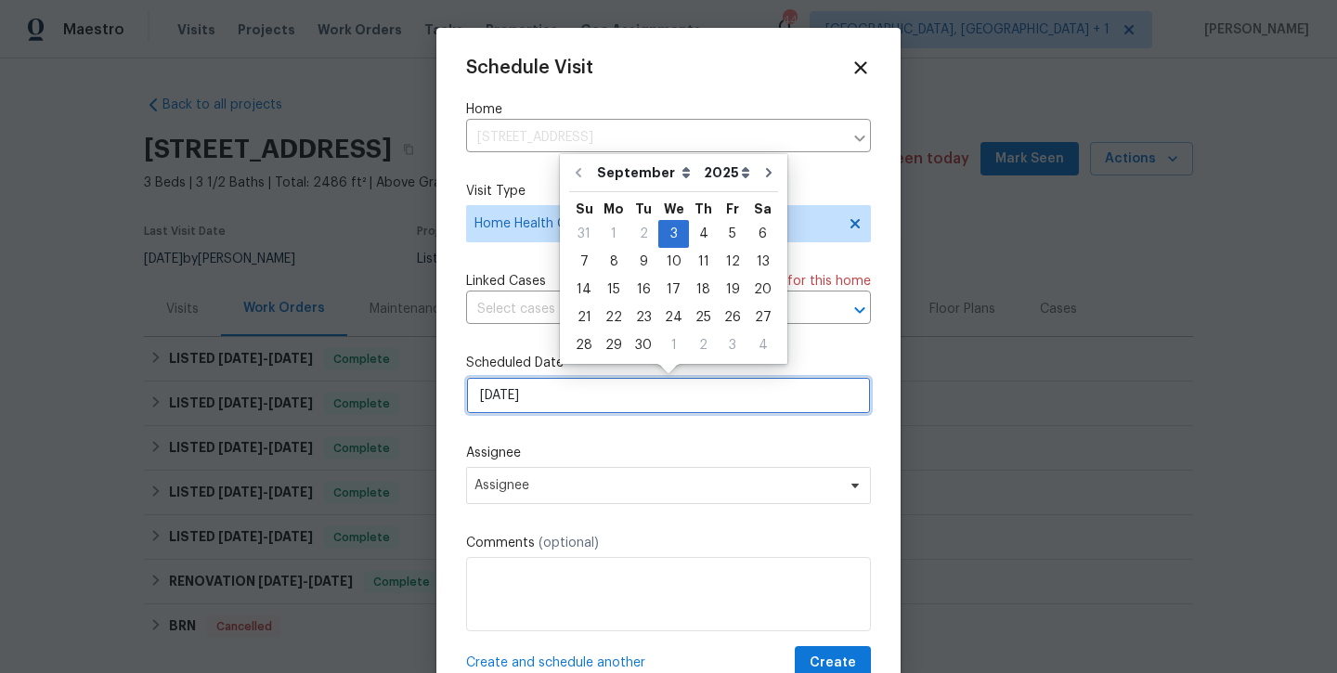
click at [620, 405] on input "9/3/2025" at bounding box center [668, 395] width 405 height 37
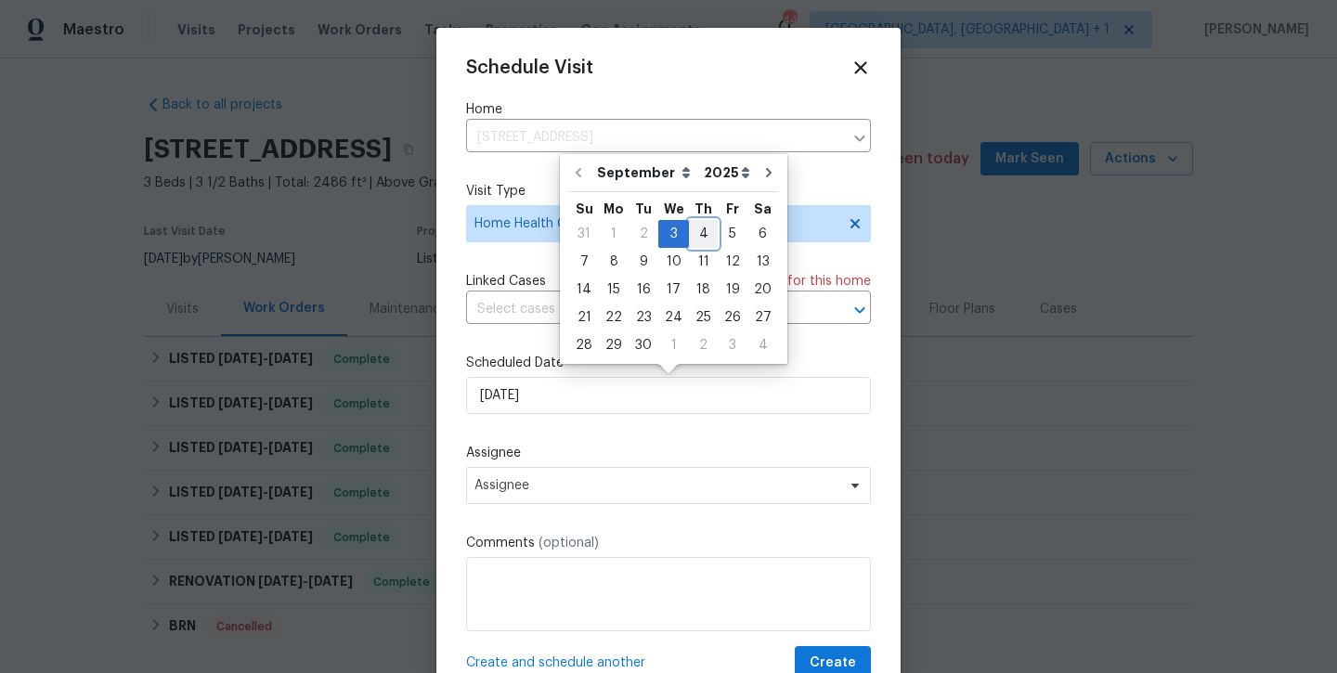
click at [698, 228] on div "4" at bounding box center [703, 234] width 29 height 26
type input "9/4/2025"
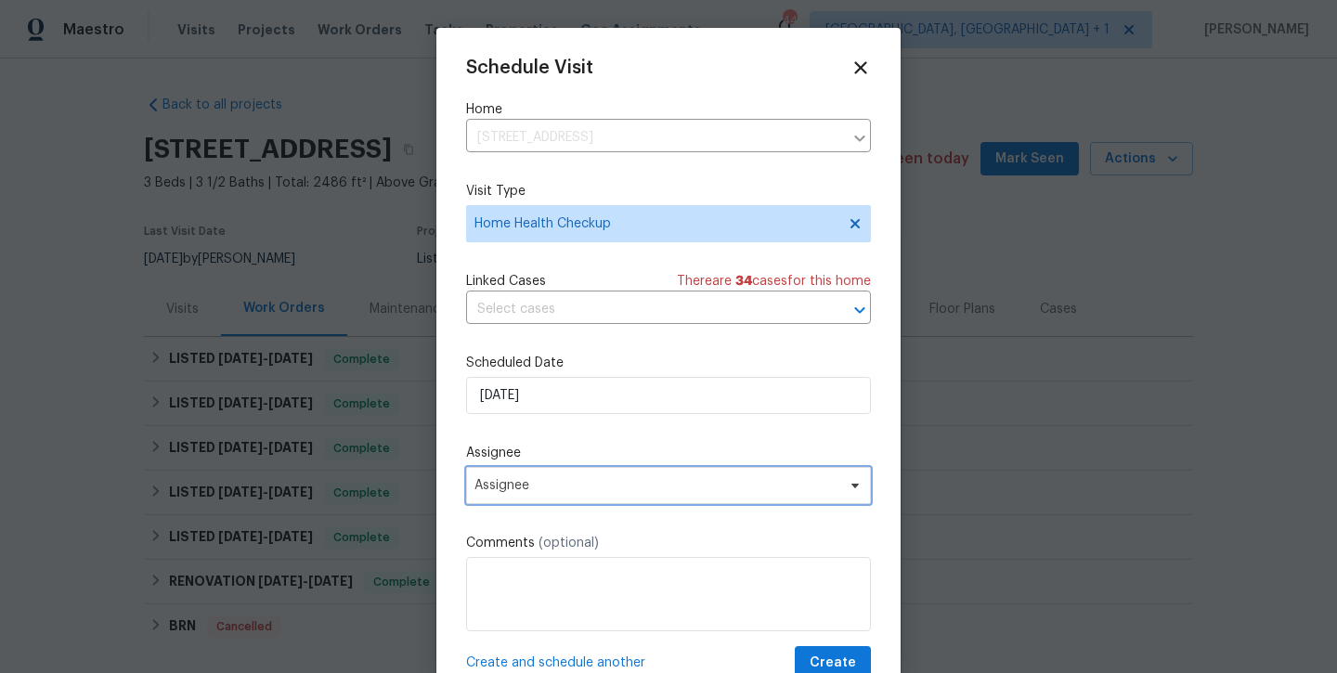
click at [720, 490] on span "Assignee" at bounding box center [656, 485] width 364 height 15
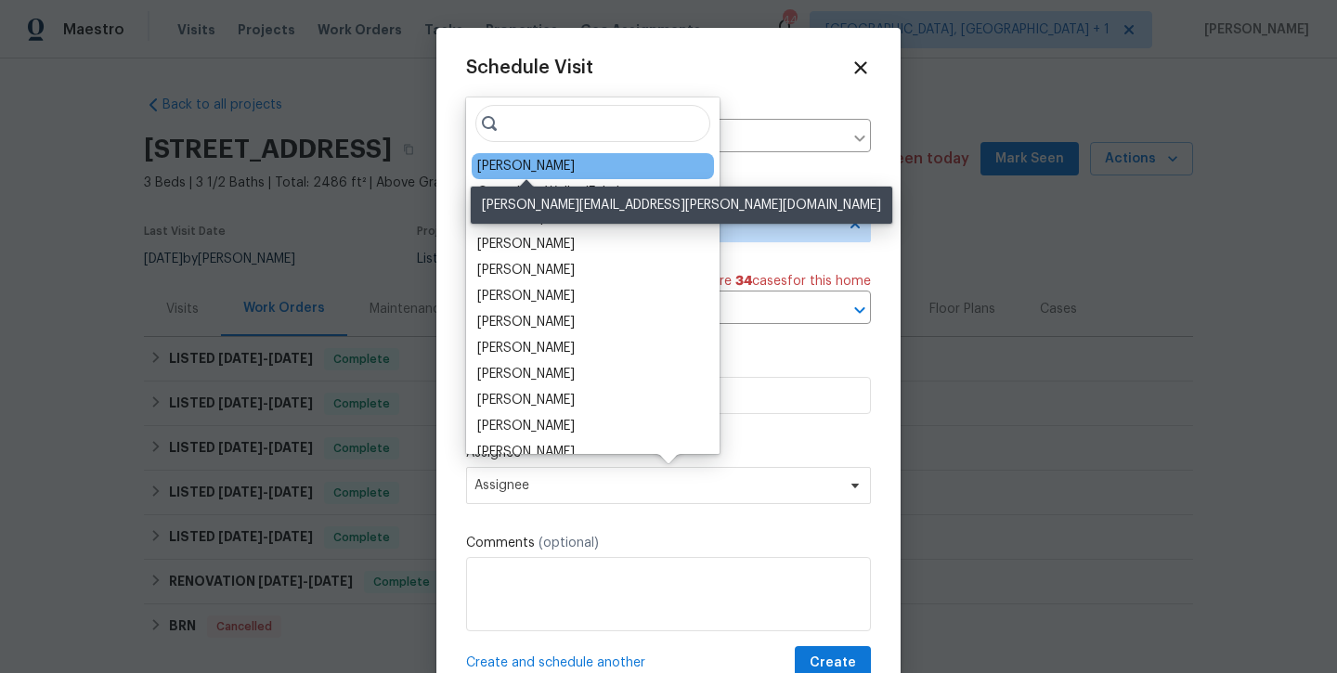
click at [546, 162] on div "[PERSON_NAME]" at bounding box center [525, 166] width 97 height 19
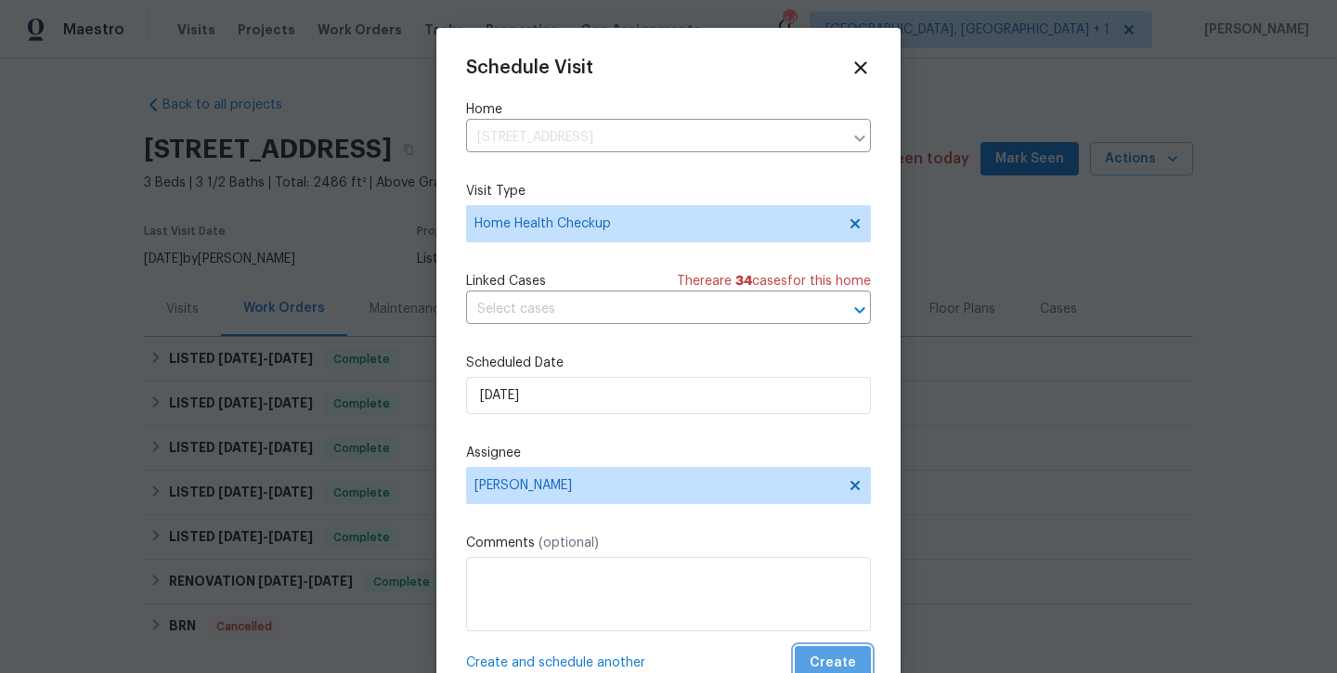
click at [826, 658] on span "Create" at bounding box center [832, 663] width 46 height 23
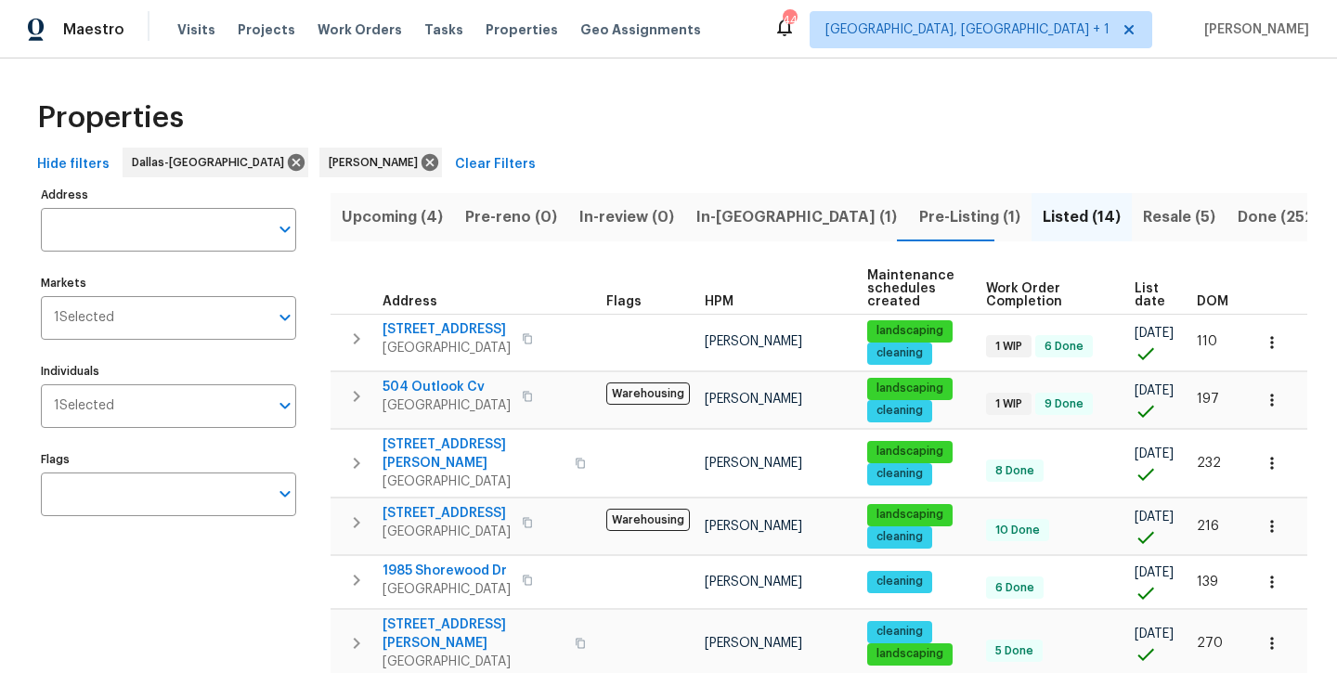
click at [398, 223] on span "Upcoming (4)" at bounding box center [392, 217] width 101 height 26
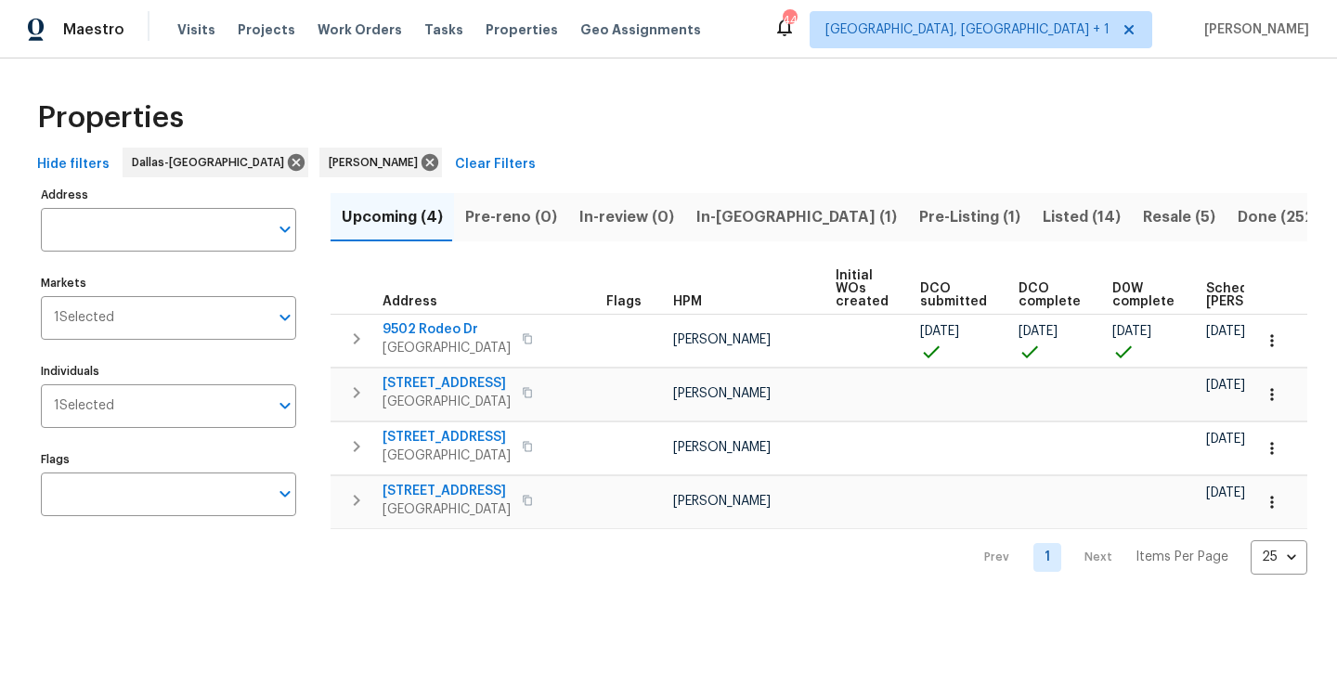
click at [1042, 218] on span "Listed (14)" at bounding box center [1081, 217] width 78 height 26
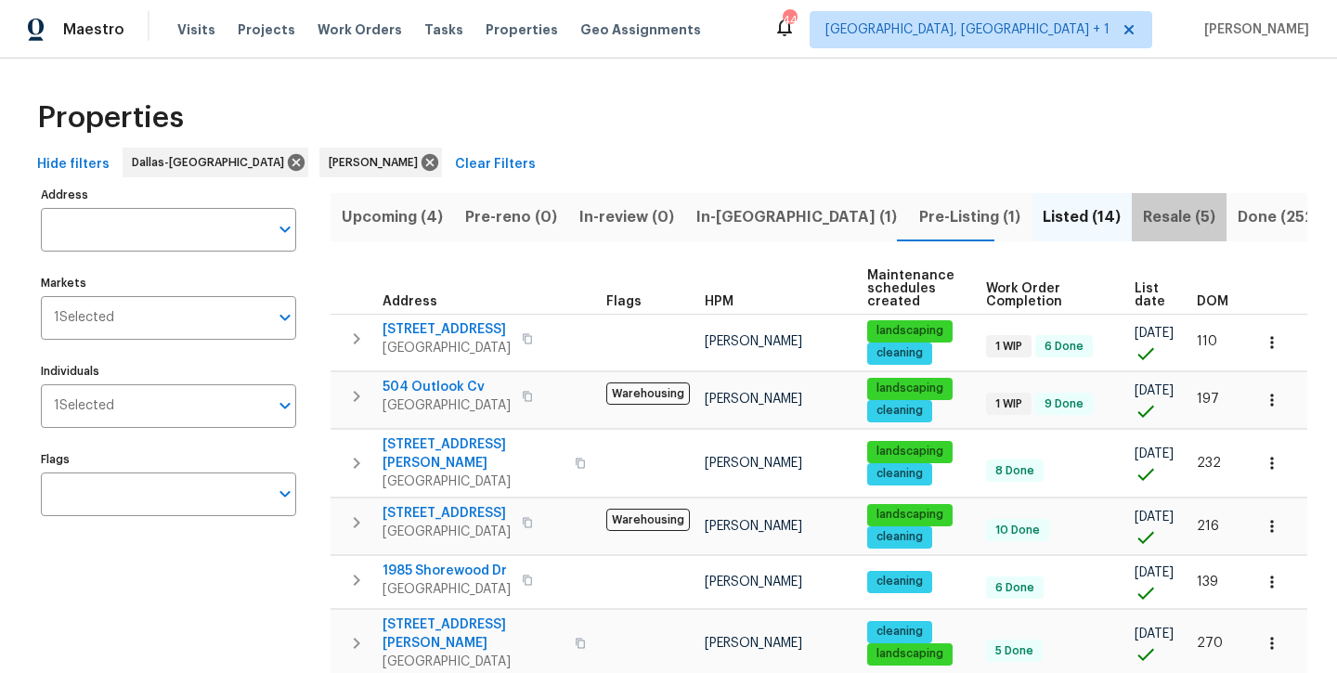
click at [1143, 222] on span "Resale (5)" at bounding box center [1179, 217] width 72 height 26
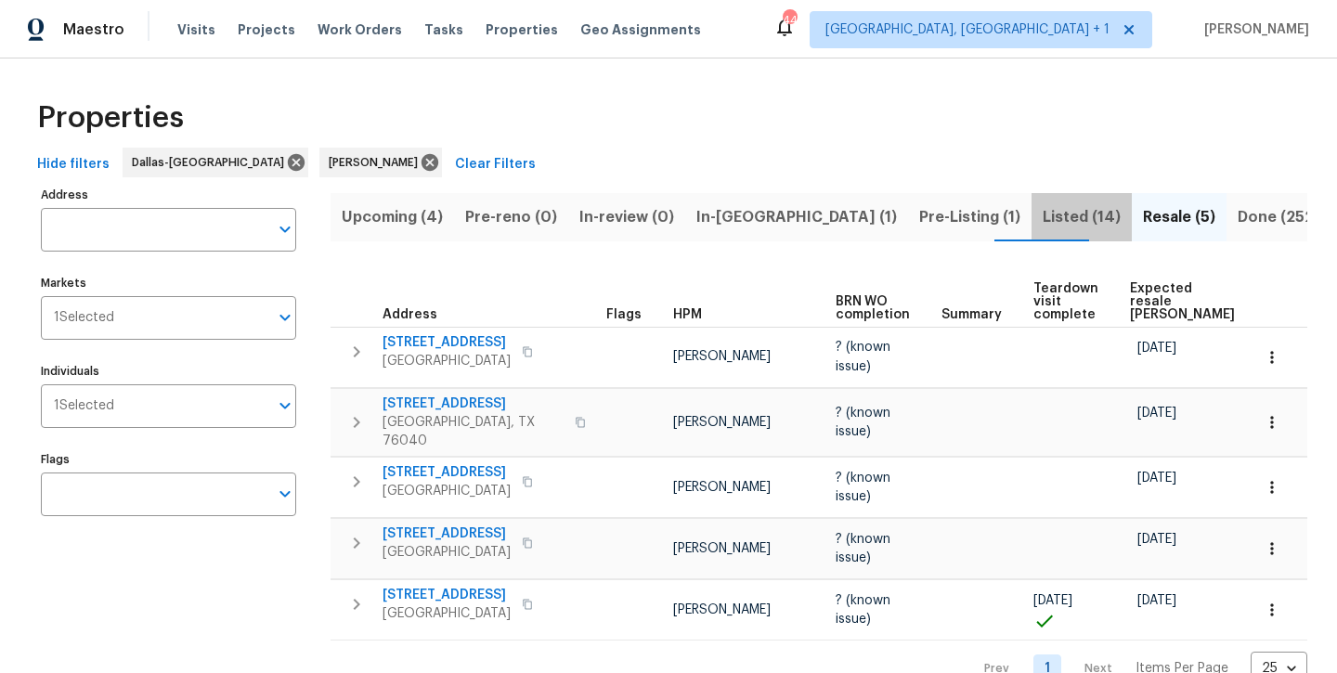
click at [1042, 211] on span "Listed (14)" at bounding box center [1081, 217] width 78 height 26
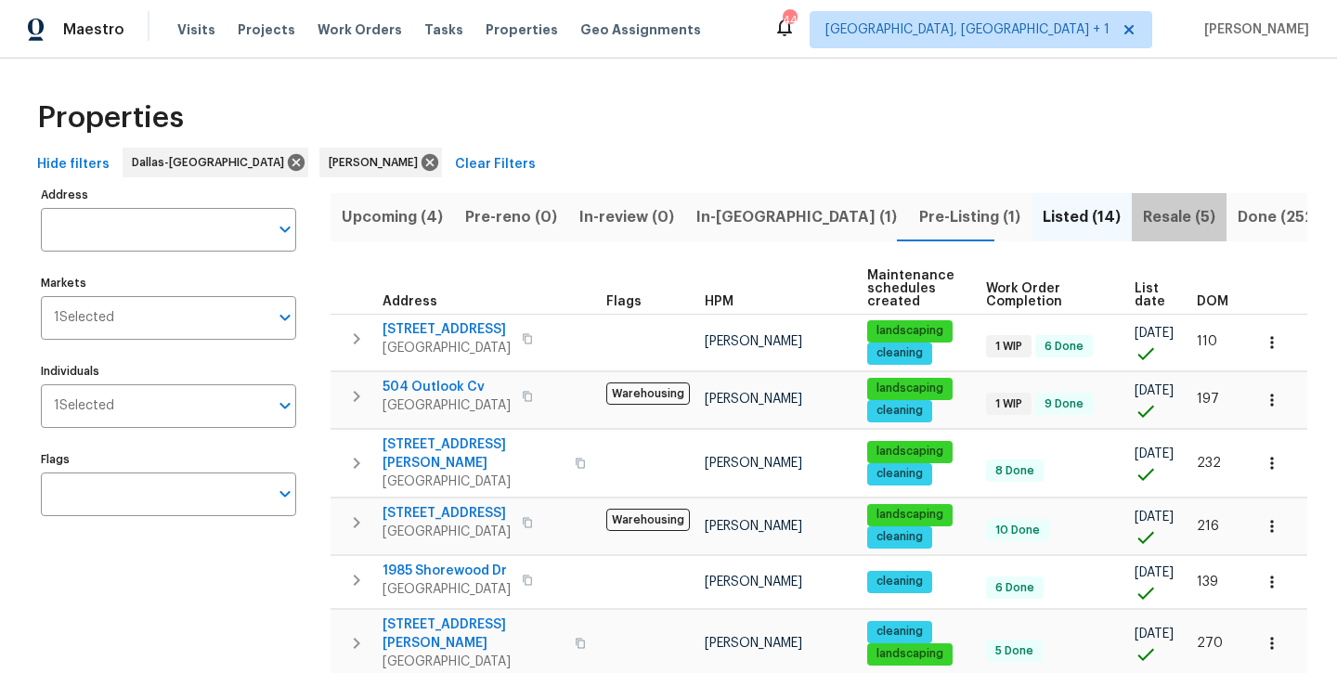
click at [1143, 227] on span "Resale (5)" at bounding box center [1179, 217] width 72 height 26
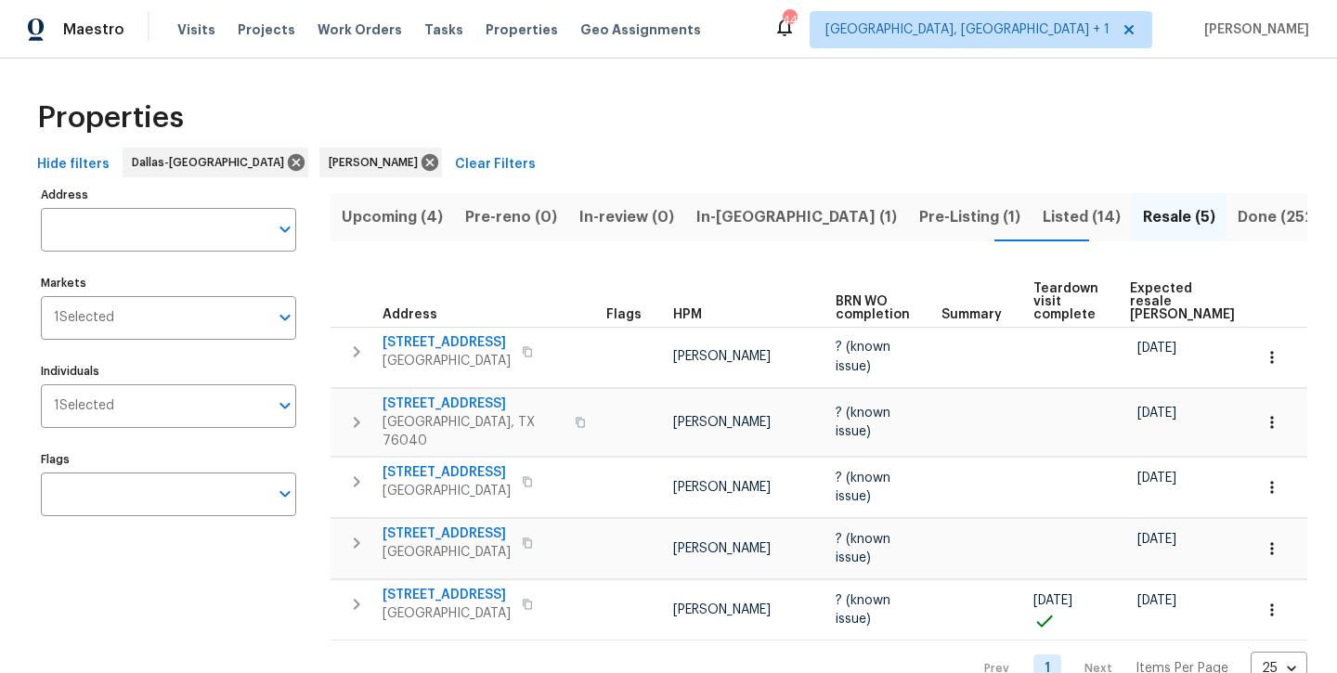
click at [1042, 222] on span "Listed (14)" at bounding box center [1081, 217] width 78 height 26
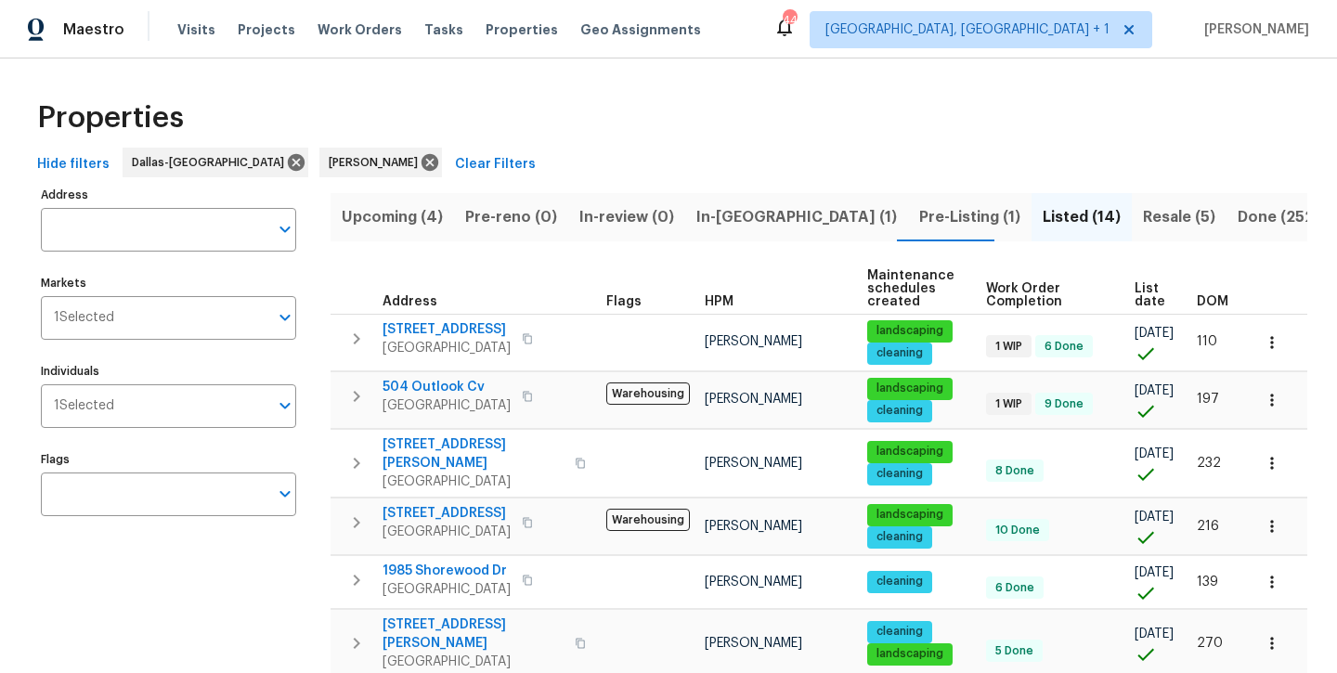
click at [919, 216] on span "Pre-Listing (1)" at bounding box center [969, 217] width 101 height 26
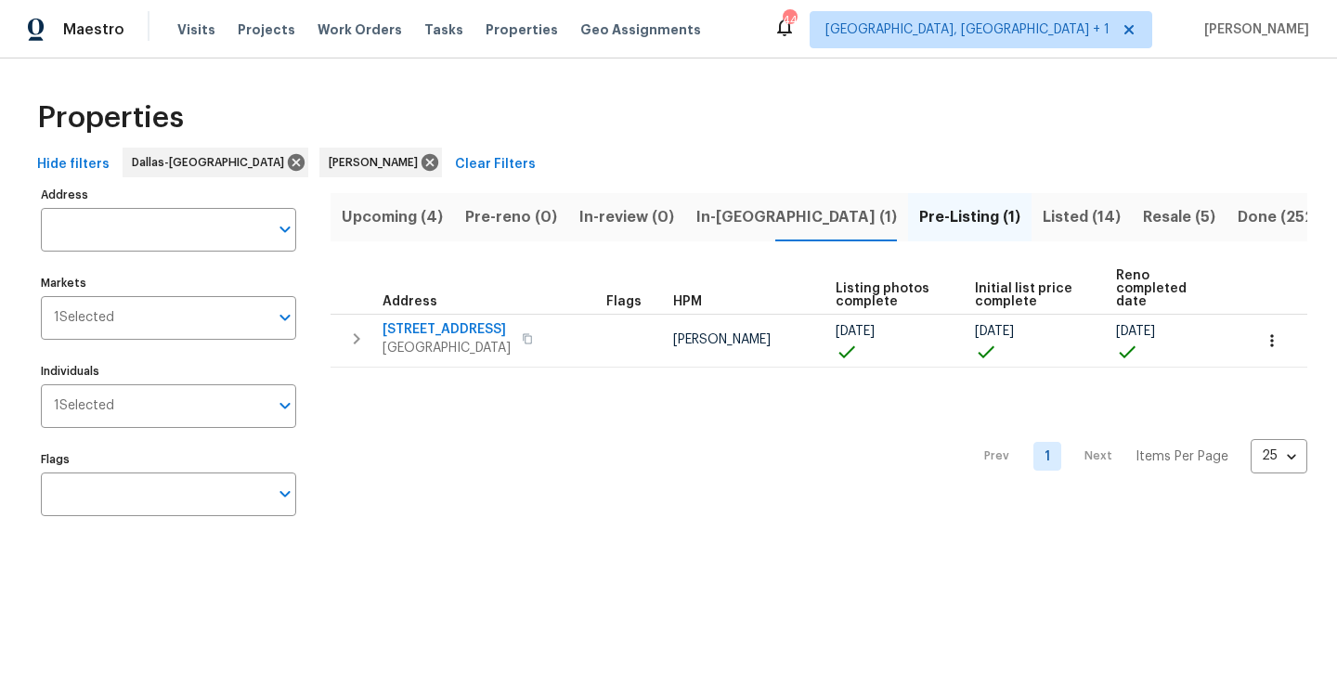
click at [733, 213] on span "In-reno (1)" at bounding box center [796, 217] width 200 height 26
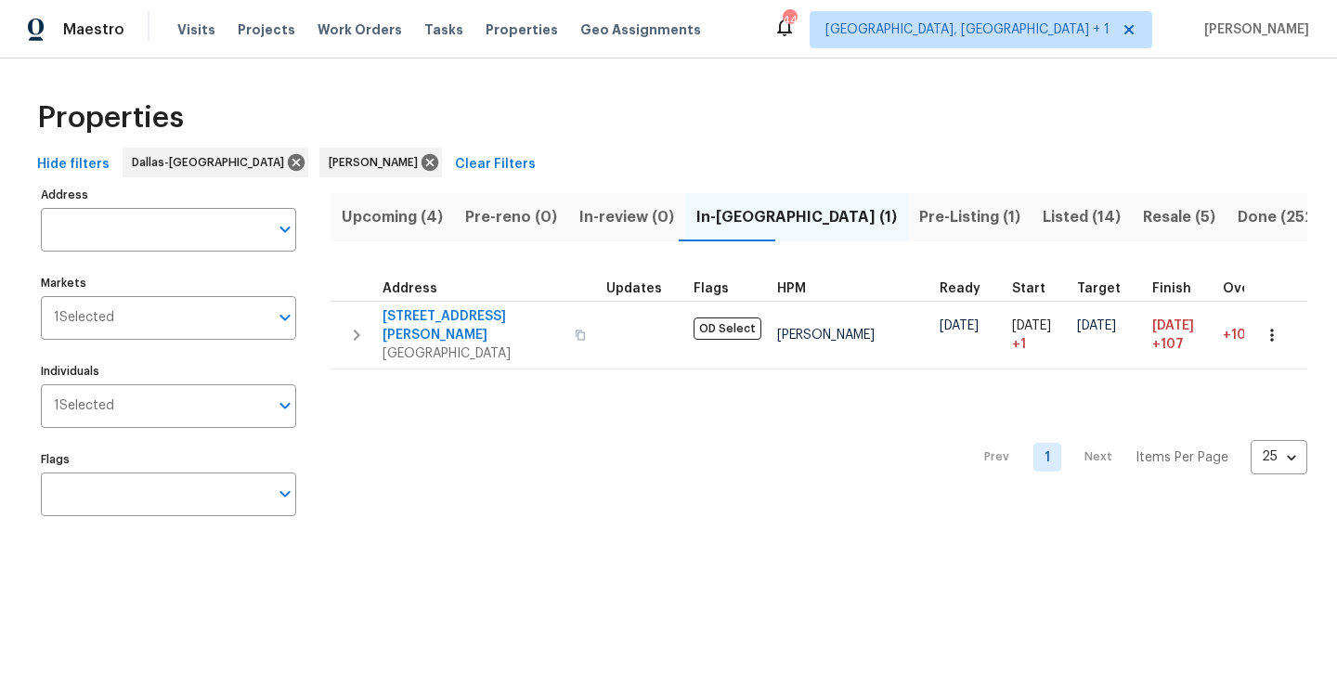
click at [404, 227] on span "Upcoming (4)" at bounding box center [392, 217] width 101 height 26
